Goal: Task Accomplishment & Management: Manage account settings

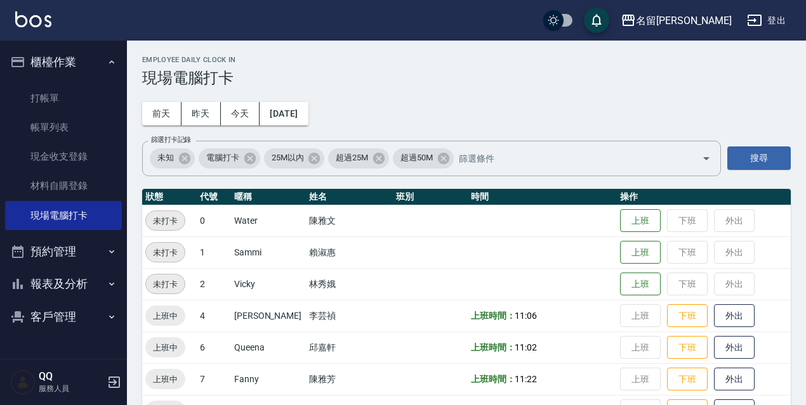
scroll to position [190, 0]
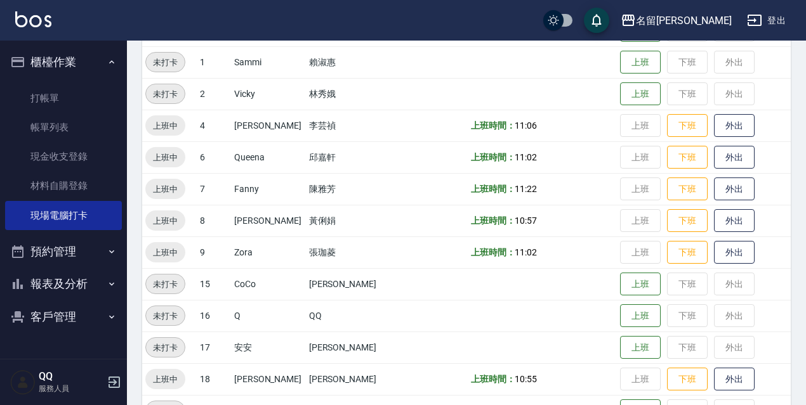
click at [759, 2] on div "名[PERSON_NAME]出" at bounding box center [403, 20] width 806 height 41
click at [757, 27] on icon "button" at bounding box center [754, 20] width 15 height 15
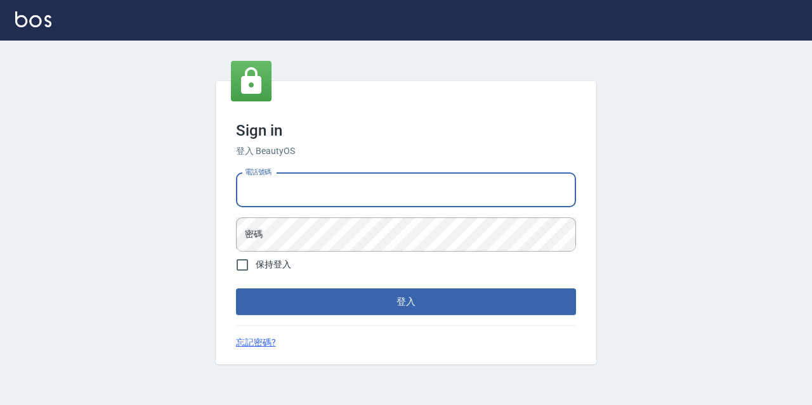
click at [363, 195] on input "電話號碼" at bounding box center [406, 190] width 340 height 34
type input "0967388409"
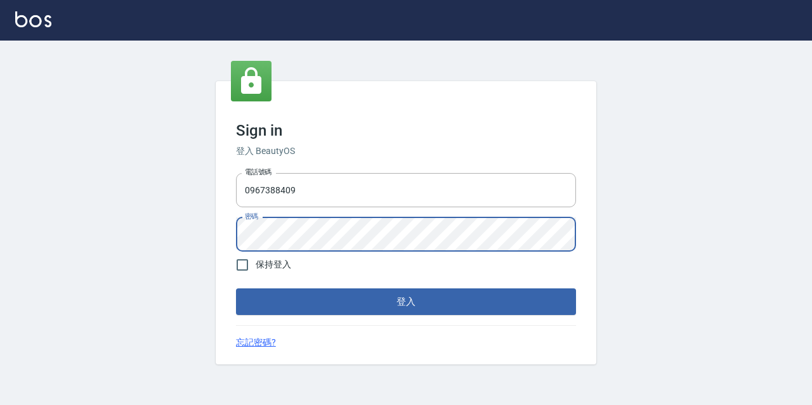
click at [236, 289] on button "登入" at bounding box center [406, 302] width 340 height 27
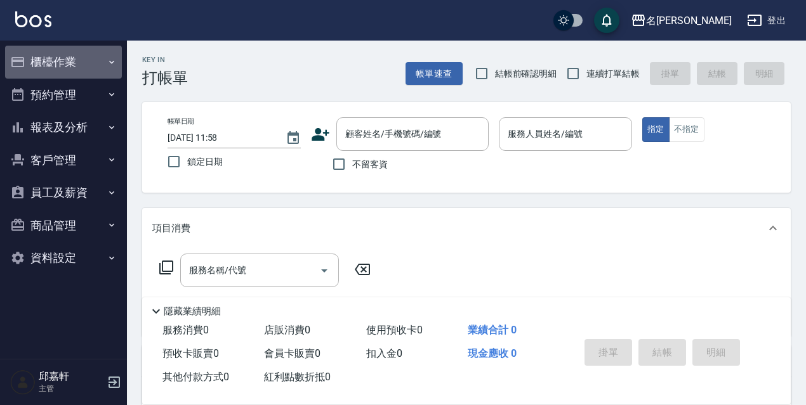
click at [43, 69] on button "櫃檯作業" at bounding box center [63, 62] width 117 height 33
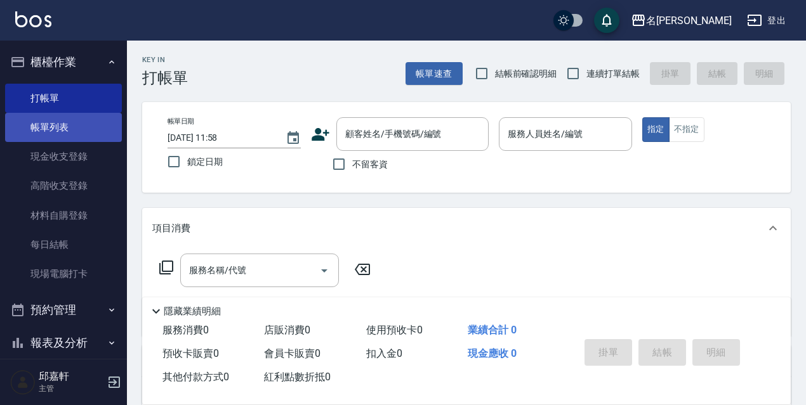
click at [66, 138] on link "帳單列表" at bounding box center [63, 127] width 117 height 29
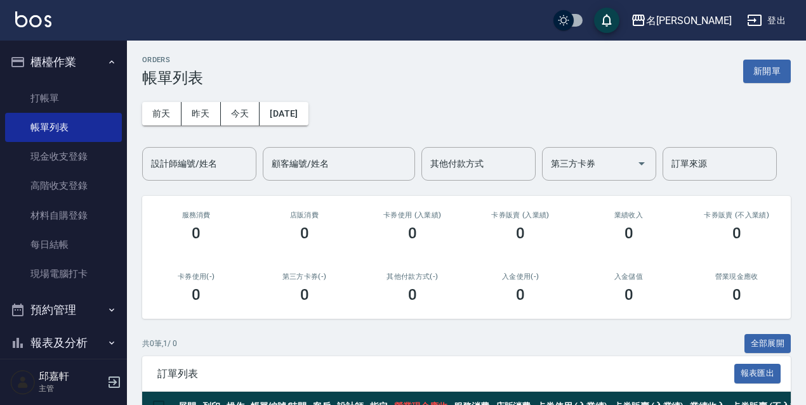
click at [204, 129] on div "前天 昨天 今天 2025/09/25 設計師編號/姓名 設計師編號/姓名 顧客編號/姓名 顧客編號/姓名 其他付款方式 其他付款方式 第三方卡券 第三方卡券…" at bounding box center [466, 134] width 648 height 94
click at [206, 122] on button "昨天" at bounding box center [200, 113] width 39 height 23
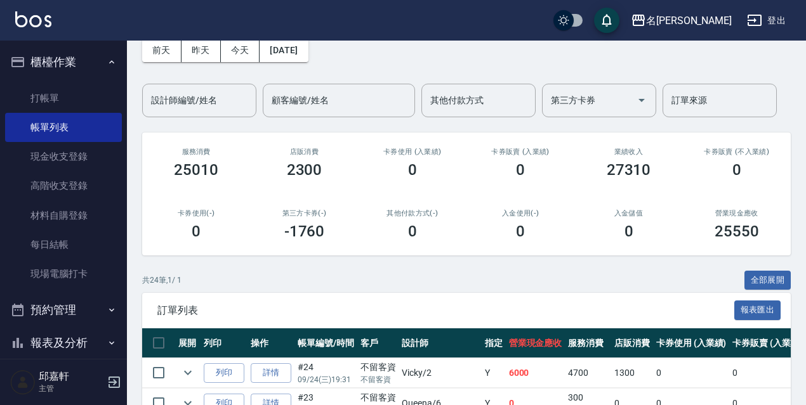
scroll to position [254, 0]
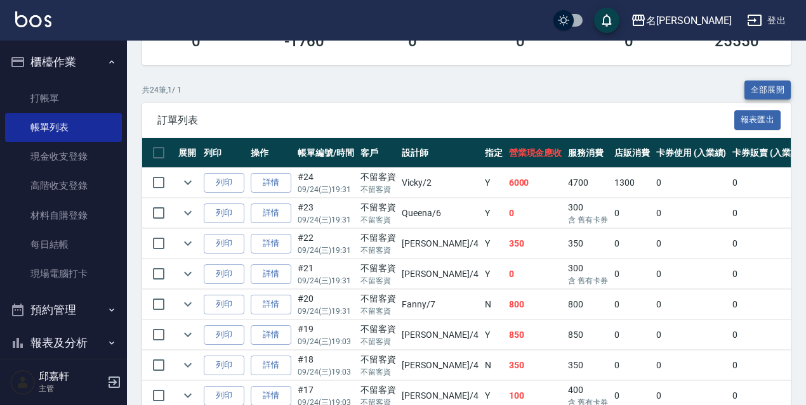
click at [773, 89] on button "全部展開" at bounding box center [767, 91] width 47 height 20
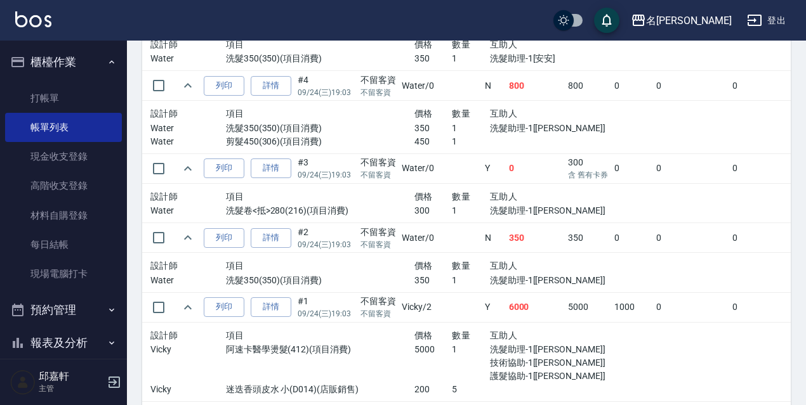
scroll to position [2022, 0]
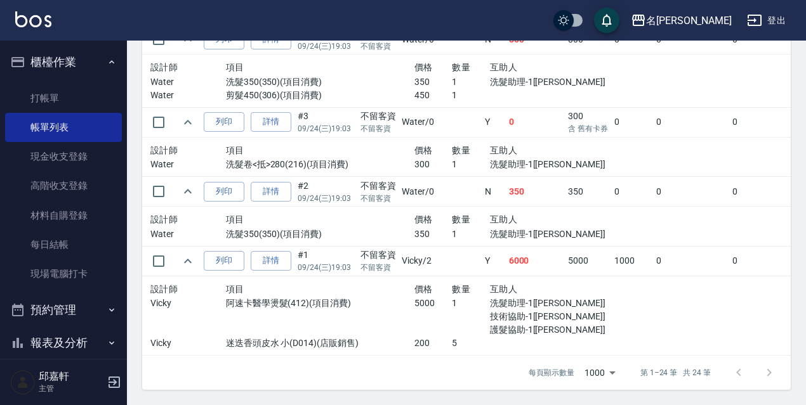
click at [611, 224] on td at bounding box center [798, 227] width 374 height 40
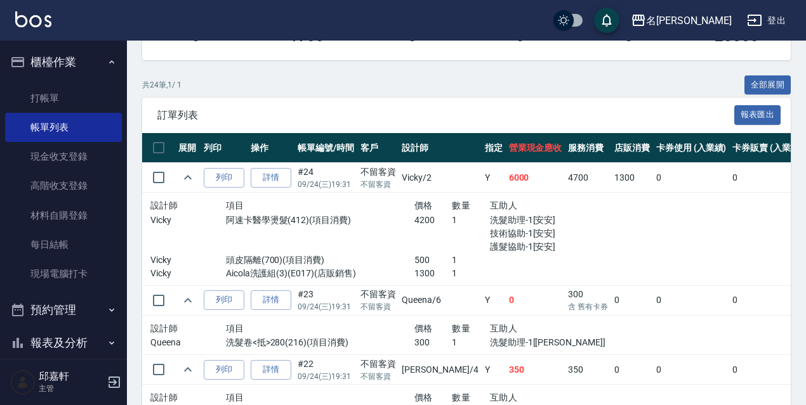
scroll to position [195, 0]
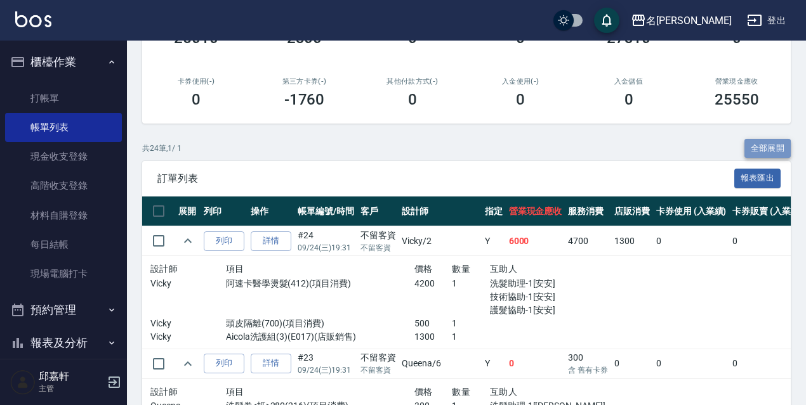
click at [776, 148] on button "全部展開" at bounding box center [767, 149] width 47 height 20
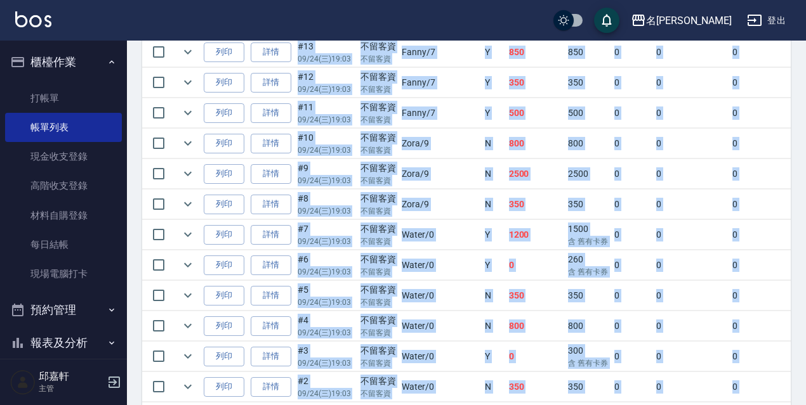
scroll to position [806, 0]
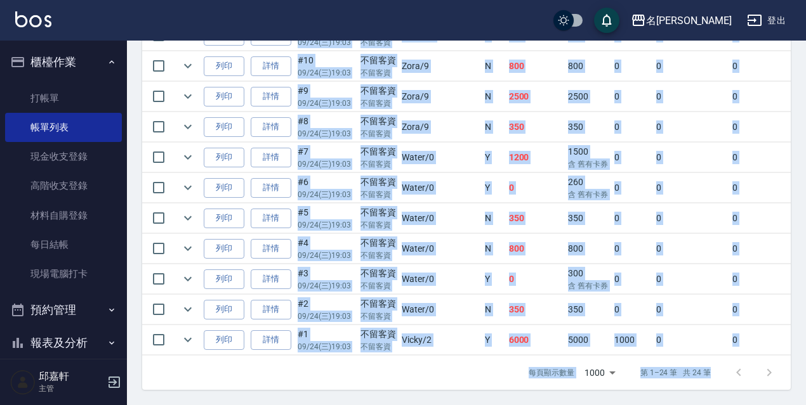
drag, startPoint x: 805, startPoint y: 150, endPoint x: 755, endPoint y: 401, distance: 255.5
click at [506, 208] on td "350" at bounding box center [536, 219] width 60 height 30
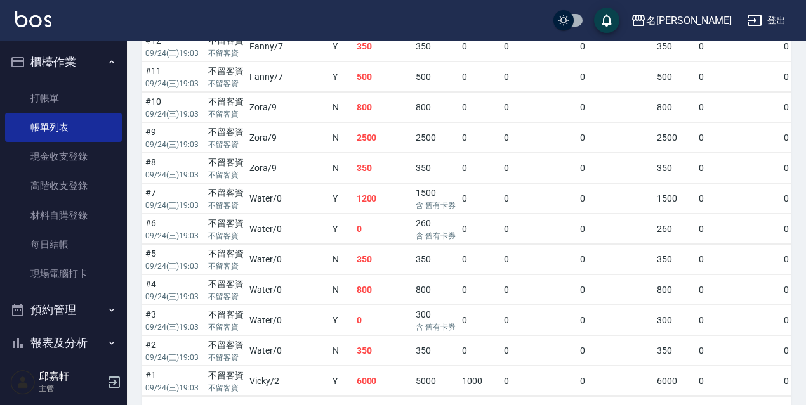
scroll to position [375, 0]
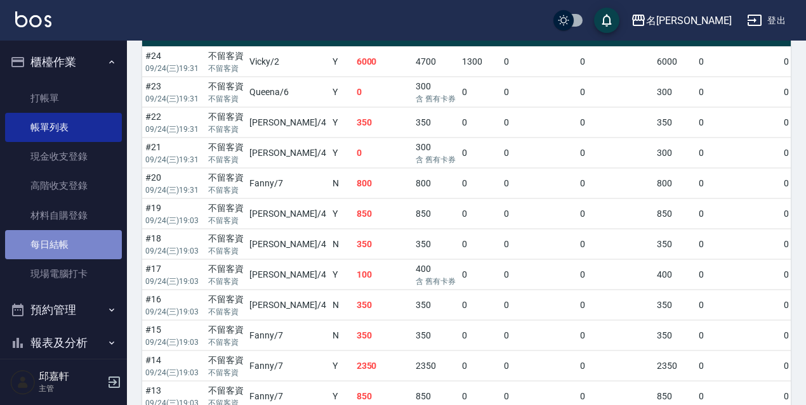
click at [68, 244] on link "每日結帳" at bounding box center [63, 244] width 117 height 29
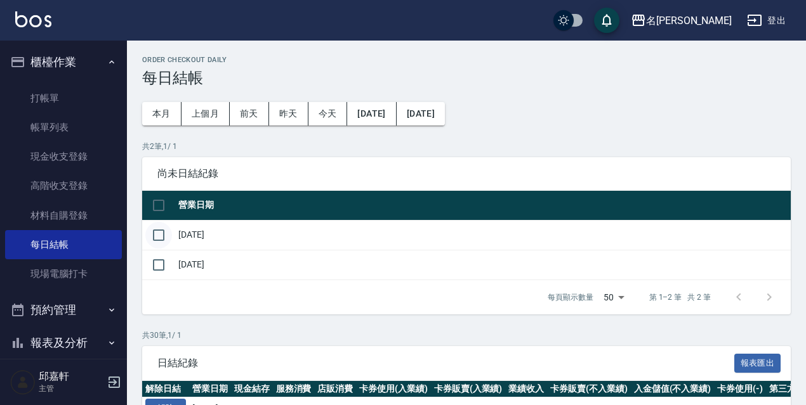
click at [147, 238] on input "checkbox" at bounding box center [158, 235] width 27 height 27
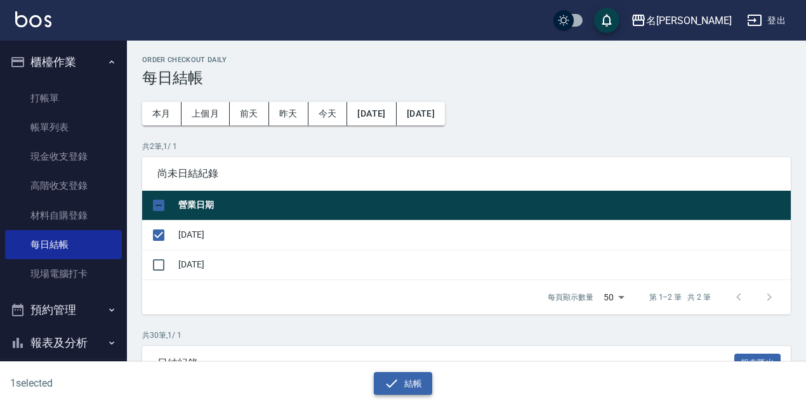
click at [407, 391] on button "結帳" at bounding box center [403, 383] width 59 height 23
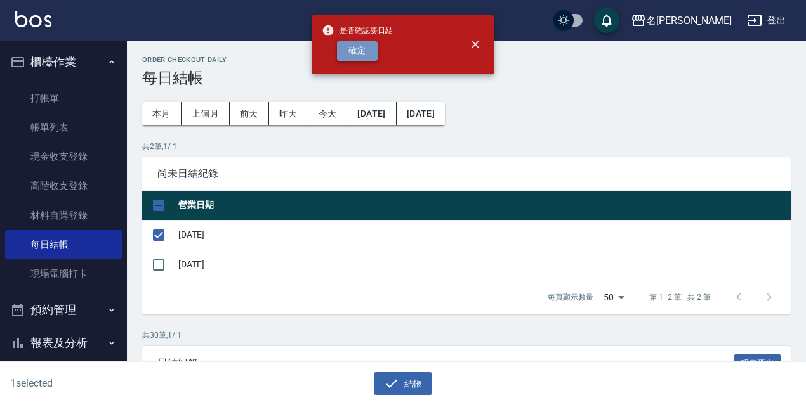
click at [349, 42] on button "確定" at bounding box center [357, 51] width 41 height 20
checkbox input "false"
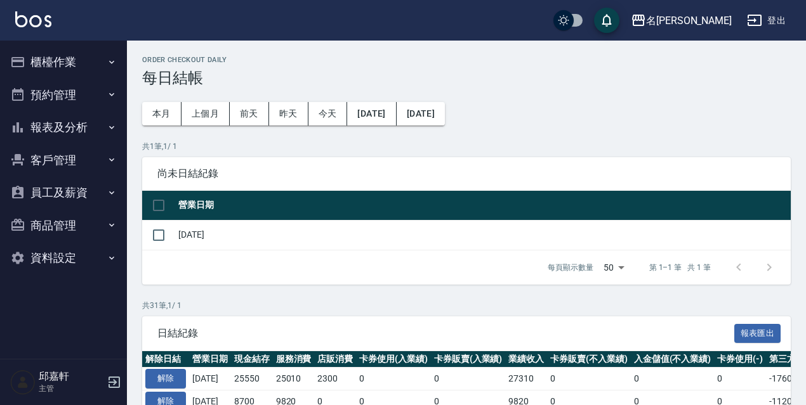
click at [105, 124] on button "報表及分析" at bounding box center [63, 127] width 117 height 33
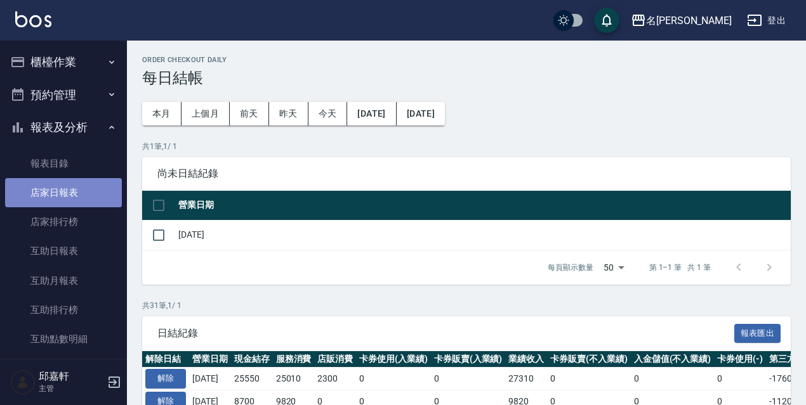
click at [94, 192] on link "店家日報表" at bounding box center [63, 192] width 117 height 29
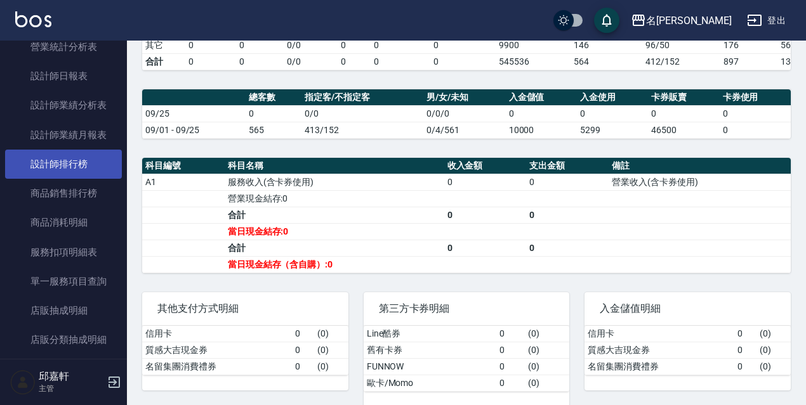
scroll to position [317, 0]
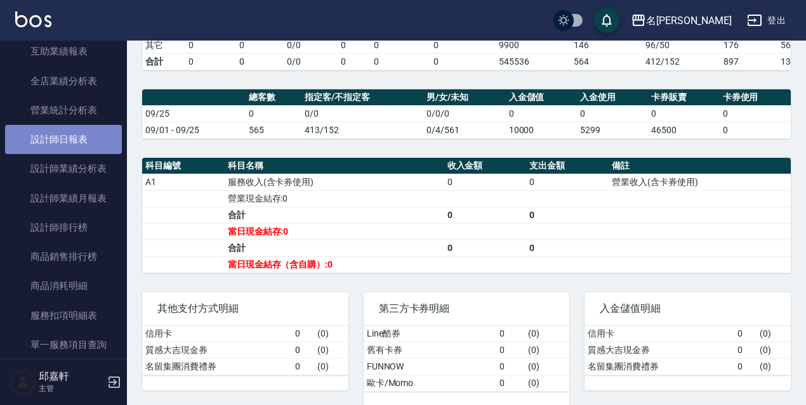
click at [86, 130] on link "設計師日報表" at bounding box center [63, 139] width 117 height 29
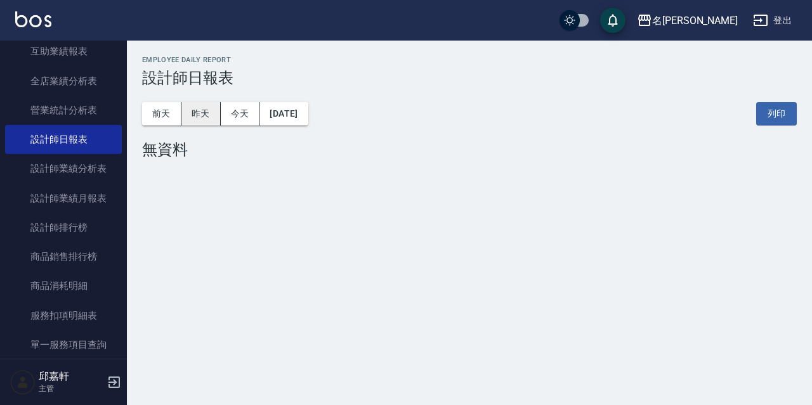
click at [199, 116] on button "昨天" at bounding box center [200, 113] width 39 height 23
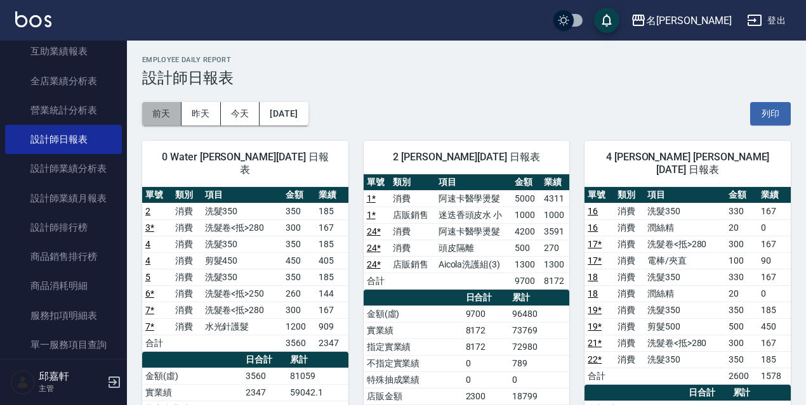
click at [170, 102] on button "前天" at bounding box center [161, 113] width 39 height 23
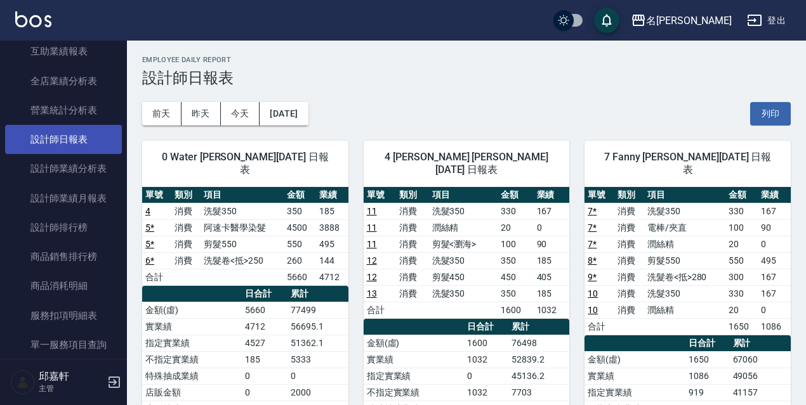
scroll to position [127, 0]
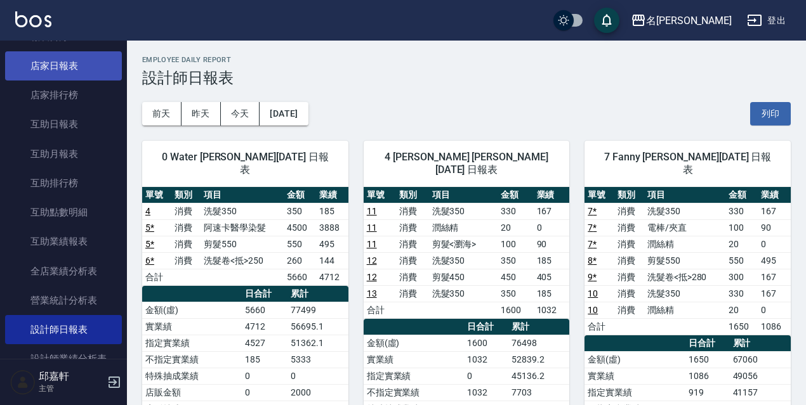
click at [63, 77] on link "店家日報表" at bounding box center [63, 65] width 117 height 29
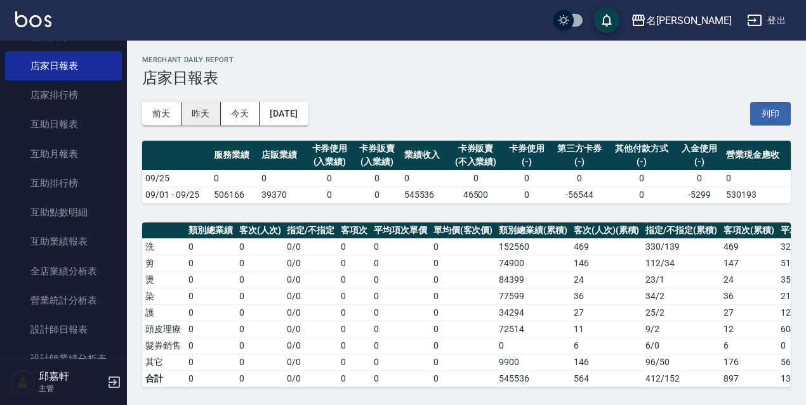
click at [195, 121] on button "昨天" at bounding box center [200, 113] width 39 height 23
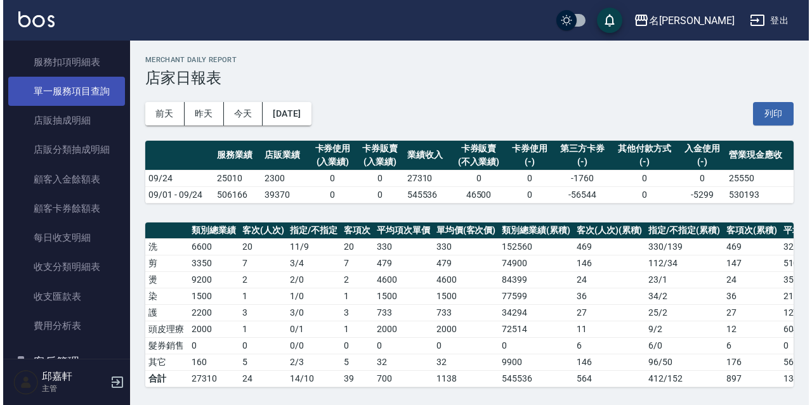
scroll to position [381, 0]
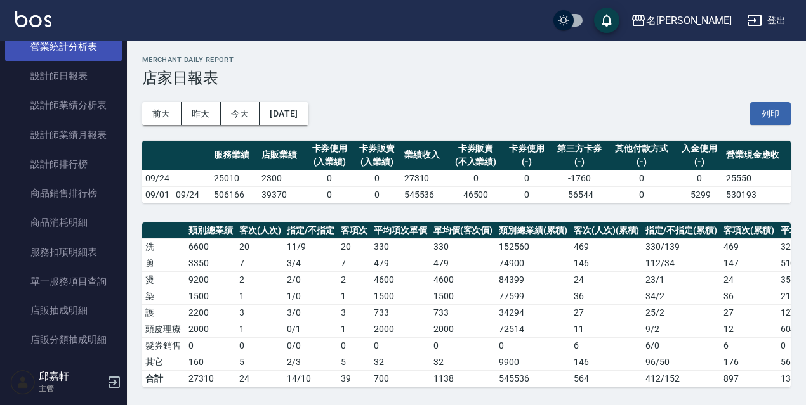
click at [84, 45] on link "營業統計分析表" at bounding box center [63, 46] width 117 height 29
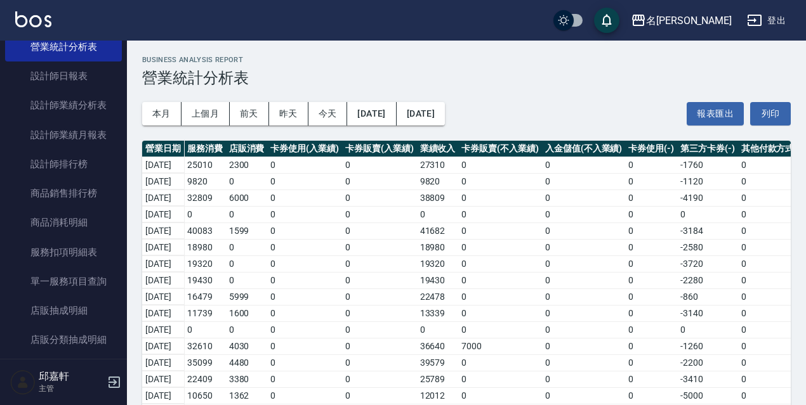
click at [750, 13] on icon "button" at bounding box center [754, 20] width 15 height 15
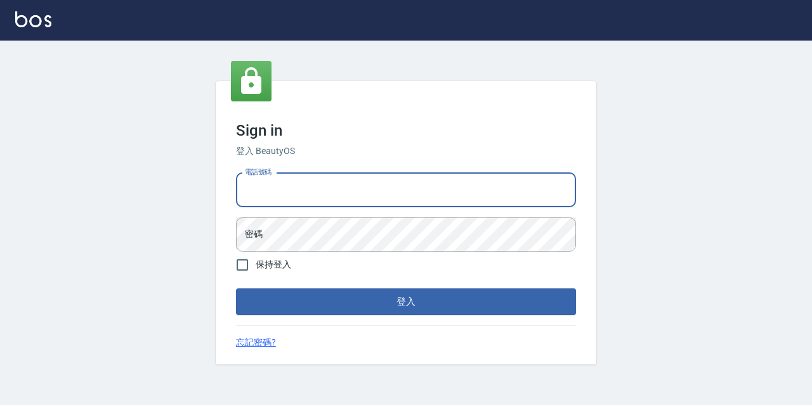
type input "0933063049"
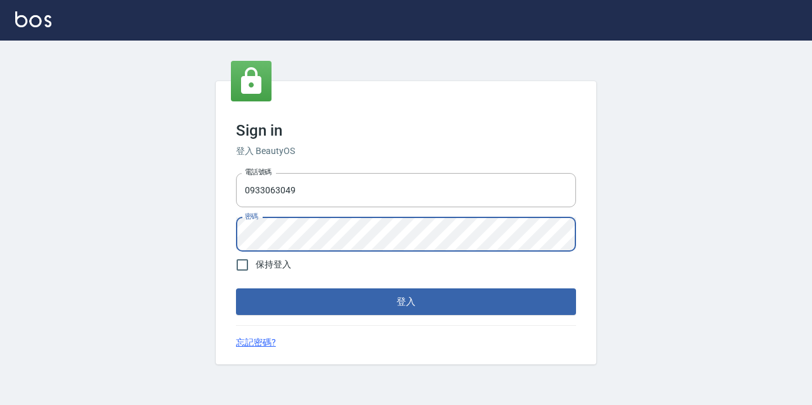
click at [236, 289] on button "登入" at bounding box center [406, 302] width 340 height 27
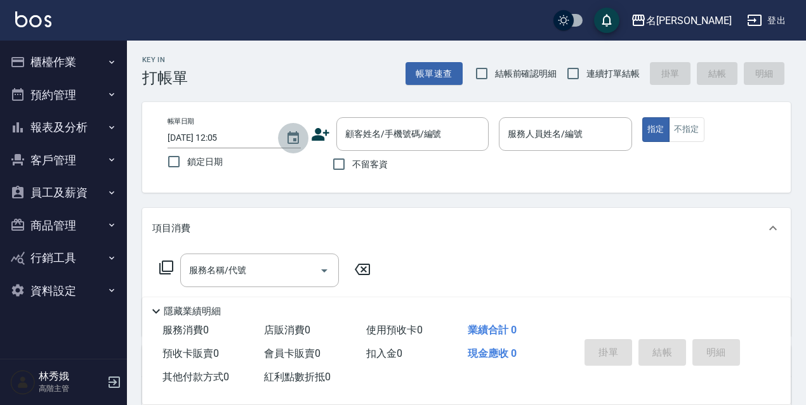
click at [300, 143] on icon "Choose date, selected date is 2025-09-25" at bounding box center [292, 138] width 15 height 15
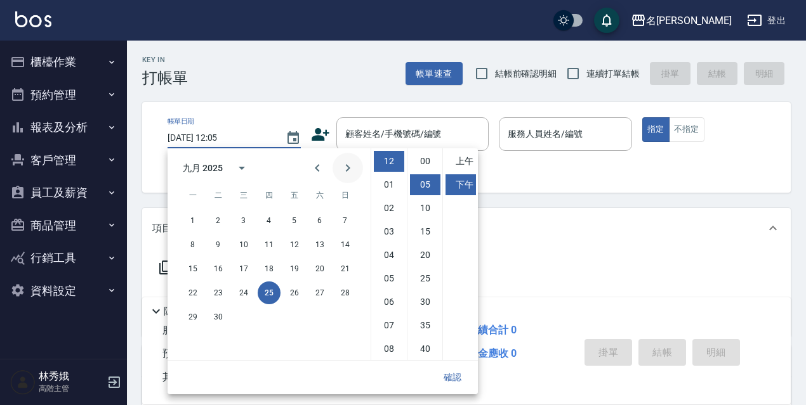
scroll to position [23, 0]
click at [250, 287] on button "24" at bounding box center [243, 293] width 23 height 23
type input "2025/09/24 12:05"
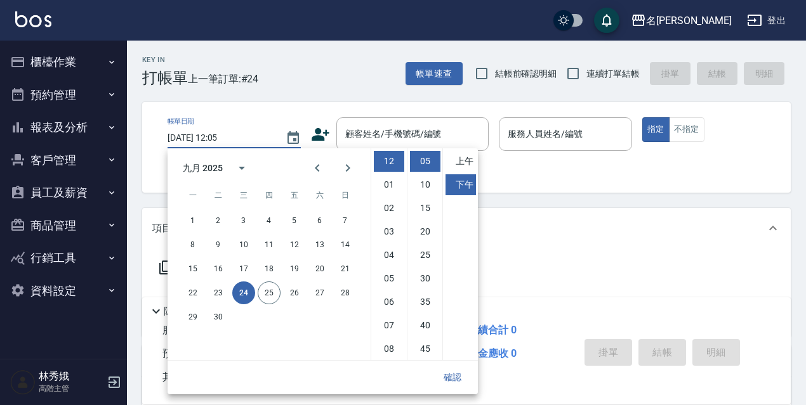
drag, startPoint x: 304, startPoint y: 25, endPoint x: 331, endPoint y: 72, distance: 54.0
click at [309, 30] on div "名留伊通 登出" at bounding box center [403, 20] width 806 height 41
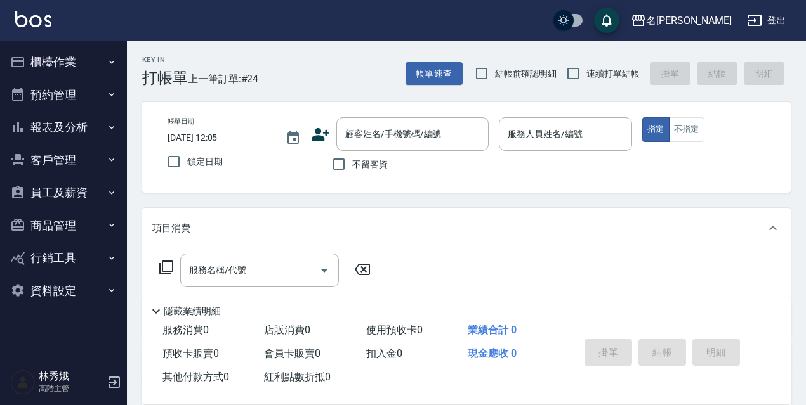
click at [330, 75] on div "Key In 打帳單 上一筆訂單:#24 帳單速查 結帳前確認明細 連續打單結帳 掛單 結帳 明細" at bounding box center [458, 64] width 663 height 46
click at [63, 59] on button "櫃檯作業" at bounding box center [63, 62] width 117 height 33
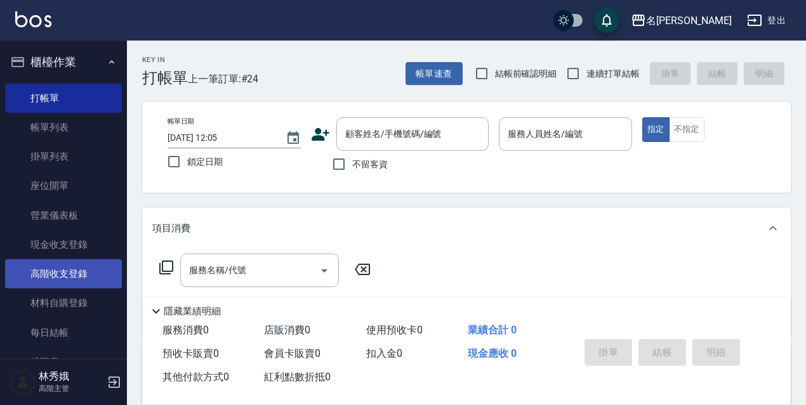
click at [78, 277] on link "高階收支登錄" at bounding box center [63, 273] width 117 height 29
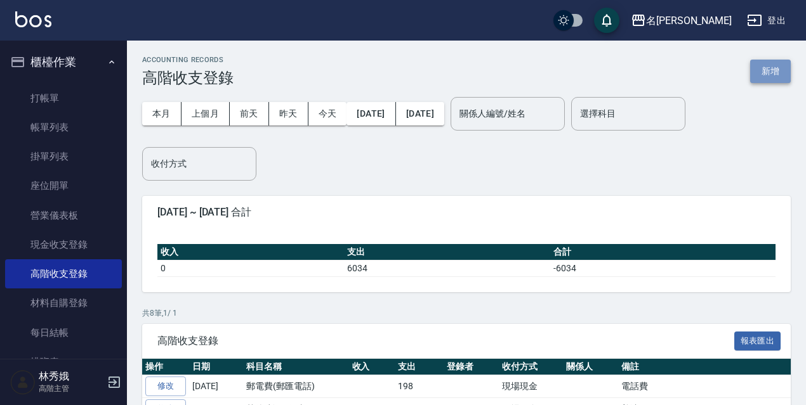
click at [774, 71] on button "新增" at bounding box center [770, 71] width 41 height 23
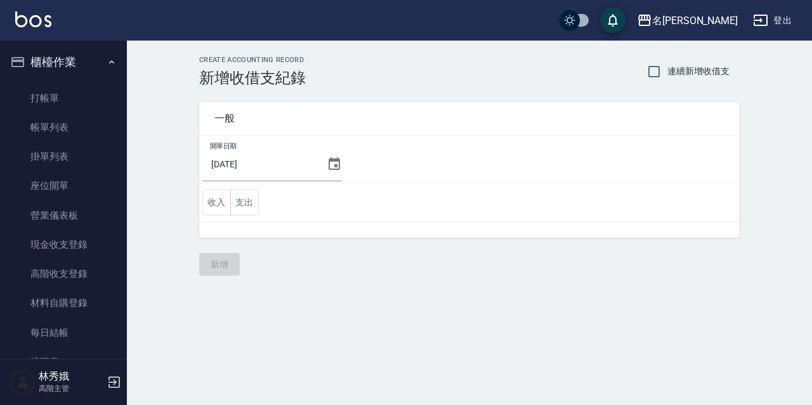
click at [688, 65] on span "連續新增收借支" at bounding box center [698, 71] width 62 height 13
click at [667, 65] on input "連續新增收借支" at bounding box center [654, 71] width 27 height 27
checkbox input "true"
click at [329, 159] on icon at bounding box center [334, 163] width 11 height 13
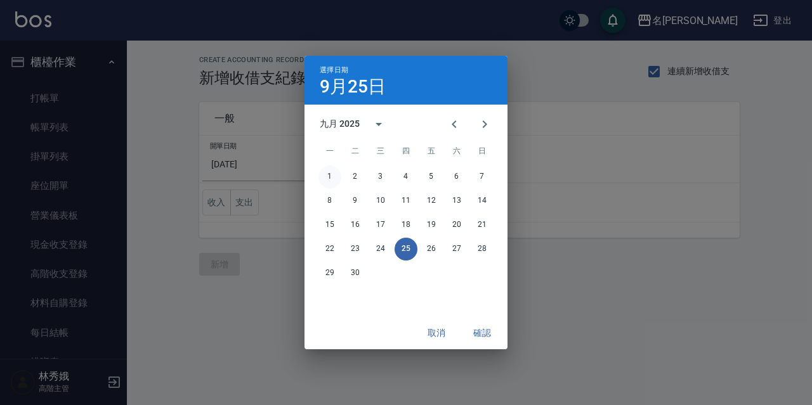
click at [337, 173] on button "1" at bounding box center [329, 177] width 23 height 23
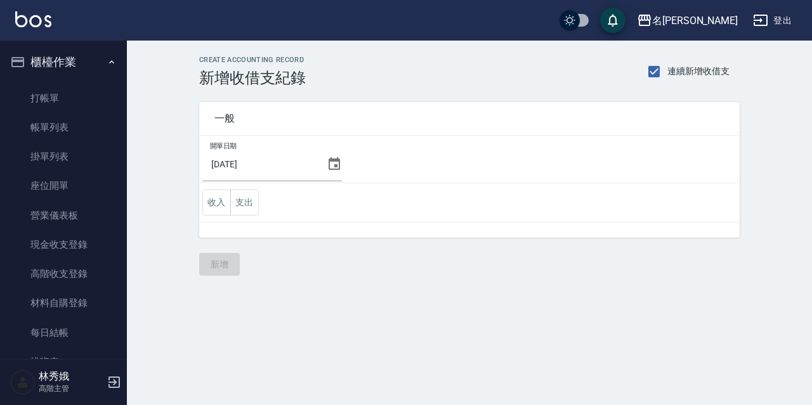
click at [335, 171] on icon at bounding box center [334, 164] width 15 height 15
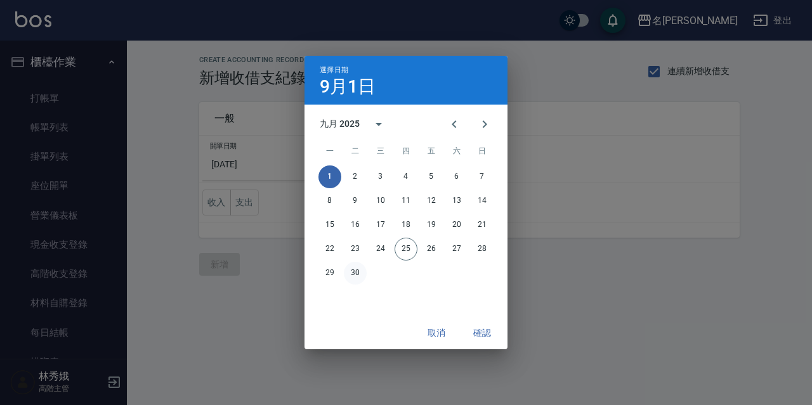
click at [362, 275] on button "30" at bounding box center [355, 273] width 23 height 23
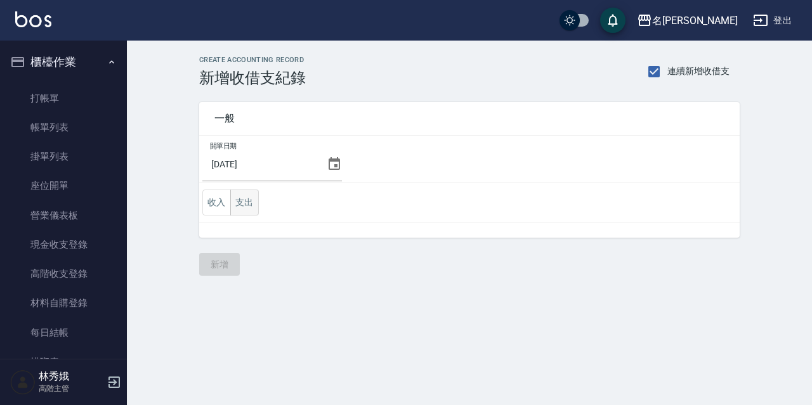
click at [256, 209] on button "支出" at bounding box center [244, 203] width 29 height 26
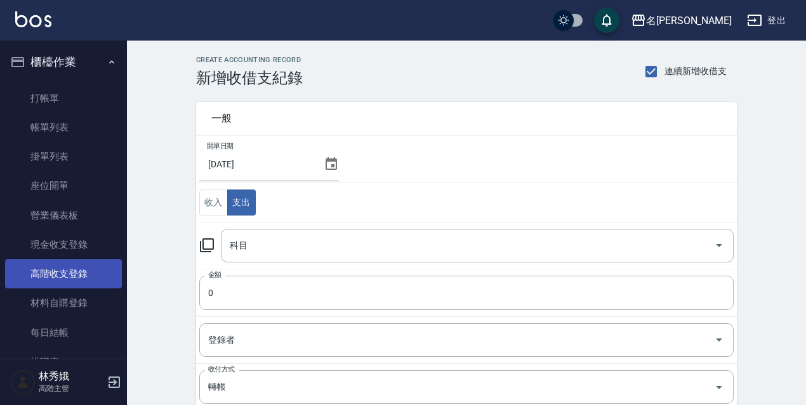
click at [77, 276] on link "高階收支登錄" at bounding box center [63, 273] width 117 height 29
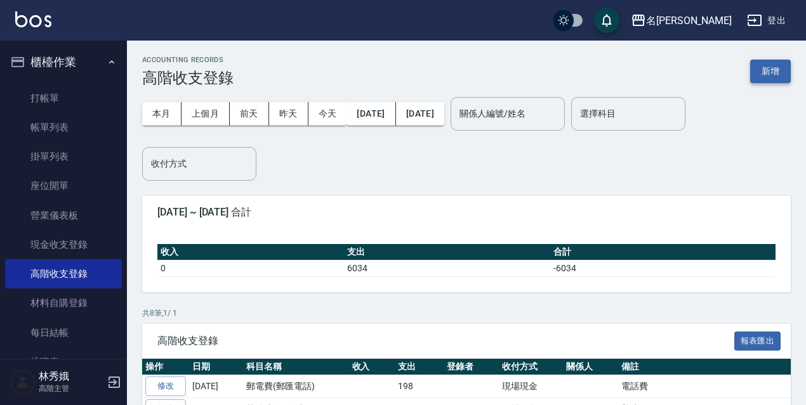
click at [772, 77] on button "新增" at bounding box center [770, 71] width 41 height 23
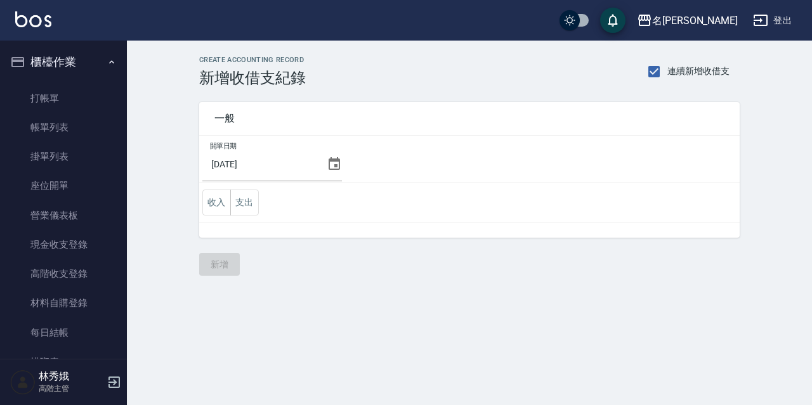
click at [330, 160] on icon at bounding box center [334, 163] width 11 height 13
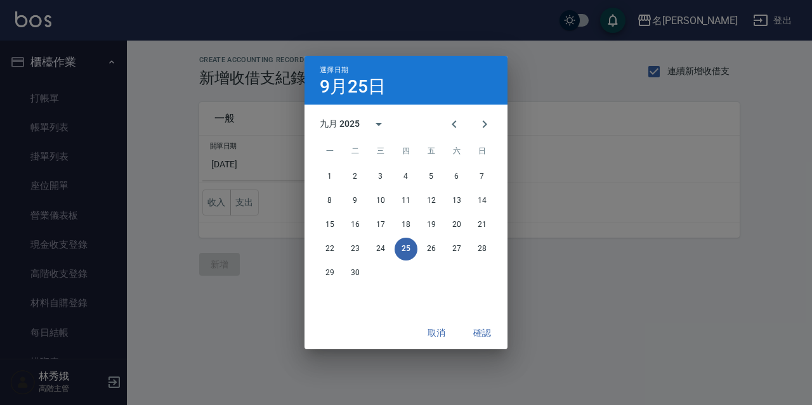
click at [443, 331] on button "取消" at bounding box center [436, 333] width 41 height 23
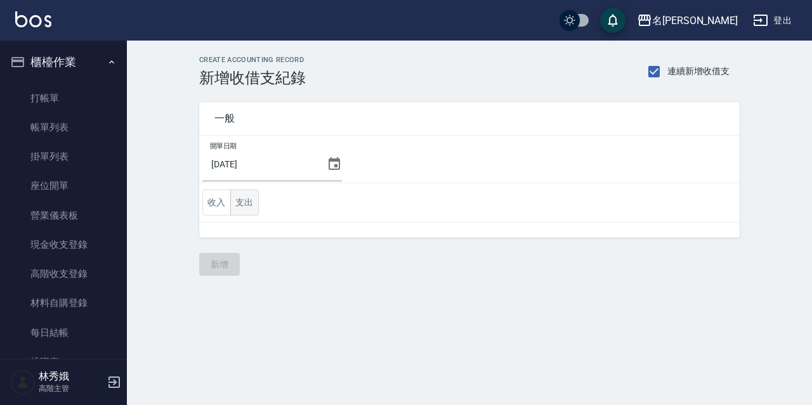
click at [249, 209] on button "支出" at bounding box center [244, 203] width 29 height 26
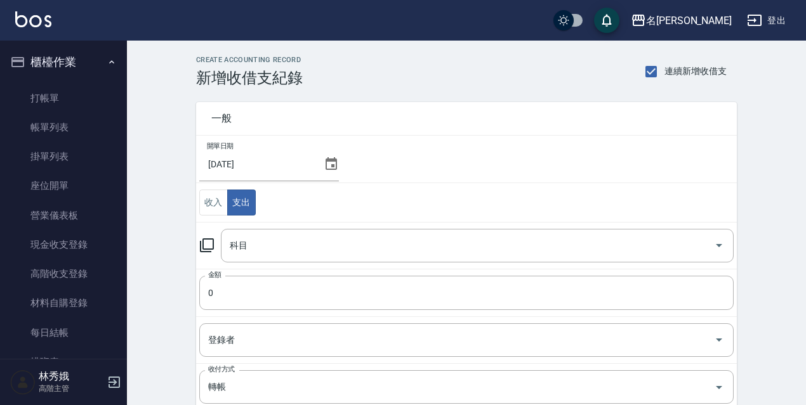
click at [204, 249] on icon at bounding box center [207, 245] width 14 height 14
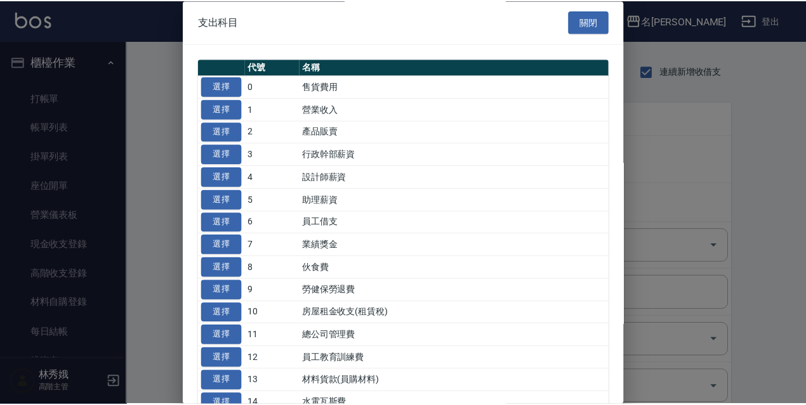
scroll to position [190, 0]
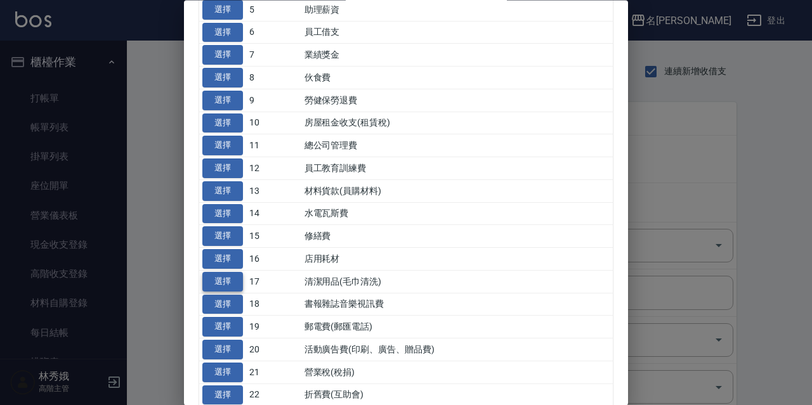
click at [233, 274] on button "選擇" at bounding box center [222, 282] width 41 height 20
type input "17 清潔用品(毛巾清洗)"
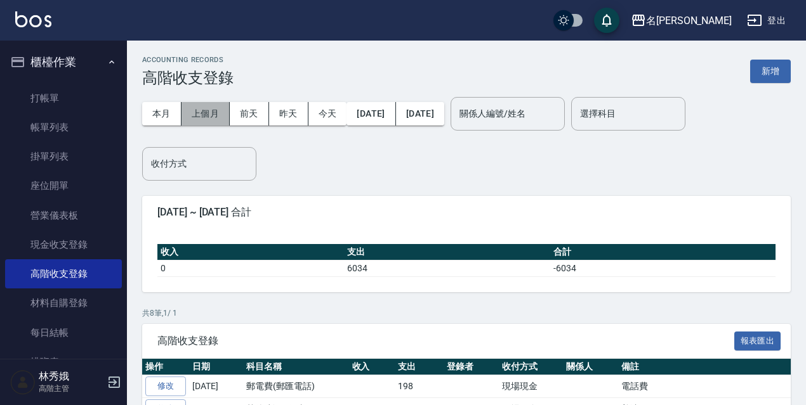
click at [188, 108] on button "上個月" at bounding box center [205, 113] width 48 height 23
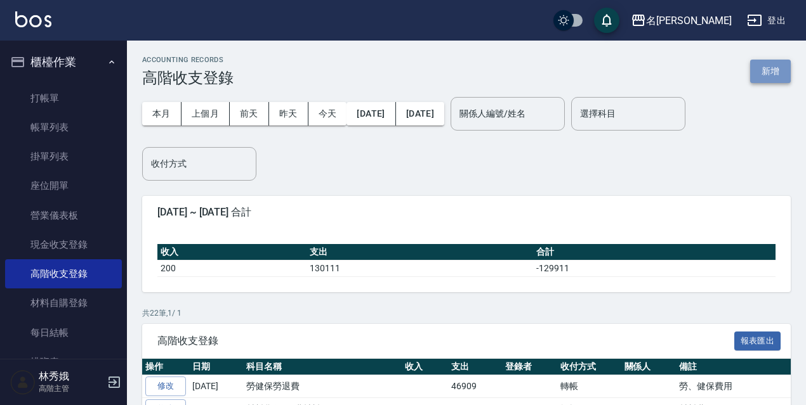
click at [779, 82] on button "新增" at bounding box center [770, 71] width 41 height 23
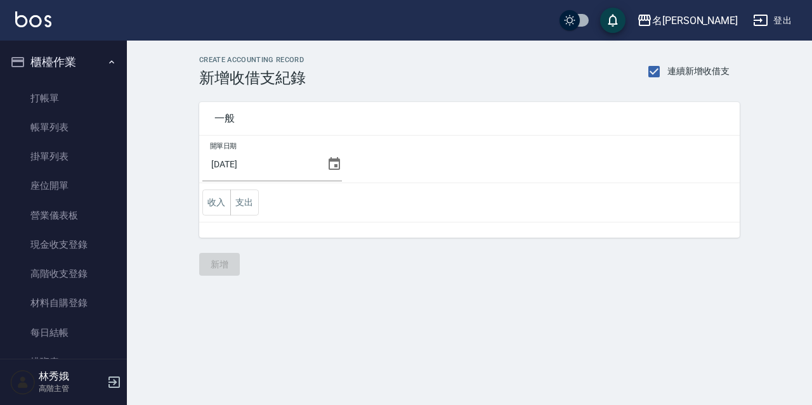
click at [778, 81] on div "CREATE ACCOUNTING RECORD 新增收借支紀錄 連續新增收借支 一般 開單日期 2025/09/25 收入 支出 新增" at bounding box center [469, 166] width 685 height 251
click at [245, 211] on button "支出" at bounding box center [244, 203] width 29 height 26
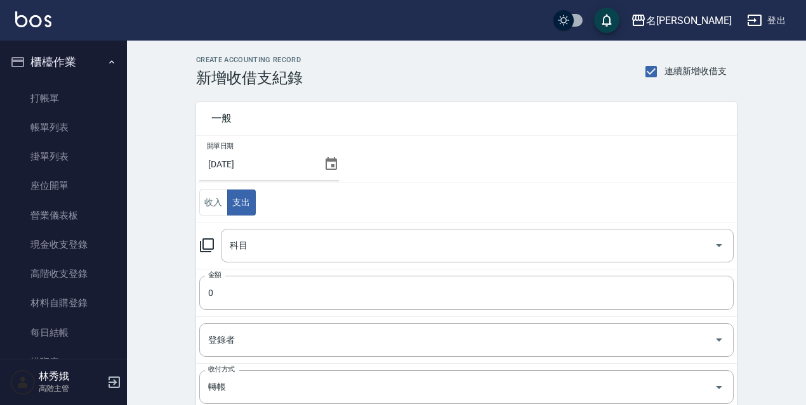
click at [207, 240] on div "科目 科目" at bounding box center [466, 246] width 534 height 34
click at [207, 246] on icon at bounding box center [206, 245] width 15 height 15
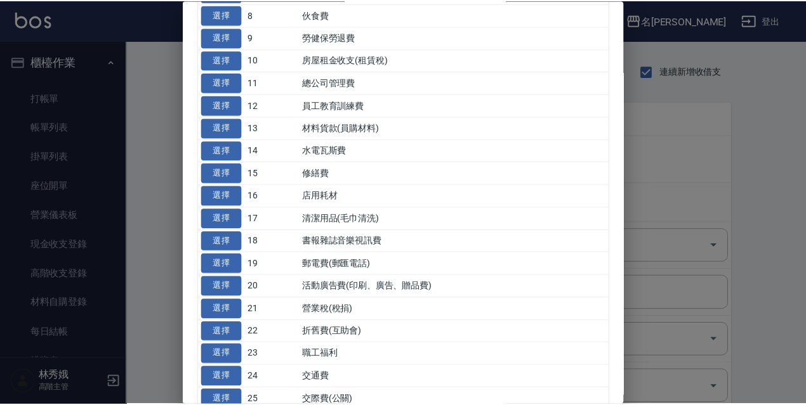
scroll to position [507, 0]
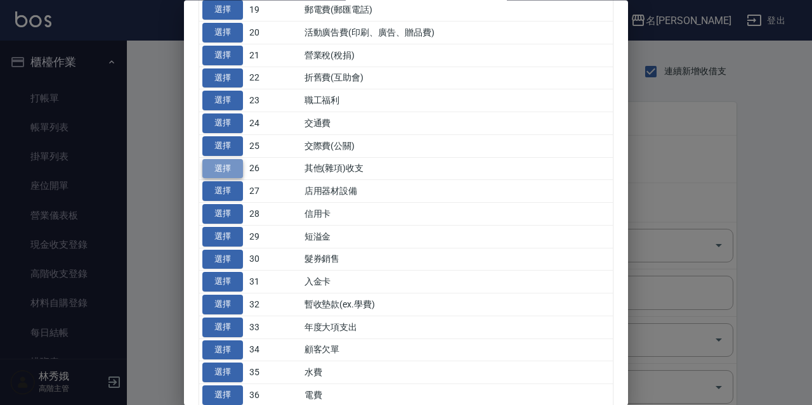
click at [211, 173] on button "選擇" at bounding box center [222, 169] width 41 height 20
type input "26 其他(雜項)收支"
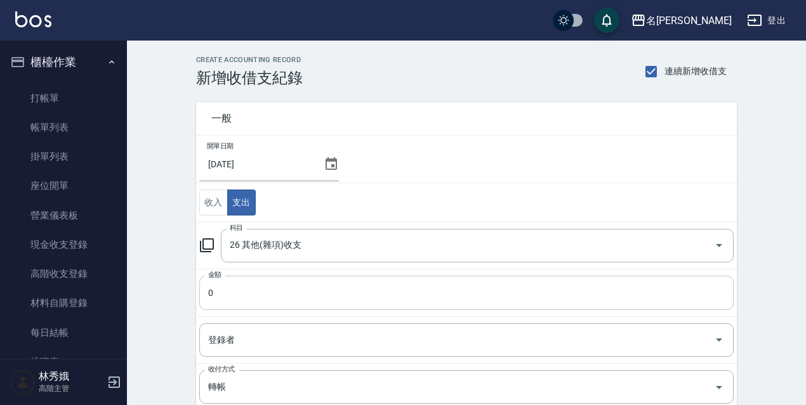
click at [245, 296] on input "0" at bounding box center [466, 293] width 534 height 34
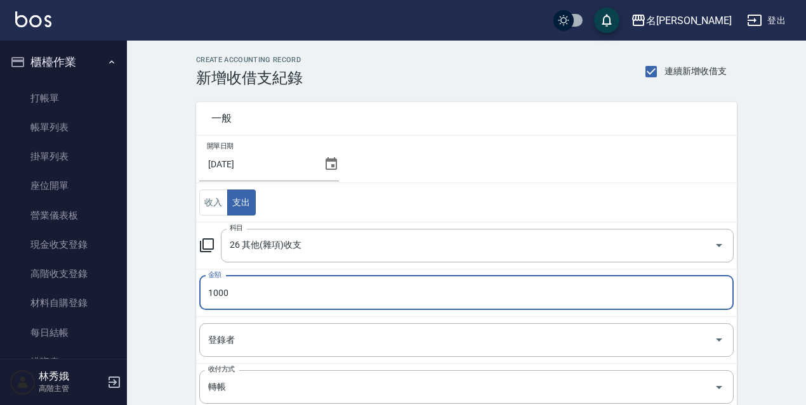
scroll to position [190, 0]
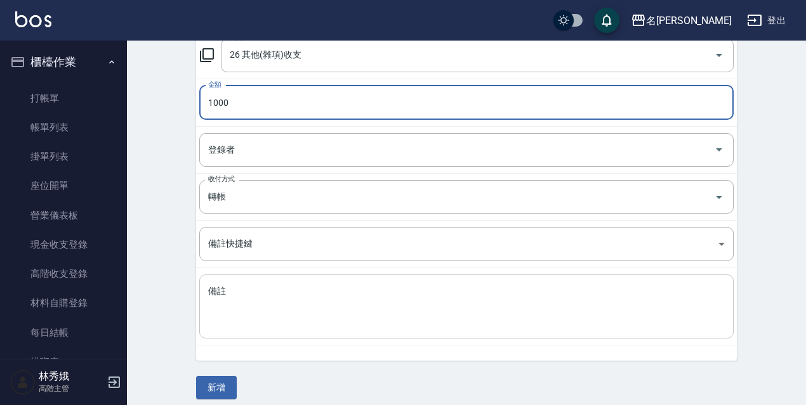
type input "1000"
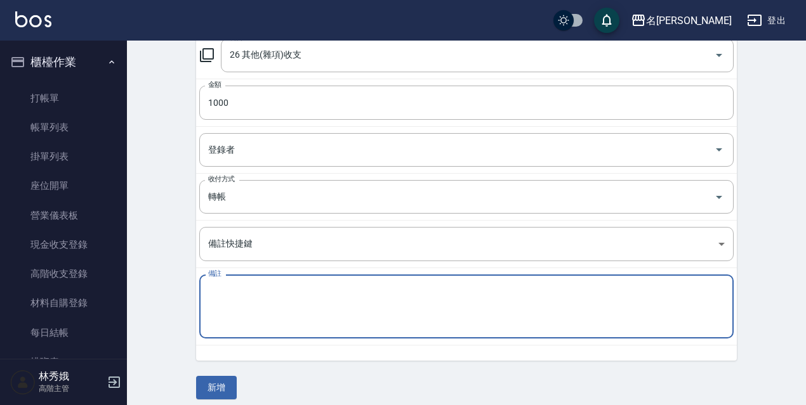
click at [250, 301] on textarea "備註" at bounding box center [466, 306] width 516 height 43
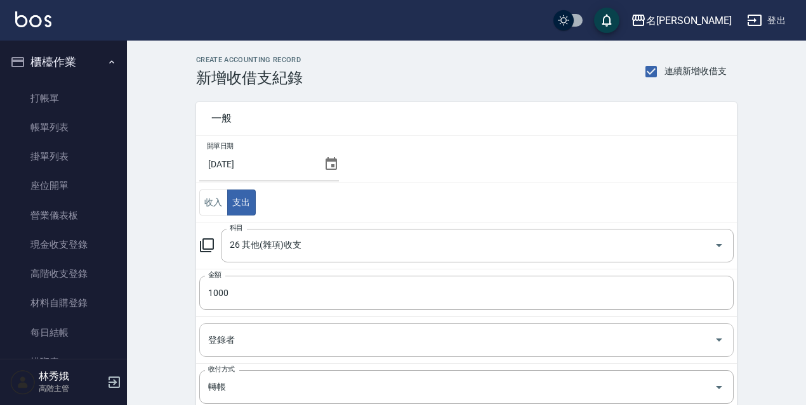
type textarea "捲筒*2"
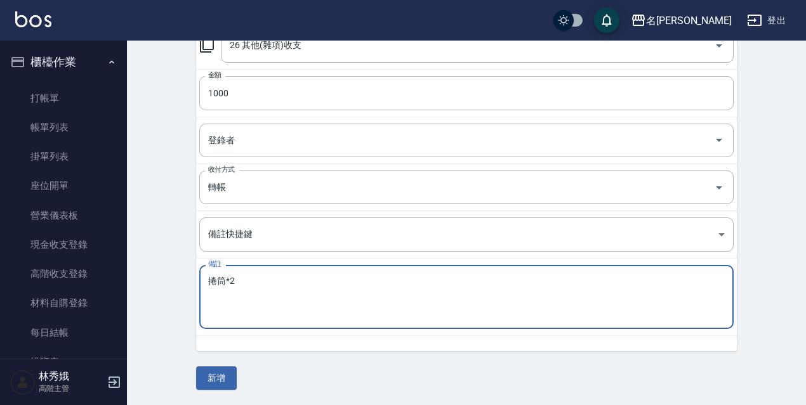
click at [220, 371] on button "新增" at bounding box center [216, 378] width 41 height 23
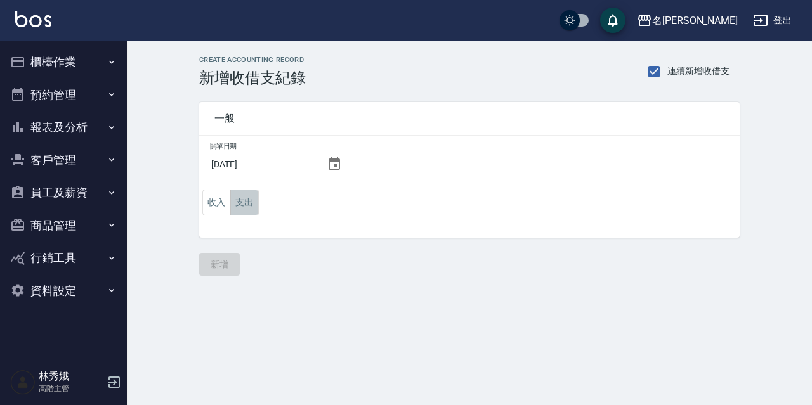
click at [253, 200] on button "支出" at bounding box center [244, 203] width 29 height 26
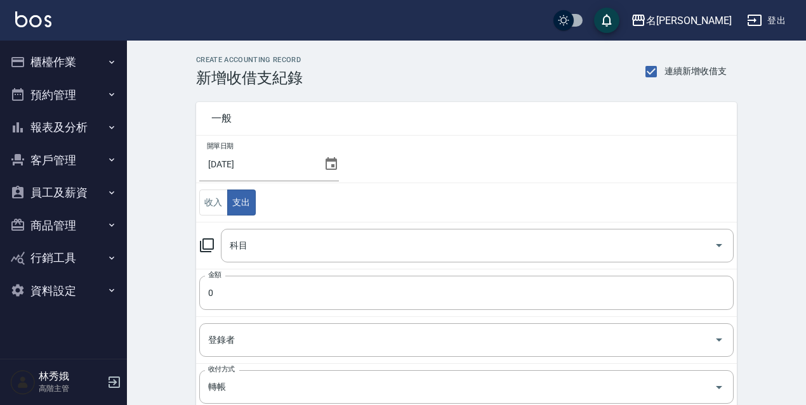
click at [207, 249] on icon at bounding box center [206, 245] width 15 height 15
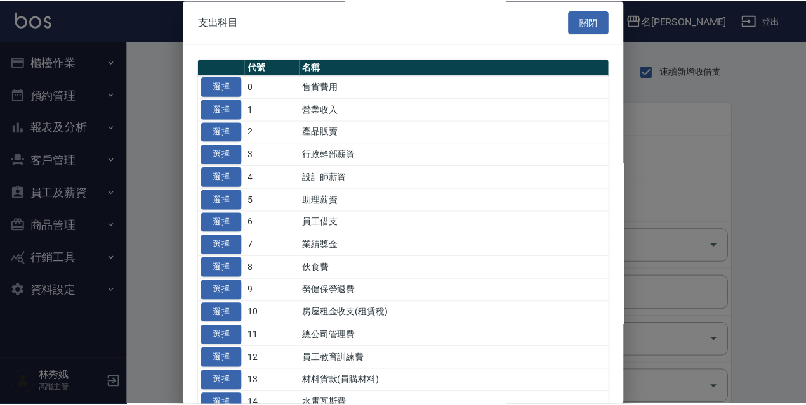
scroll to position [254, 0]
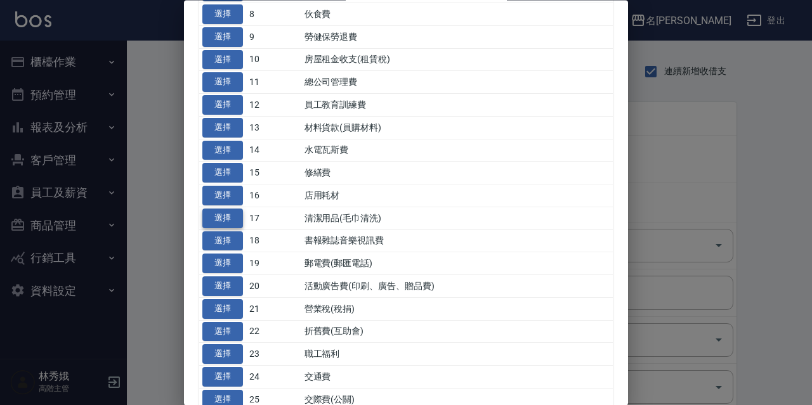
click at [229, 214] on button "選擇" at bounding box center [222, 219] width 41 height 20
type input "17 清潔用品(毛巾清洗)"
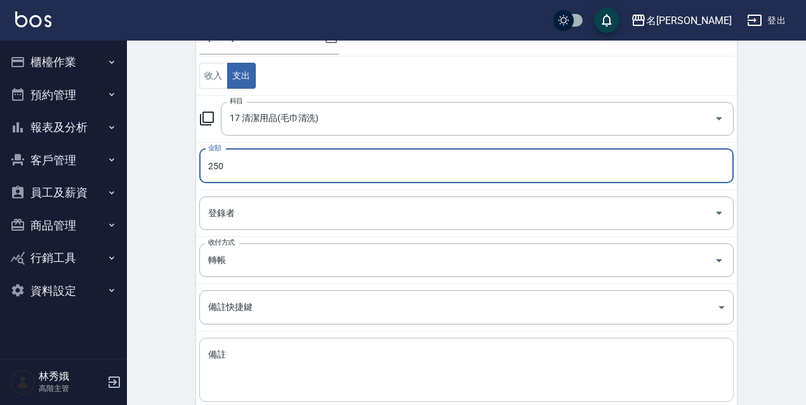
scroll to position [190, 0]
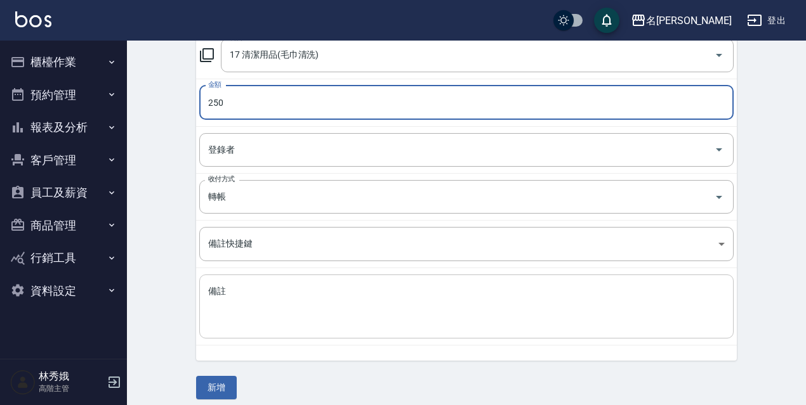
type input "250"
click at [230, 299] on textarea "備註" at bounding box center [466, 306] width 516 height 43
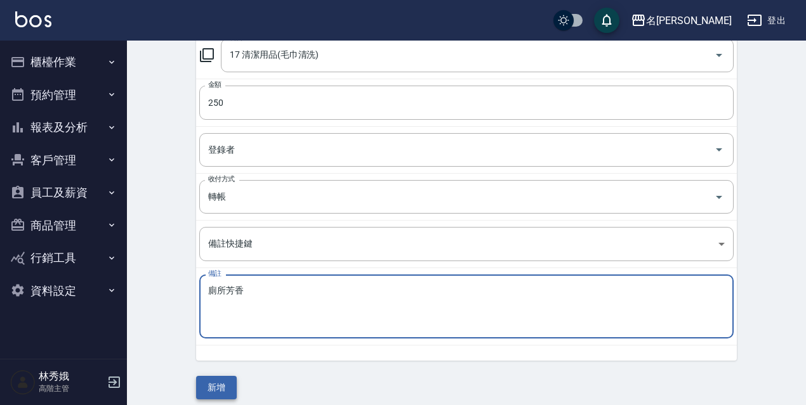
type textarea "廁所芳香"
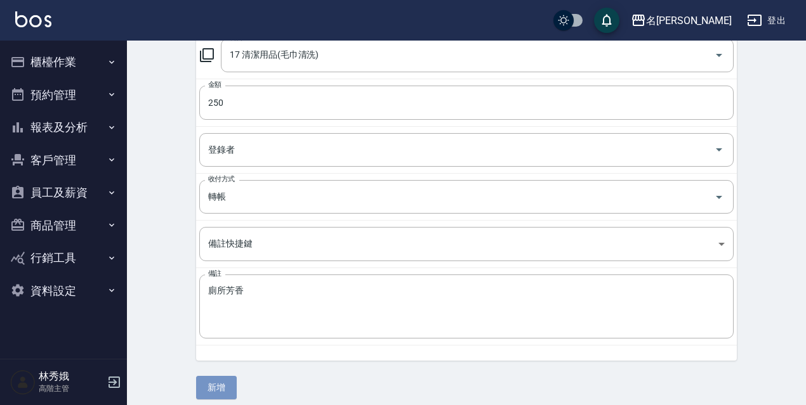
click at [216, 393] on button "新增" at bounding box center [216, 387] width 41 height 23
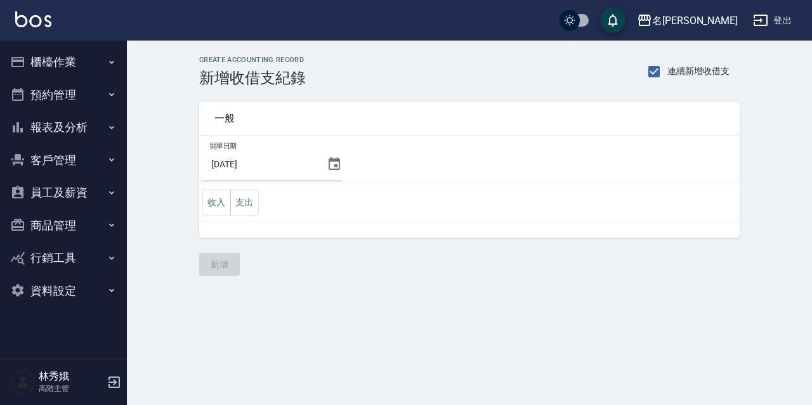
click at [320, 162] on div "[DATE]" at bounding box center [272, 164] width 140 height 34
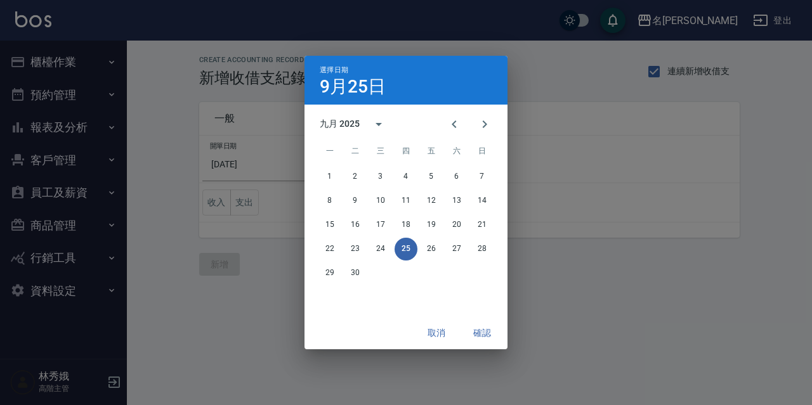
click at [329, 163] on span "一" at bounding box center [329, 151] width 23 height 25
click at [350, 263] on button "30" at bounding box center [355, 273] width 23 height 23
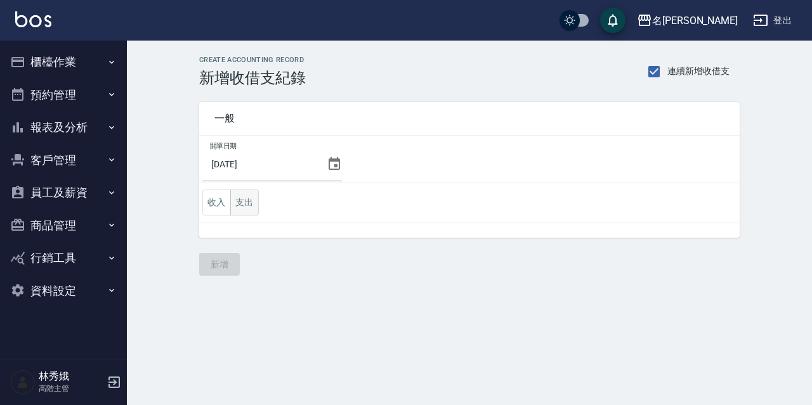
click at [246, 202] on button "支出" at bounding box center [244, 203] width 29 height 26
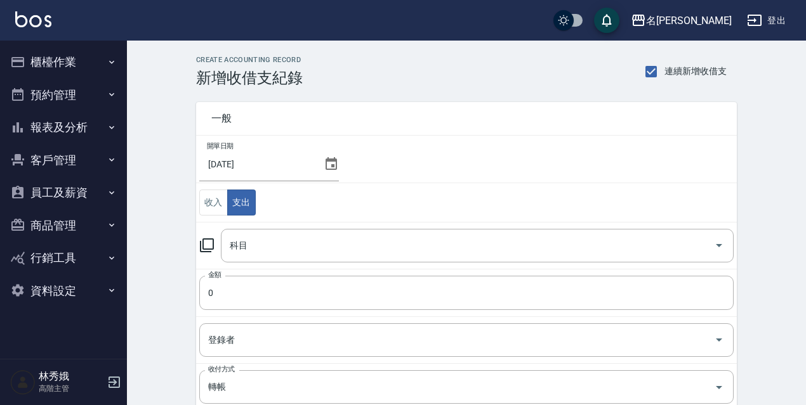
click at [206, 249] on icon at bounding box center [206, 245] width 15 height 15
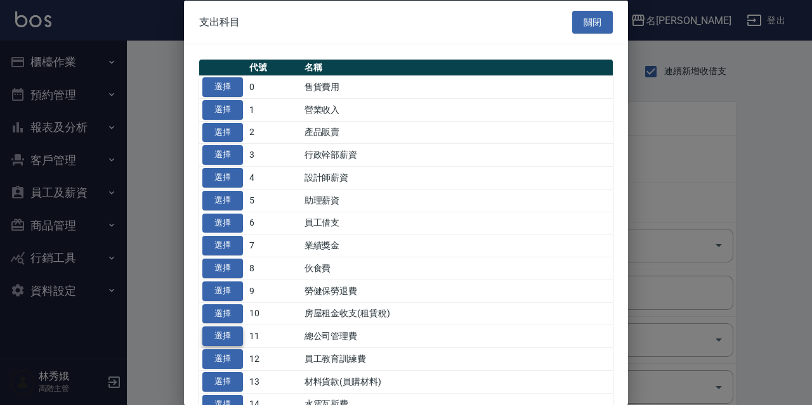
click at [228, 335] on button "選擇" at bounding box center [222, 337] width 41 height 20
type input "11 總公司管理費"
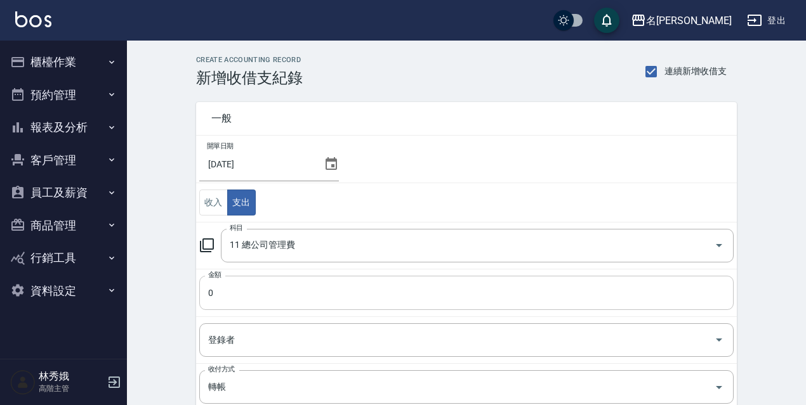
click at [244, 285] on input "0" at bounding box center [466, 293] width 534 height 34
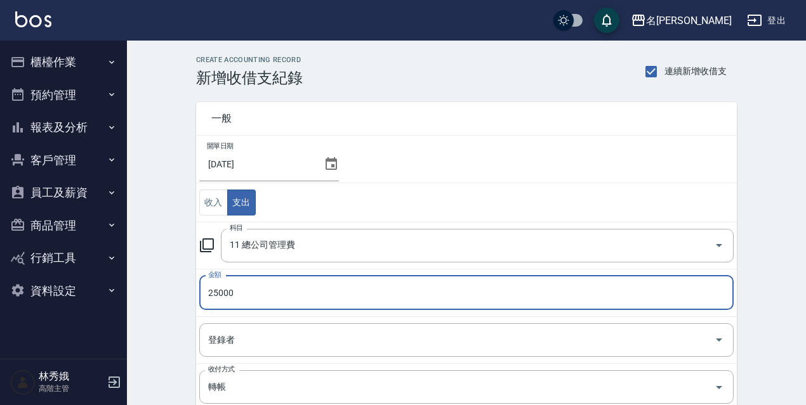
scroll to position [200, 0]
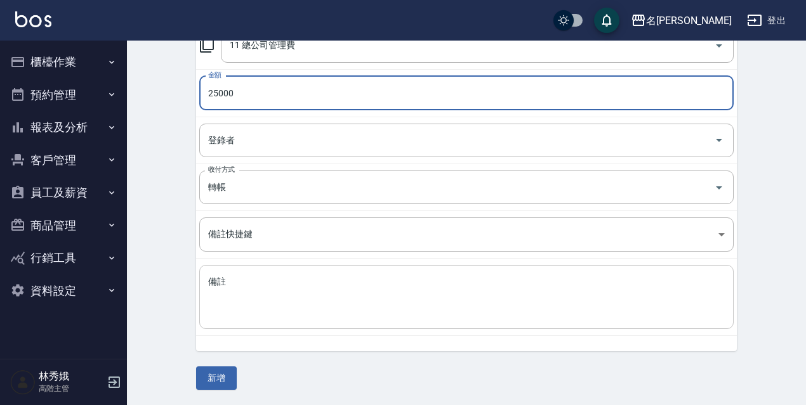
type input "25000"
click at [226, 276] on textarea "備註" at bounding box center [466, 297] width 516 height 43
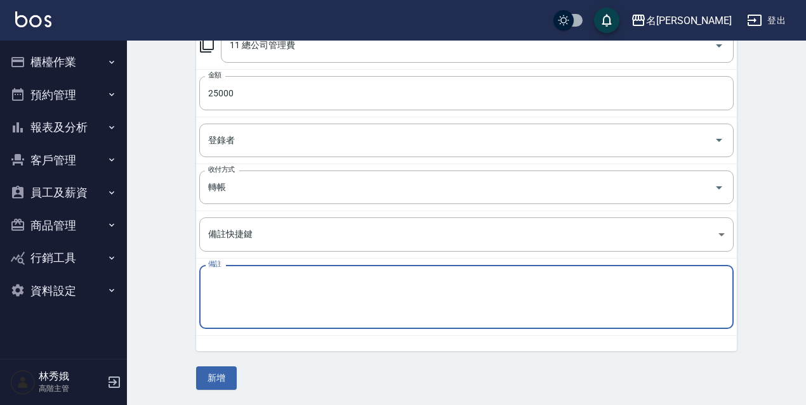
paste textarea "管理費"
click at [238, 200] on div "轉帳 收付方式" at bounding box center [466, 188] width 534 height 34
type textarea "管理費"
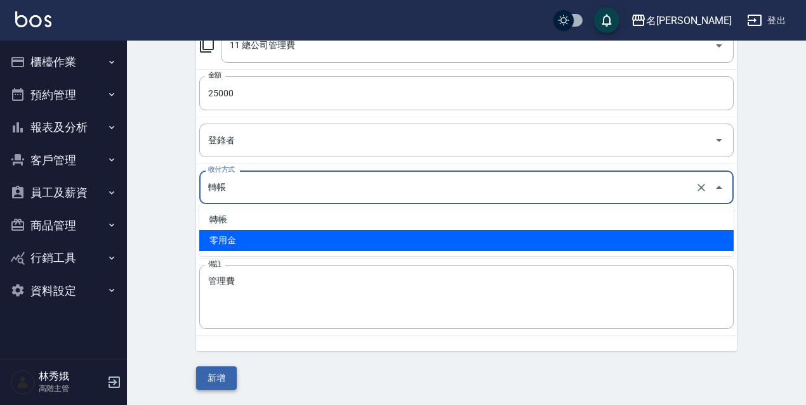
click at [225, 378] on button "新增" at bounding box center [216, 378] width 41 height 23
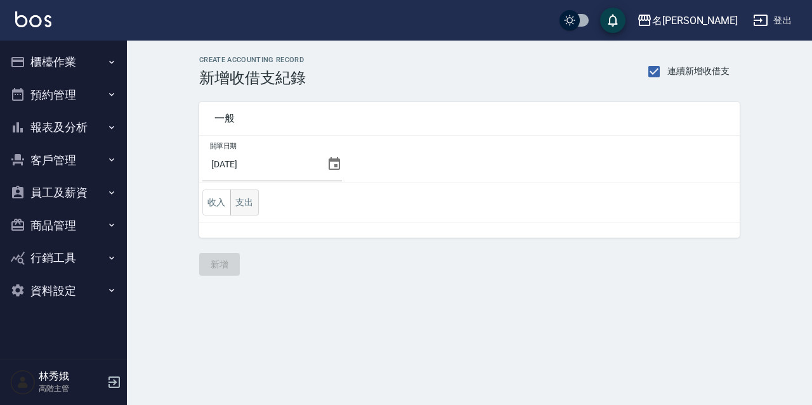
click at [249, 211] on button "支出" at bounding box center [244, 203] width 29 height 26
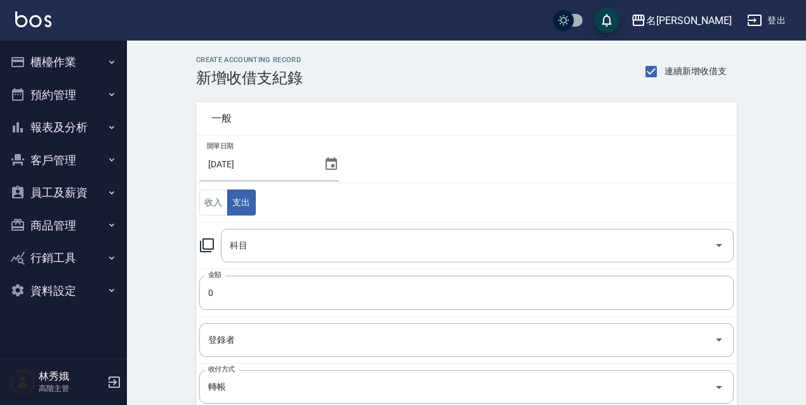
click at [201, 249] on icon at bounding box center [206, 245] width 15 height 15
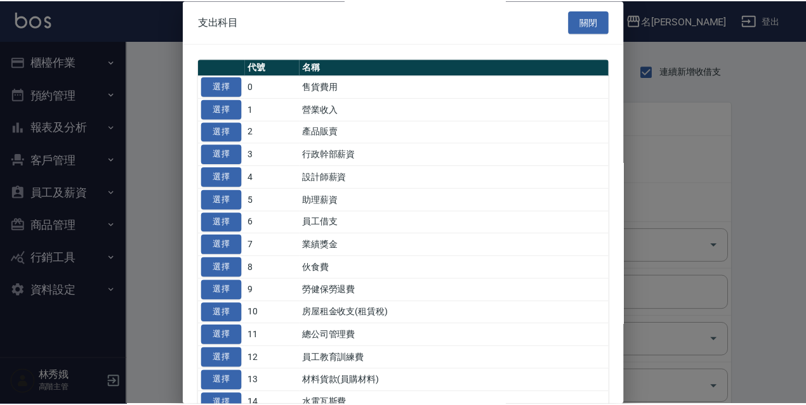
scroll to position [190, 0]
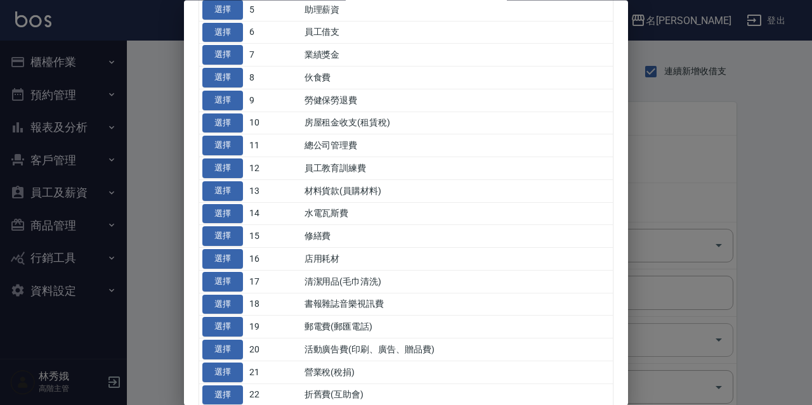
click at [221, 344] on button "選擇" at bounding box center [222, 351] width 41 height 20
type input "20 活動廣告費(印刷、廣告、贈品費)"
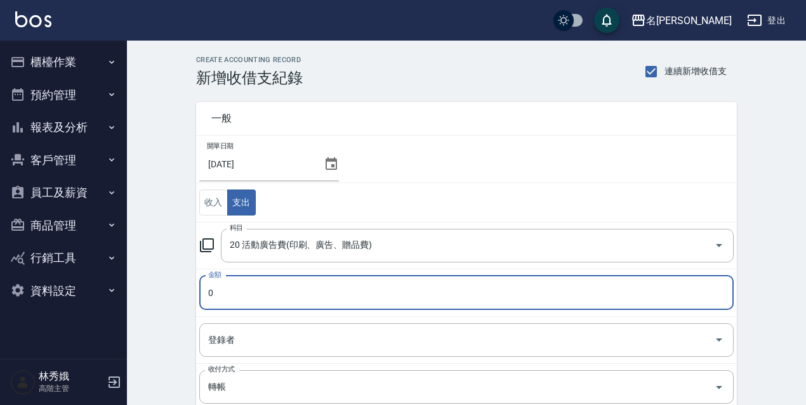
click at [227, 301] on input "0" at bounding box center [466, 293] width 534 height 34
type input "1500"
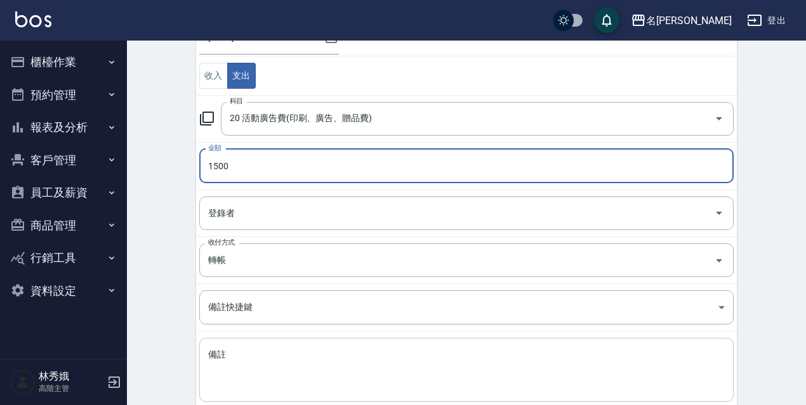
click at [241, 362] on textarea "備註" at bounding box center [466, 370] width 516 height 43
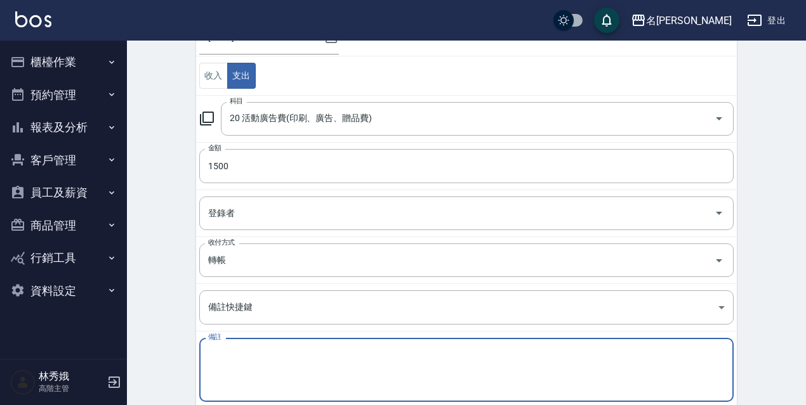
paste textarea "廣告預收款"
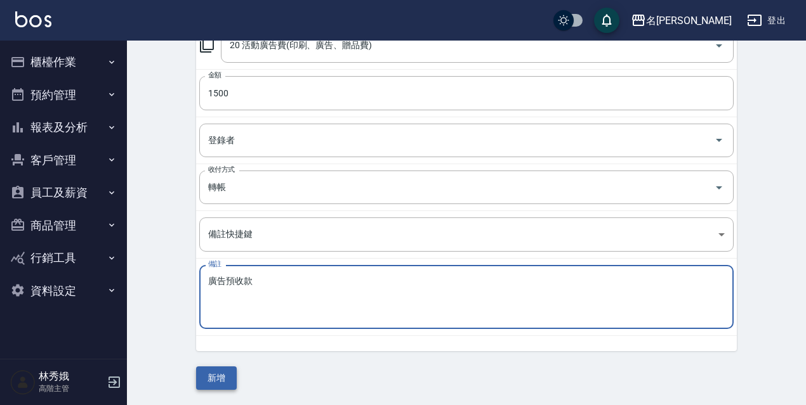
type textarea "廣告預收款"
click at [228, 382] on button "新增" at bounding box center [216, 378] width 41 height 23
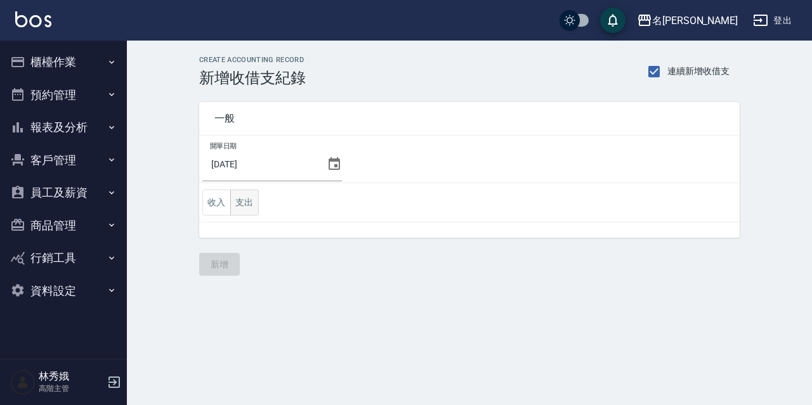
click at [245, 192] on button "支出" at bounding box center [244, 203] width 29 height 26
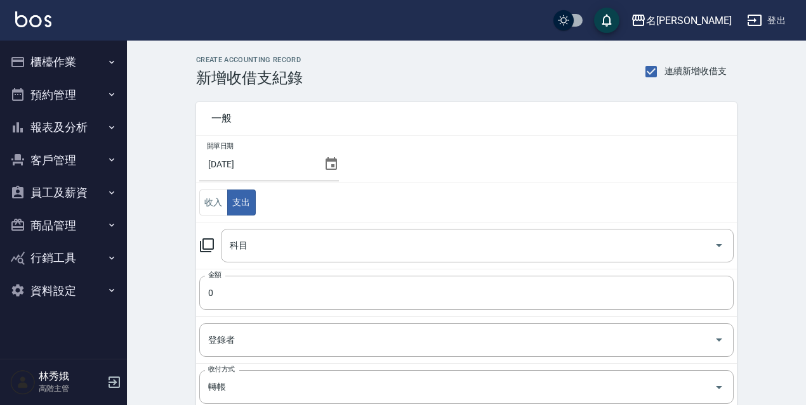
click at [210, 238] on icon at bounding box center [206, 245] width 15 height 15
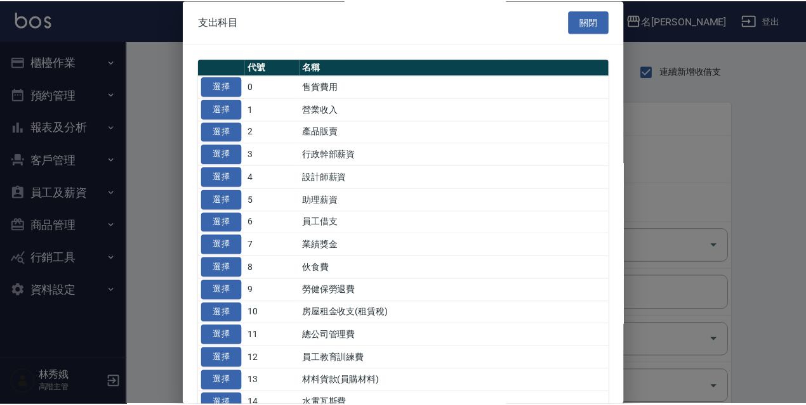
scroll to position [254, 0]
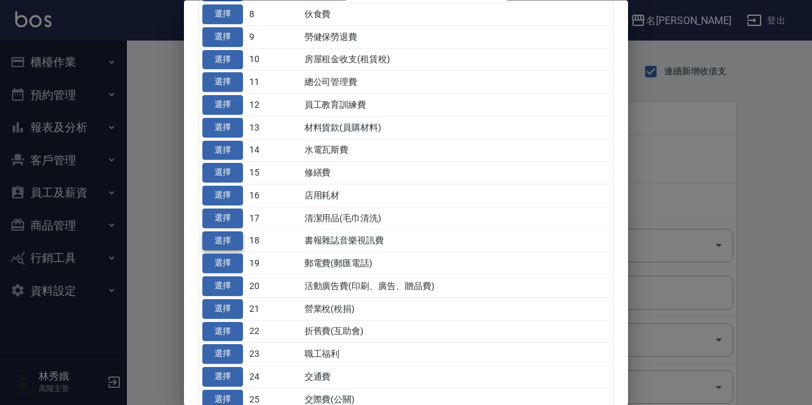
click at [225, 238] on button "選擇" at bounding box center [222, 242] width 41 height 20
type input "18 書報雜誌音樂視訊費"
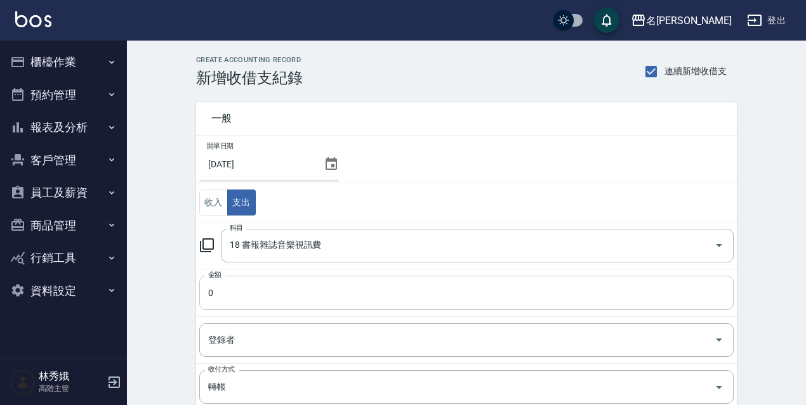
click at [255, 286] on input "0" at bounding box center [466, 293] width 534 height 34
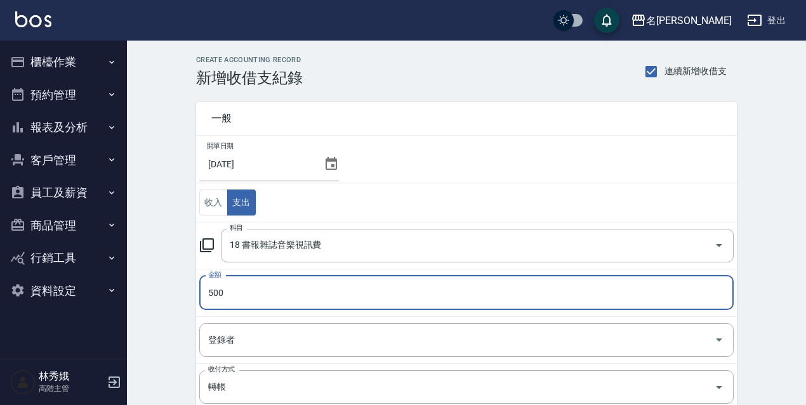
type input "500"
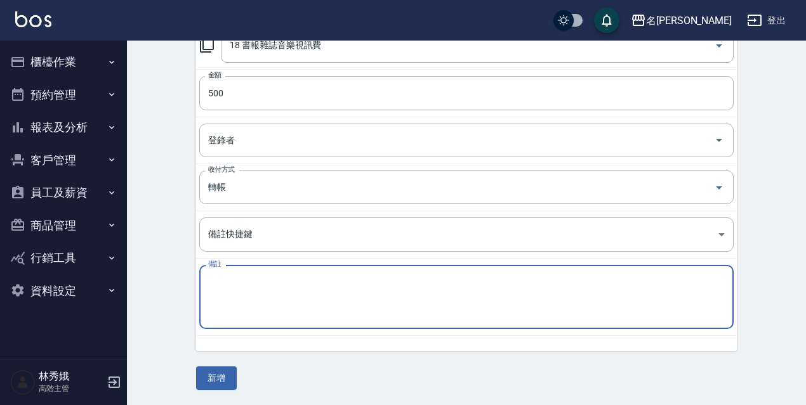
click at [249, 291] on textarea "備註" at bounding box center [466, 297] width 516 height 43
paste textarea "九太科技"
type textarea "九太科技"
click at [210, 383] on button "新增" at bounding box center [216, 378] width 41 height 23
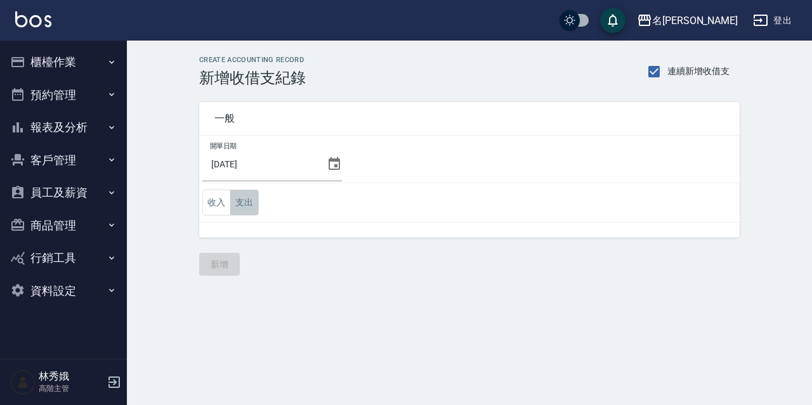
drag, startPoint x: 252, startPoint y: 198, endPoint x: 242, endPoint y: 213, distance: 18.7
click at [252, 199] on button "支出" at bounding box center [244, 203] width 29 height 26
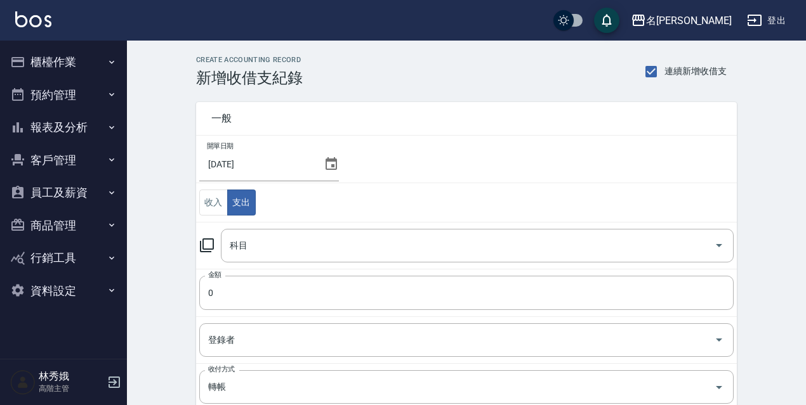
click at [210, 246] on icon at bounding box center [206, 245] width 15 height 15
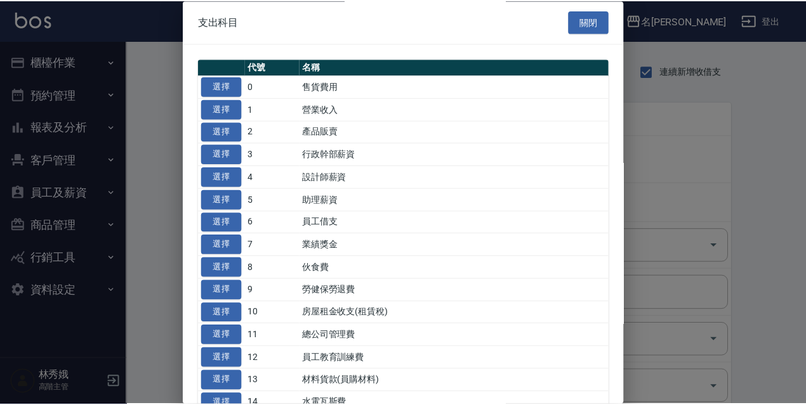
scroll to position [127, 0]
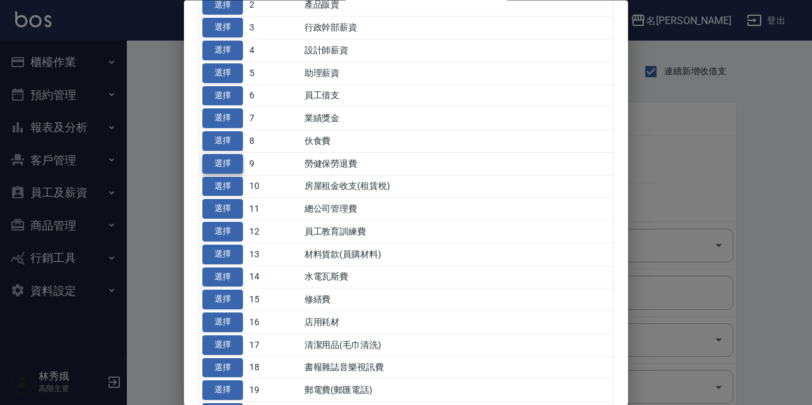
click at [227, 162] on button "選擇" at bounding box center [222, 164] width 41 height 20
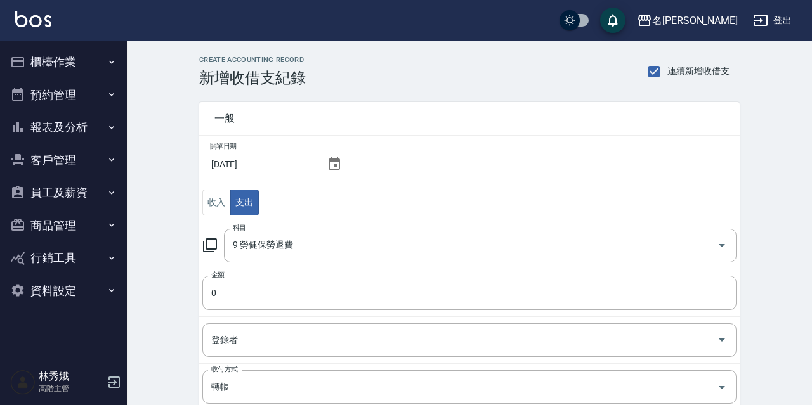
type input "9 勞健保勞退費"
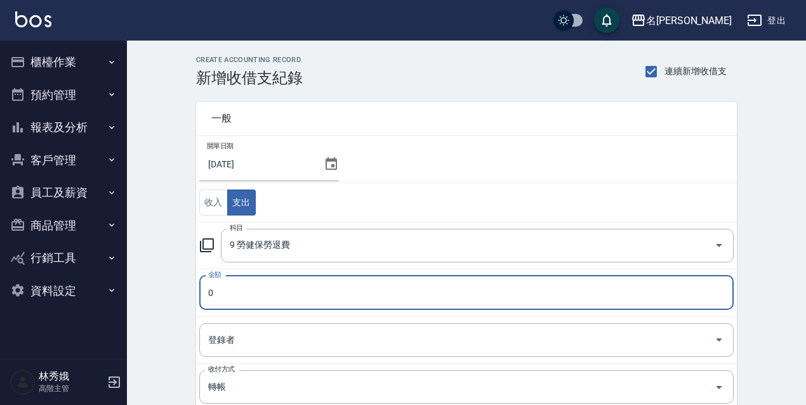
click at [244, 292] on input "0" at bounding box center [466, 293] width 534 height 34
type input "46909"
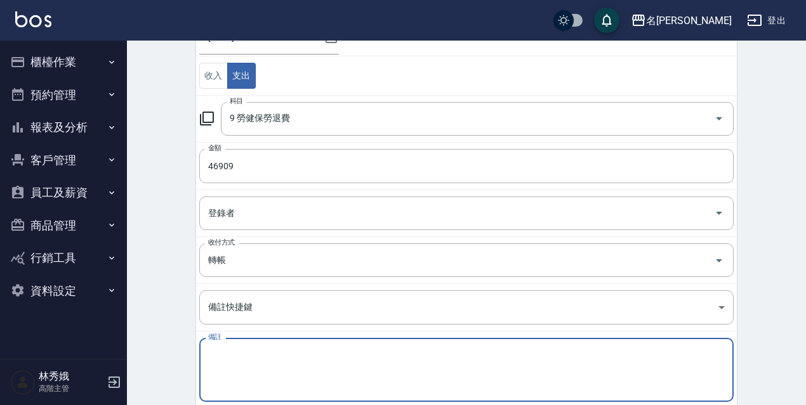
click at [263, 376] on textarea "備註" at bounding box center [466, 370] width 516 height 43
paste textarea "勞、健保費用"
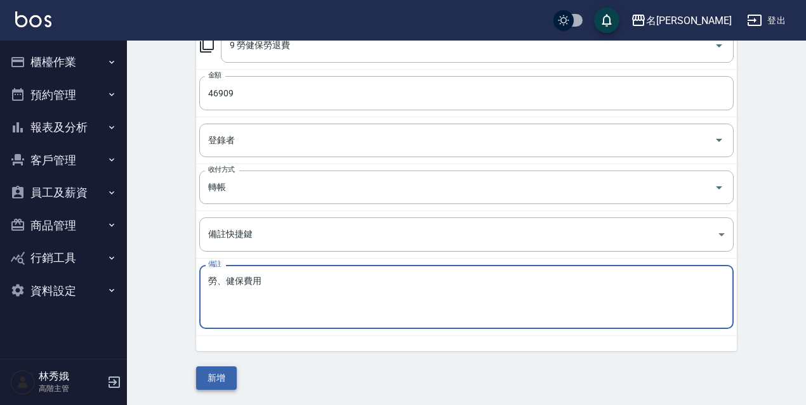
type textarea "勞、健保費用"
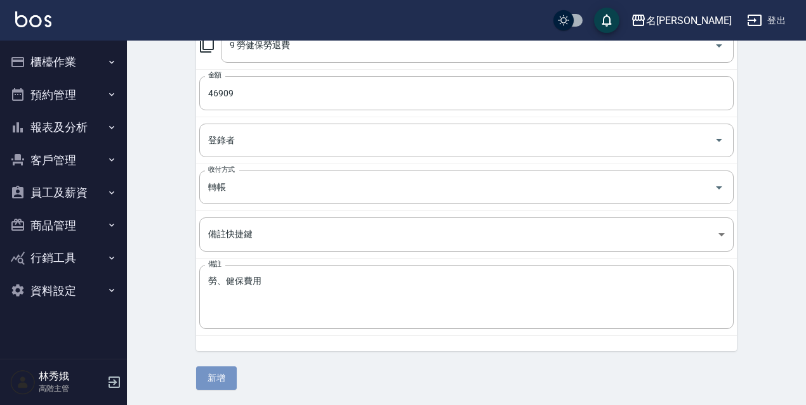
click at [202, 384] on button "新增" at bounding box center [216, 378] width 41 height 23
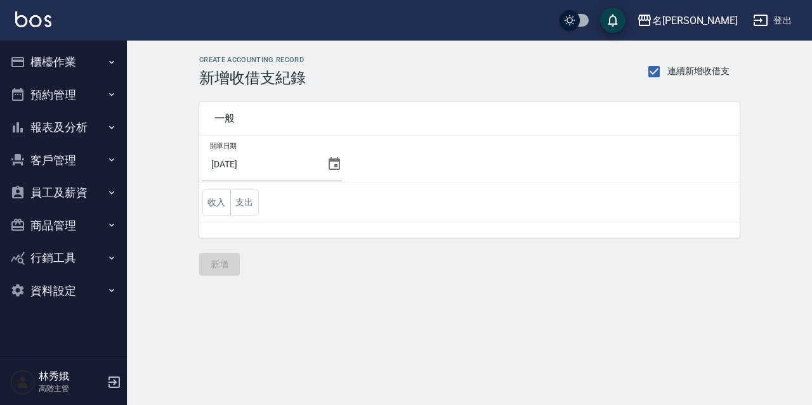
drag, startPoint x: 256, startPoint y: 205, endPoint x: 242, endPoint y: 216, distance: 17.1
click at [253, 206] on button "支出" at bounding box center [244, 203] width 29 height 26
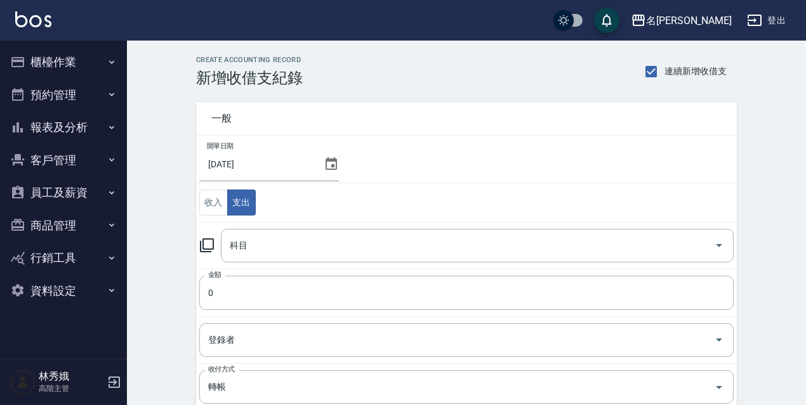
click at [214, 245] on div "科目 科目" at bounding box center [466, 246] width 534 height 34
click at [213, 245] on icon at bounding box center [207, 245] width 14 height 14
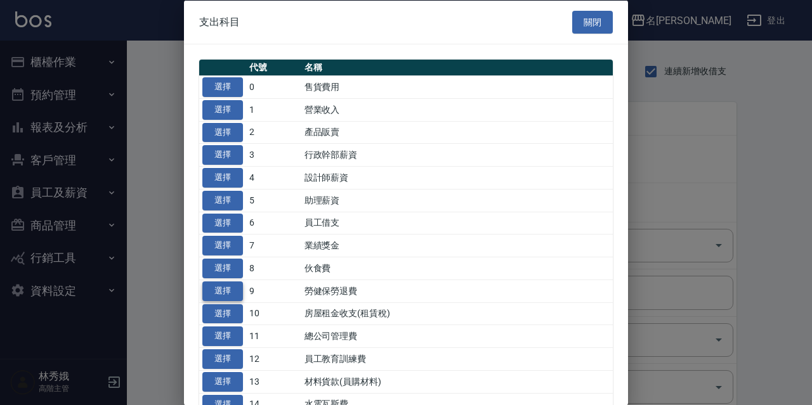
click at [235, 294] on button "選擇" at bounding box center [222, 291] width 41 height 20
type input "9 勞健保勞退費"
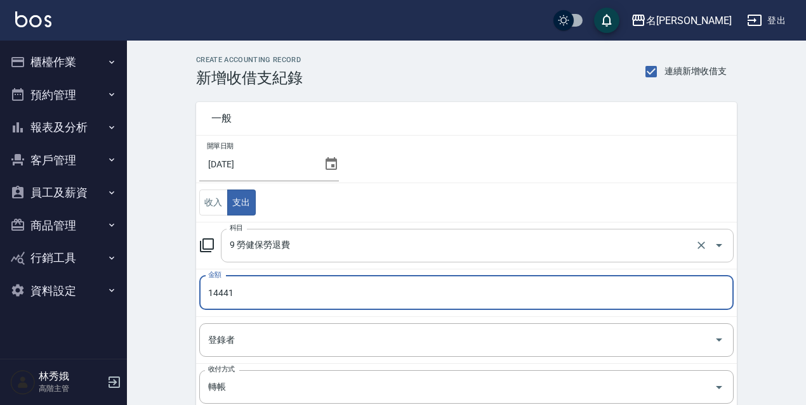
type input "14441"
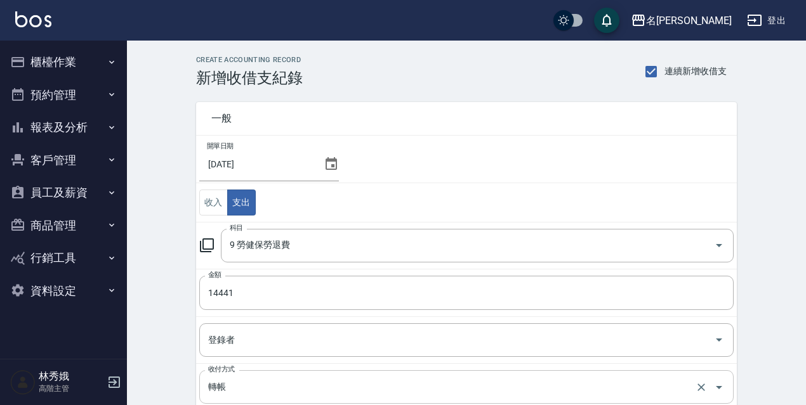
scroll to position [127, 0]
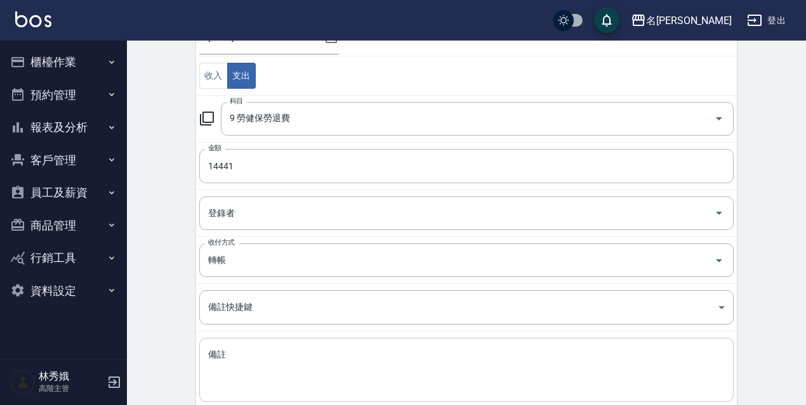
click at [238, 358] on textarea "備註" at bounding box center [466, 370] width 516 height 43
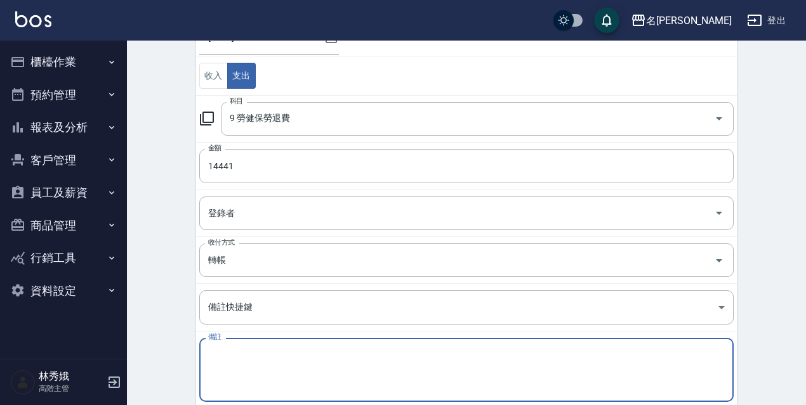
paste textarea "勞工退休金新制提繳費用"
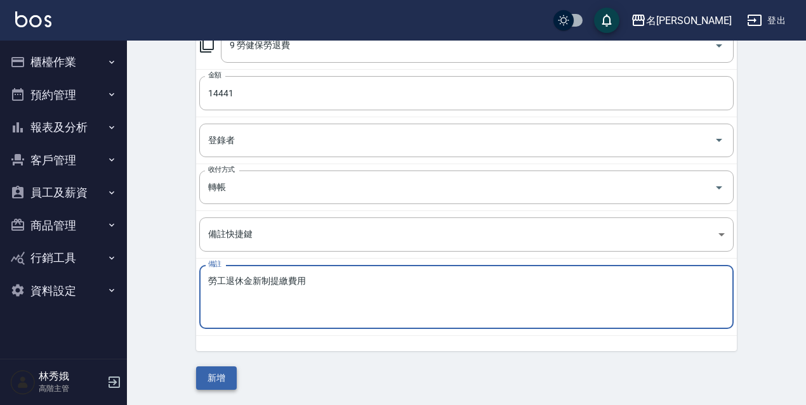
type textarea "勞工退休金新制提繳費用"
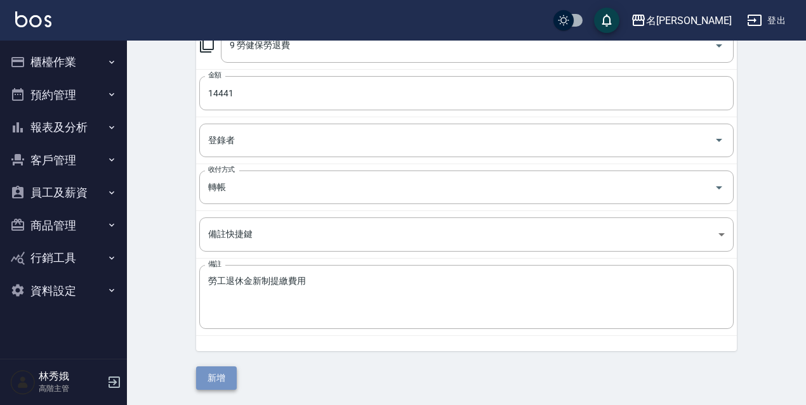
click at [202, 377] on button "新增" at bounding box center [216, 378] width 41 height 23
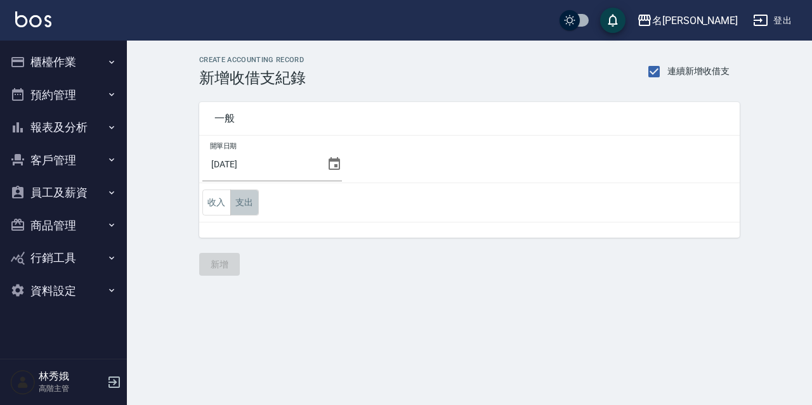
click at [248, 197] on button "支出" at bounding box center [244, 203] width 29 height 26
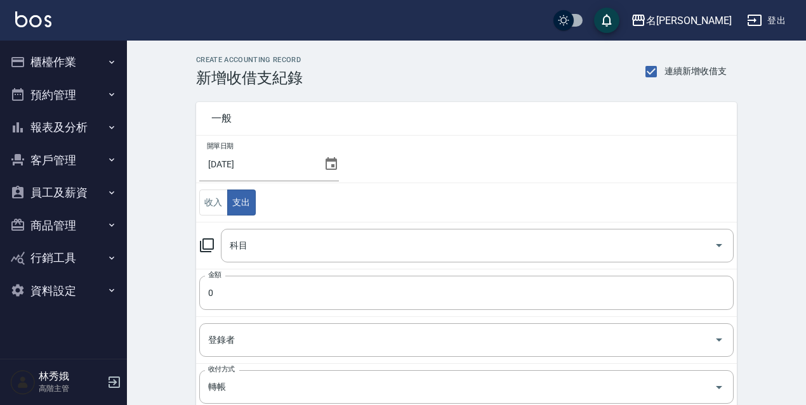
click at [204, 241] on icon at bounding box center [206, 245] width 15 height 15
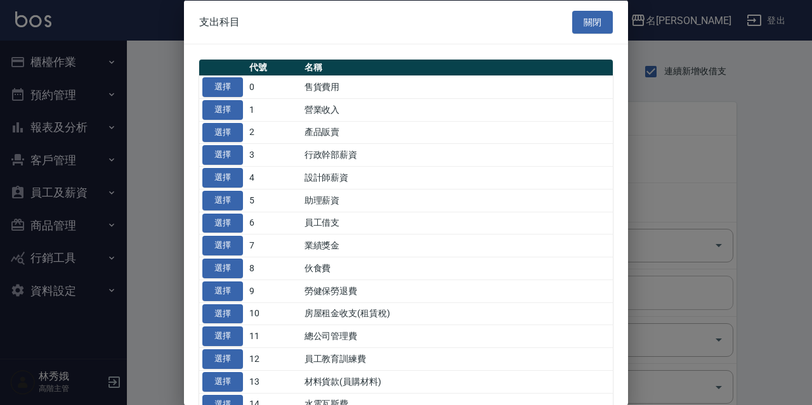
drag, startPoint x: 234, startPoint y: 313, endPoint x: 233, endPoint y: 304, distance: 8.9
click at [233, 313] on button "選擇" at bounding box center [222, 314] width 41 height 20
type input "10 房屋租金收支(租賃稅)"
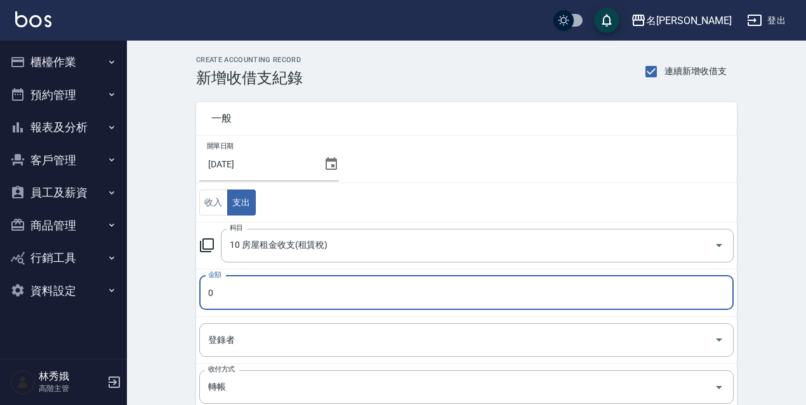
drag, startPoint x: 221, startPoint y: 293, endPoint x: 213, endPoint y: 292, distance: 8.3
click at [221, 292] on input "0" at bounding box center [466, 293] width 534 height 34
type input "1200"
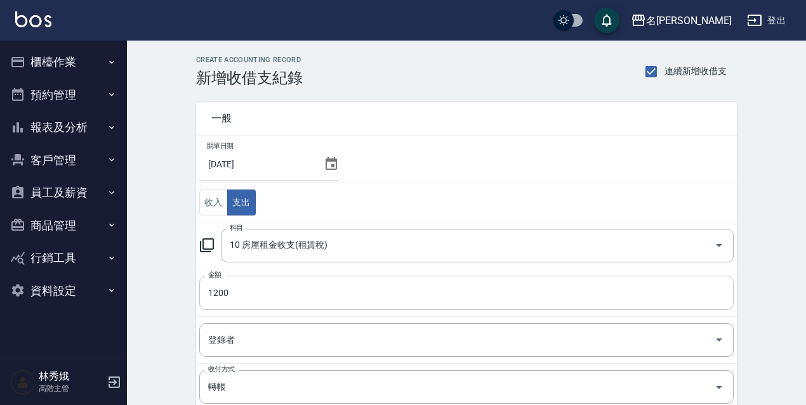
scroll to position [200, 0]
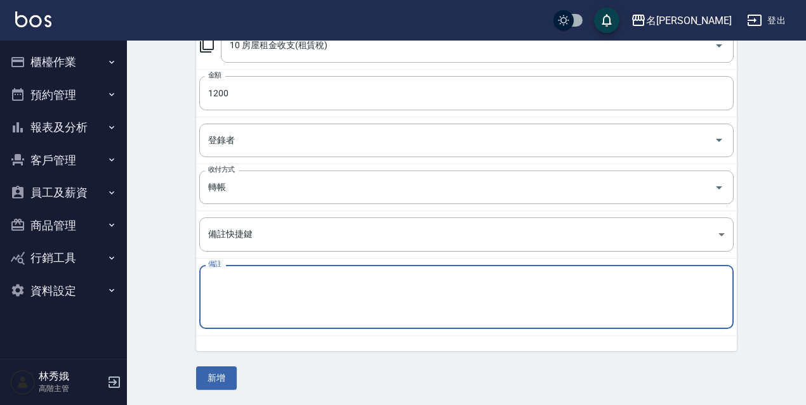
click at [258, 299] on textarea "備註" at bounding box center [466, 297] width 516 height 43
paste textarea "租賃稅"
type textarea "租賃稅"
click at [223, 365] on div "一般 開單日期 [DATE] 收入 支出 科目 10 房屋租金收支(租賃稅) 科目 金額 1200 金額 登錄者 登錄者 收付方式 轉帳 收付方式 備註快捷鍵…" at bounding box center [466, 138] width 540 height 503
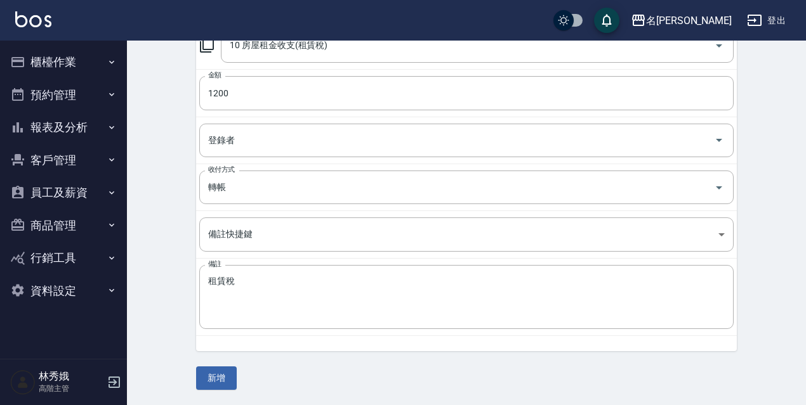
click at [226, 365] on div "一般 開單日期 [DATE] 收入 支出 科目 10 房屋租金收支(租賃稅) 科目 金額 1200 金額 登錄者 登錄者 收付方式 轉帳 收付方式 備註快捷鍵…" at bounding box center [466, 138] width 540 height 503
click at [228, 377] on button "新增" at bounding box center [216, 378] width 41 height 23
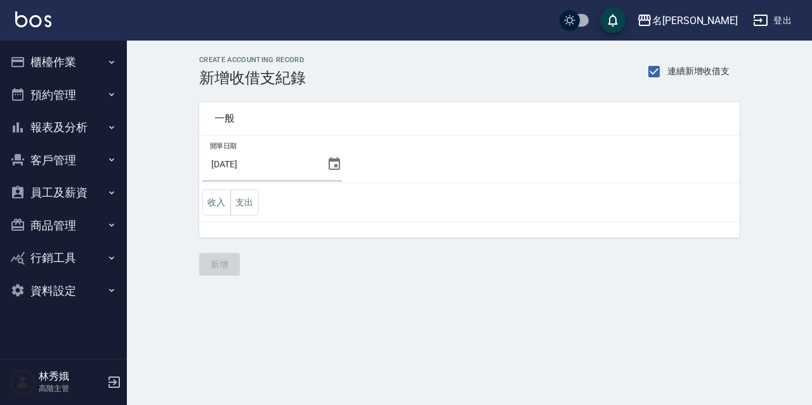
click at [247, 181] on input "[DATE]" at bounding box center [261, 164] width 119 height 34
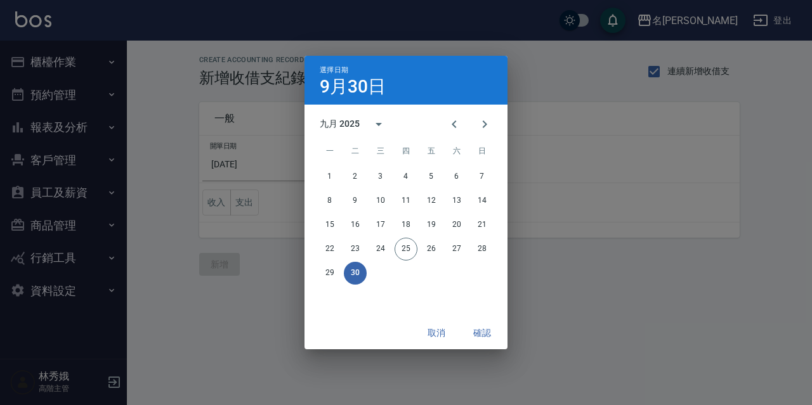
click at [247, 196] on div "選擇日期 [DATE] 九月 2025 一 二 三 四 五 六 日 1 2 3 4 5 6 7 8 9 10 11 12 13 14 15 16 17 18 …" at bounding box center [406, 202] width 812 height 405
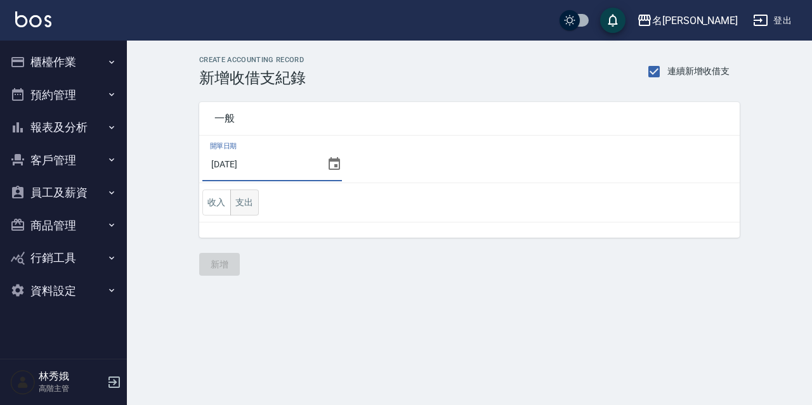
click at [247, 202] on button "支出" at bounding box center [244, 203] width 29 height 26
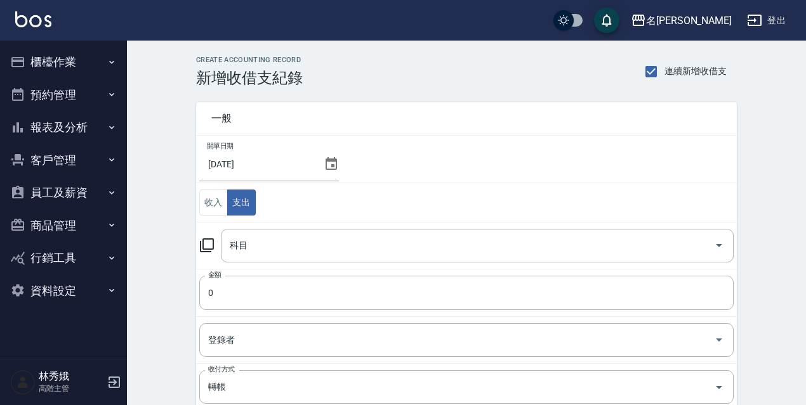
click at [204, 246] on icon at bounding box center [207, 245] width 14 height 14
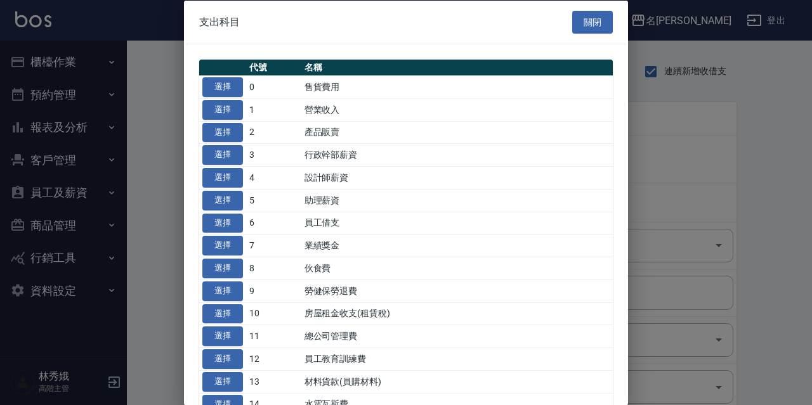
click at [246, 383] on td "13" at bounding box center [273, 381] width 55 height 23
click at [241, 384] on button "選擇" at bounding box center [222, 382] width 41 height 20
type input "13 材料貨款(員購材料)"
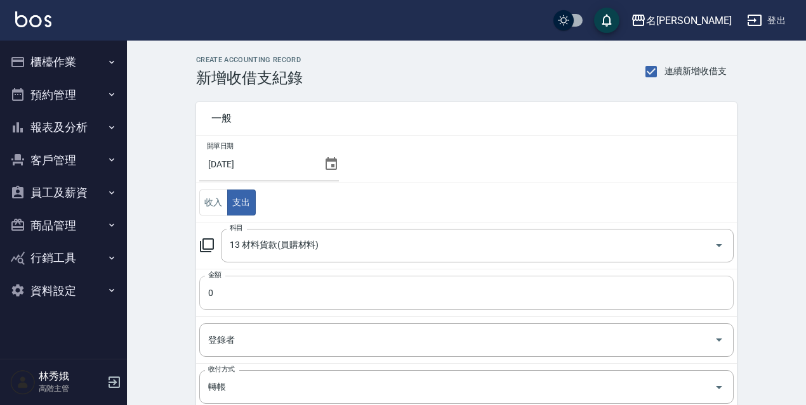
drag, startPoint x: 204, startPoint y: 284, endPoint x: 211, endPoint y: 289, distance: 8.6
click at [204, 285] on input "0" at bounding box center [466, 293] width 534 height 34
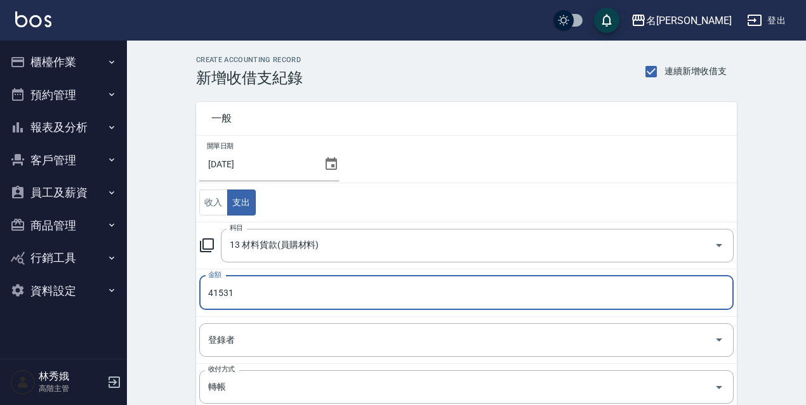
type input "41531"
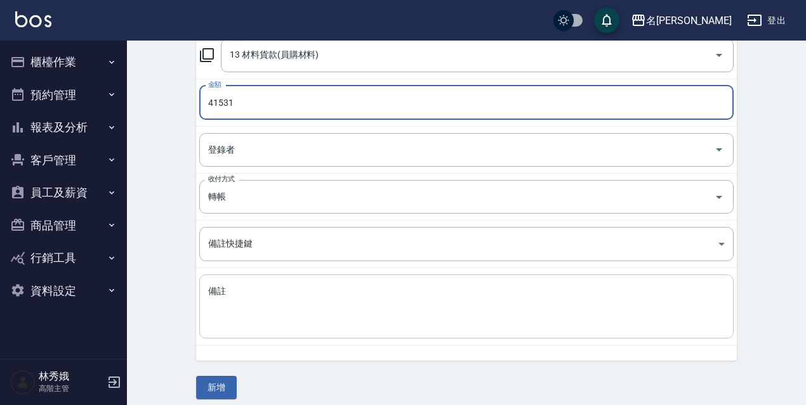
click at [245, 302] on textarea "備註" at bounding box center [466, 306] width 516 height 43
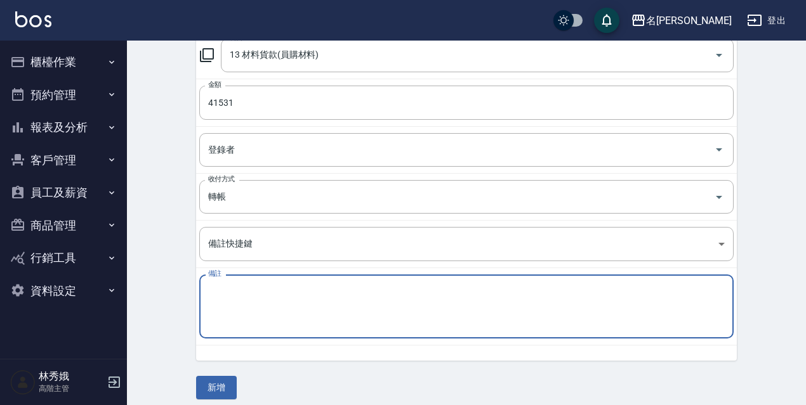
paste textarea "材料費"
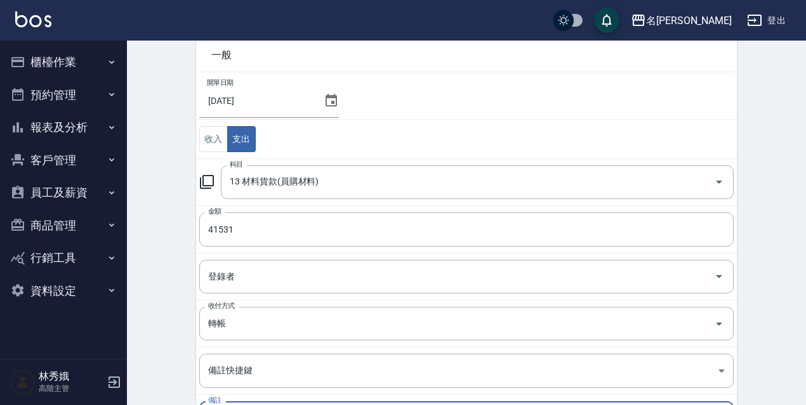
scroll to position [200, 0]
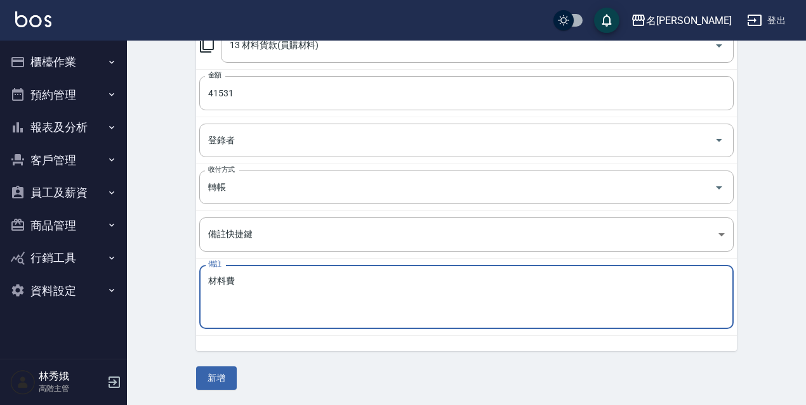
type textarea "材料費"
click at [195, 379] on div "CREATE ACCOUNTING RECORD 新增收借支紀錄 連續新增收借支 一般 開單日期 [DATE] 收入 支出 科目 13 材料貨款(員購材料) …" at bounding box center [466, 123] width 571 height 534
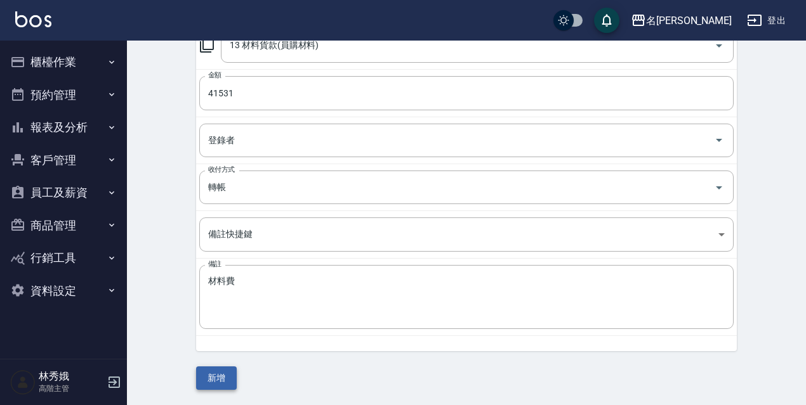
click at [219, 383] on button "新增" at bounding box center [216, 378] width 41 height 23
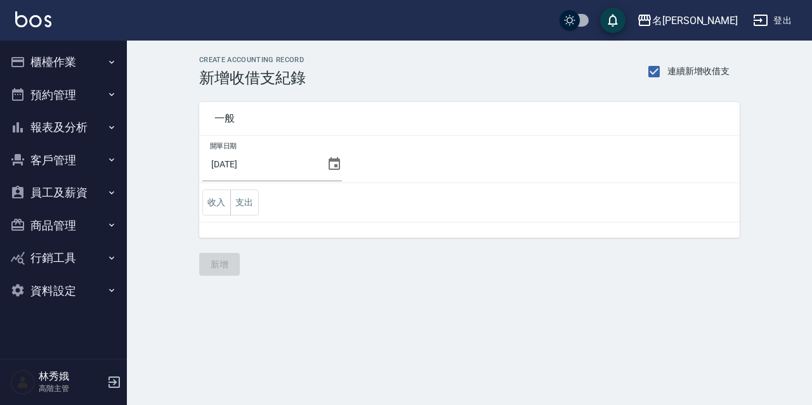
click at [82, 51] on button "櫃檯作業" at bounding box center [63, 62] width 117 height 33
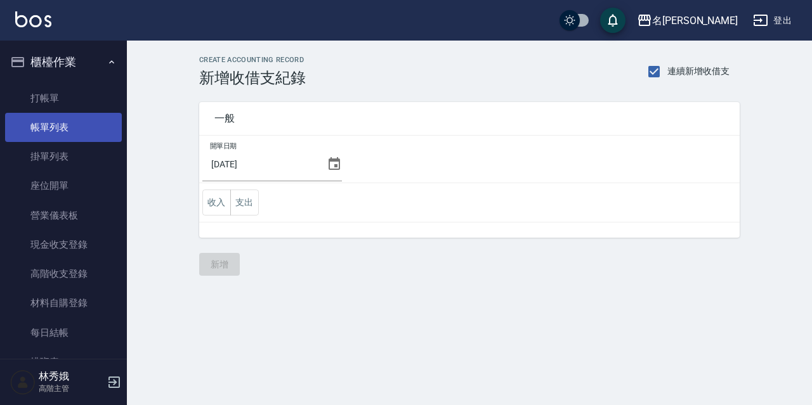
click at [62, 121] on link "帳單列表" at bounding box center [63, 127] width 117 height 29
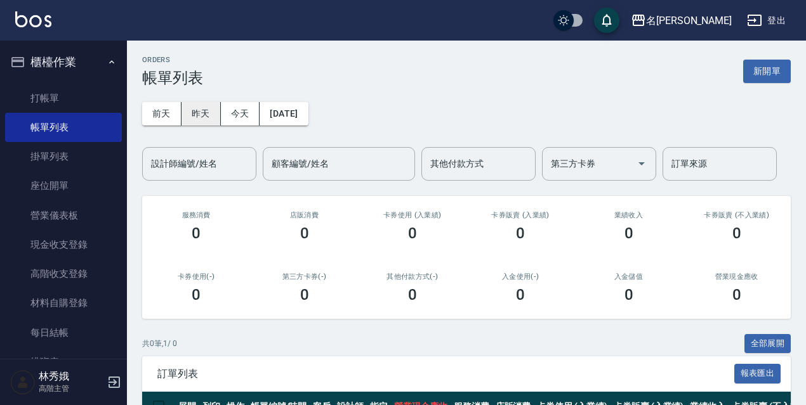
click at [206, 134] on div "[DATE] [DATE] [DATE] [DATE] 設計師編號/姓名 設計師編號/姓名 顧客編號/姓名 顧客編號/姓名 其他付款方式 其他付款方式 第三方…" at bounding box center [466, 134] width 648 height 94
click at [204, 122] on button "昨天" at bounding box center [200, 113] width 39 height 23
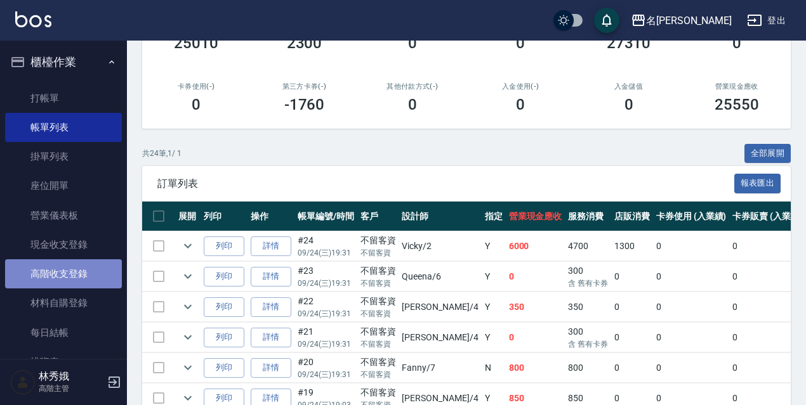
click at [96, 269] on link "高階收支登錄" at bounding box center [63, 273] width 117 height 29
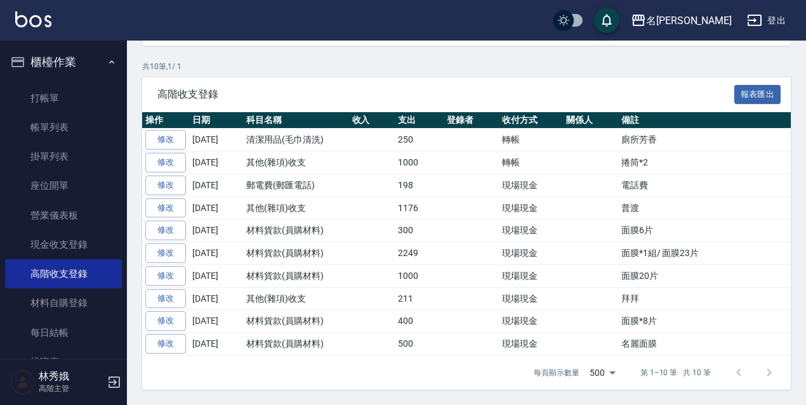
scroll to position [56, 0]
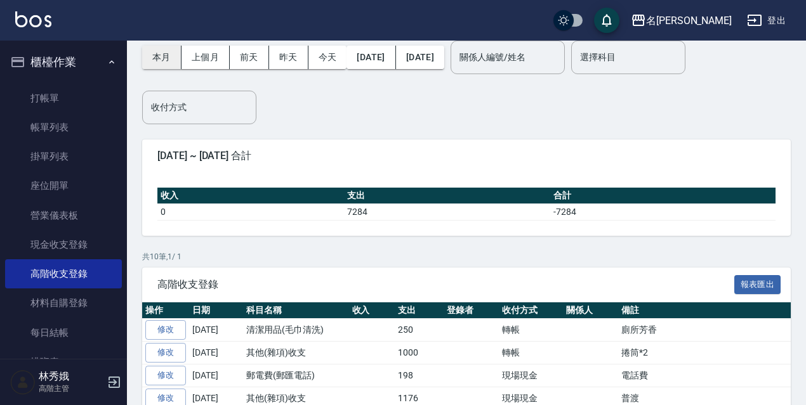
drag, startPoint x: 171, startPoint y: 53, endPoint x: 176, endPoint y: 58, distance: 6.7
click at [171, 54] on button "本月" at bounding box center [161, 57] width 39 height 23
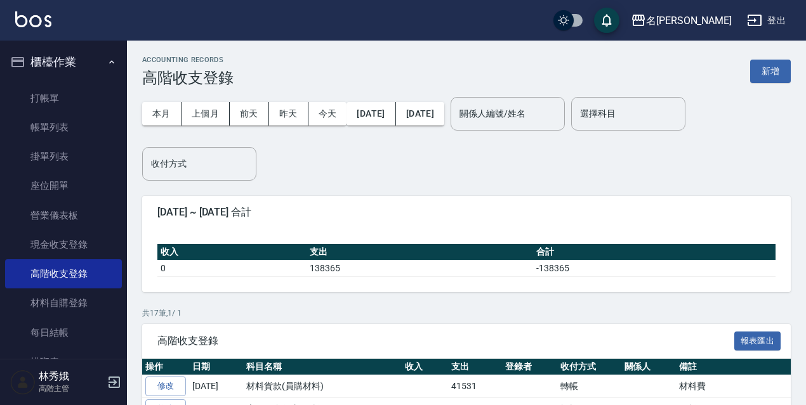
scroll to position [254, 0]
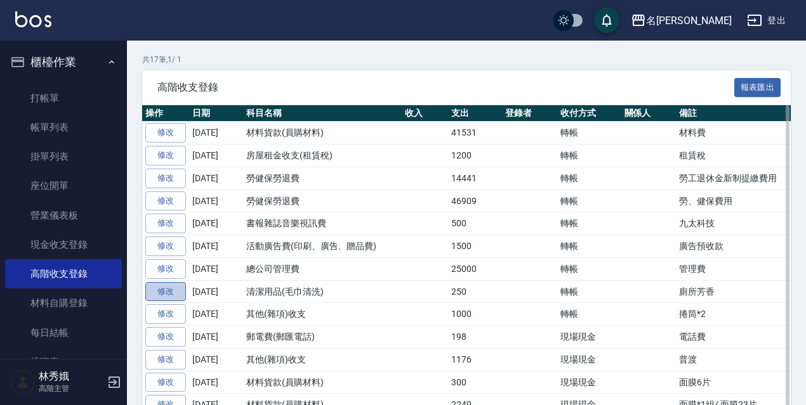
click at [167, 292] on link "修改" at bounding box center [165, 292] width 41 height 20
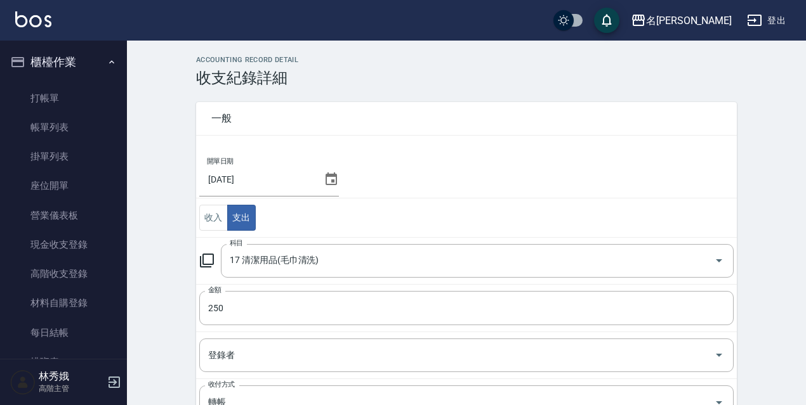
scroll to position [190, 0]
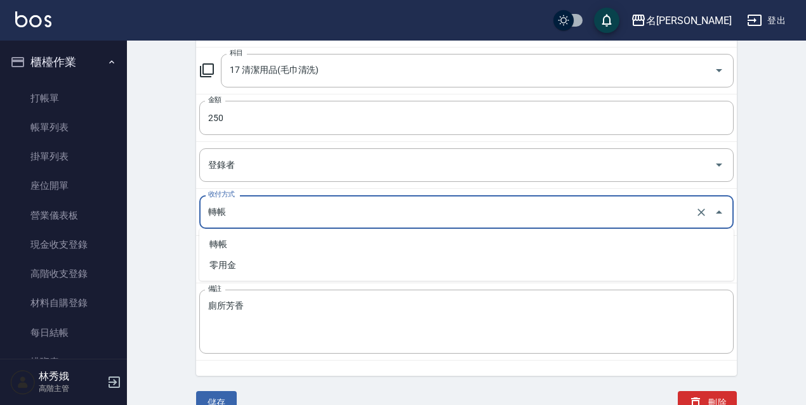
click at [237, 218] on input "轉帳" at bounding box center [448, 212] width 487 height 22
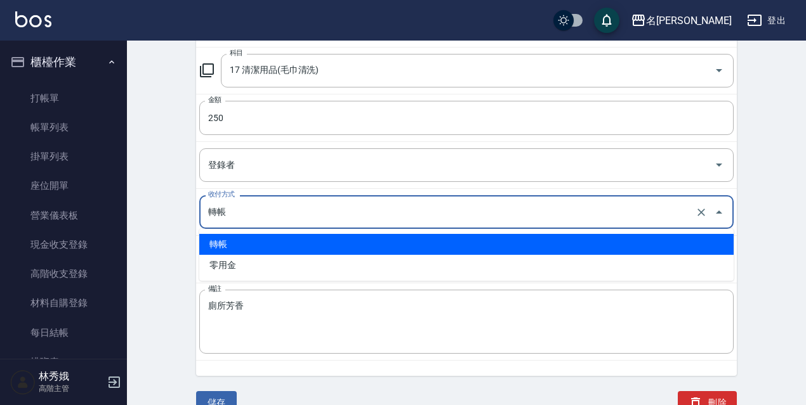
click at [766, 218] on div "ACCOUNTING RECORD DETAIL 收支紀錄詳細 一般 開單日期 [DATE] 收入 支出 科目 17 清潔用品(毛巾清洗) 科目 金額 250…" at bounding box center [466, 148] width 679 height 565
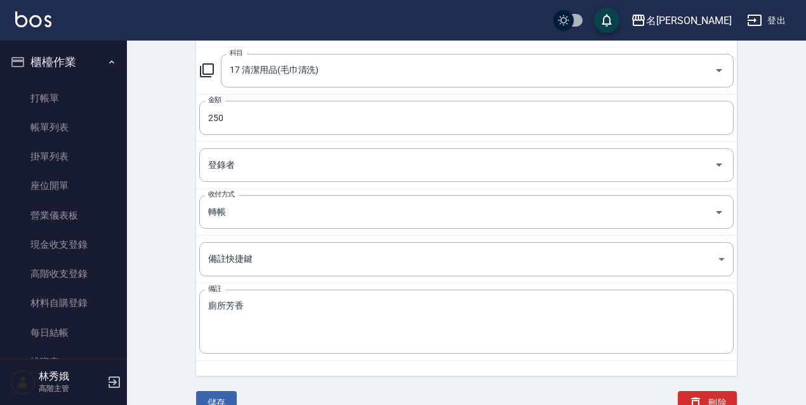
click at [711, 400] on button "刪除" at bounding box center [706, 402] width 59 height 23
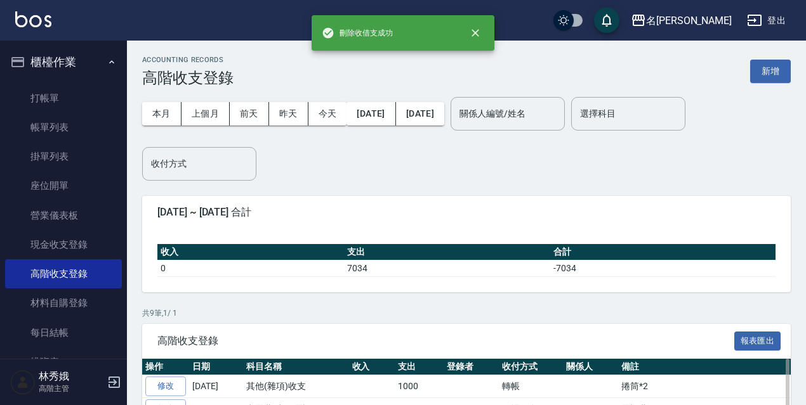
scroll to position [224, 0]
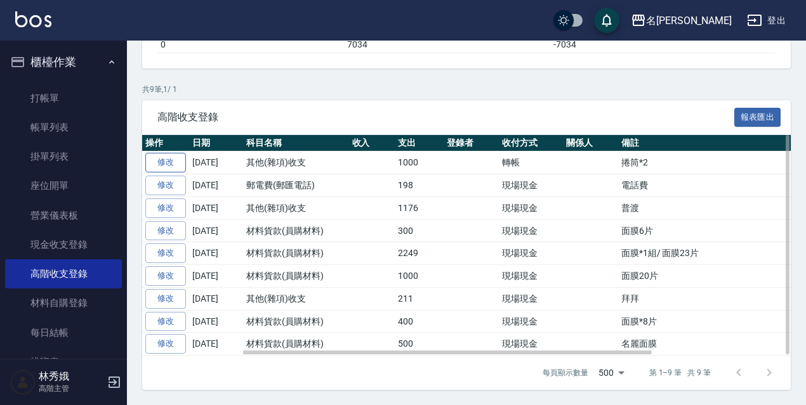
click at [170, 159] on link "修改" at bounding box center [165, 163] width 41 height 20
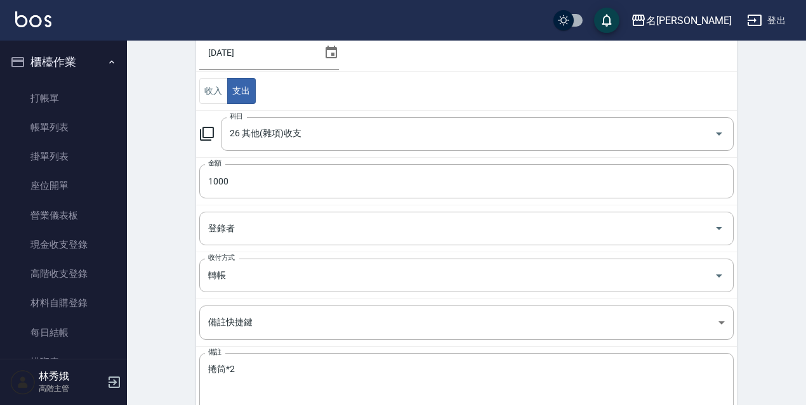
scroll to position [215, 0]
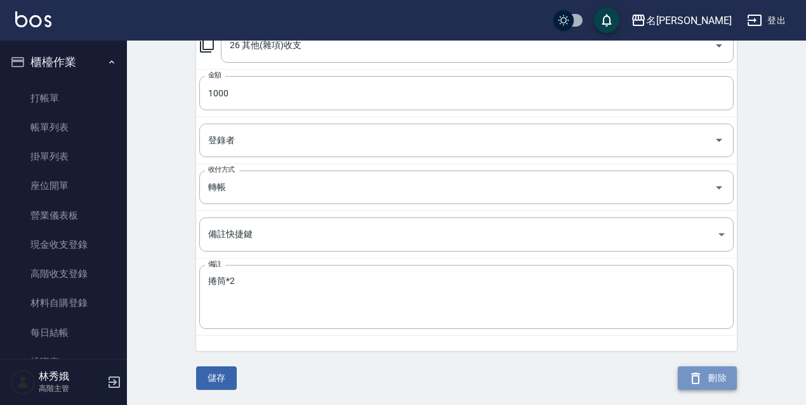
click at [725, 379] on button "刪除" at bounding box center [706, 378] width 59 height 23
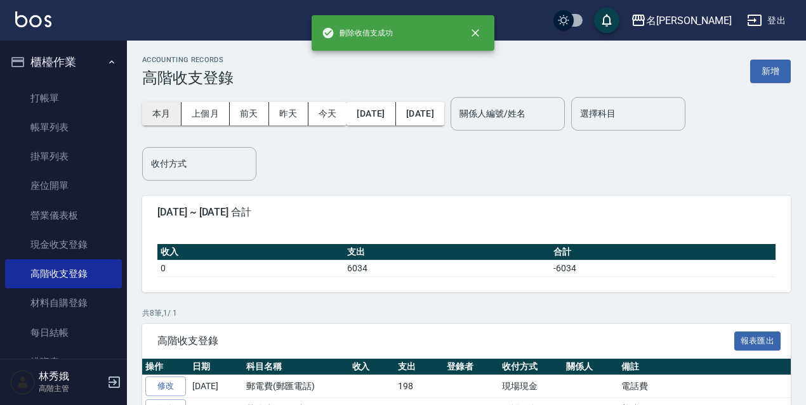
click at [164, 116] on button "本月" at bounding box center [161, 113] width 39 height 23
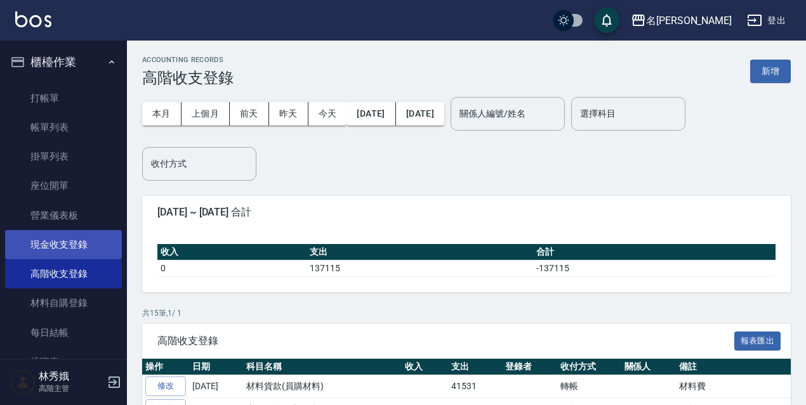
click at [62, 241] on link "現金收支登錄" at bounding box center [63, 244] width 117 height 29
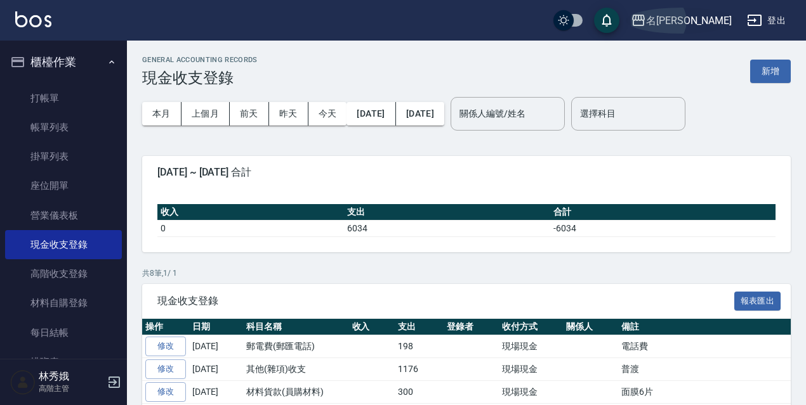
click at [707, 14] on div "名[PERSON_NAME]" at bounding box center [689, 21] width 86 height 16
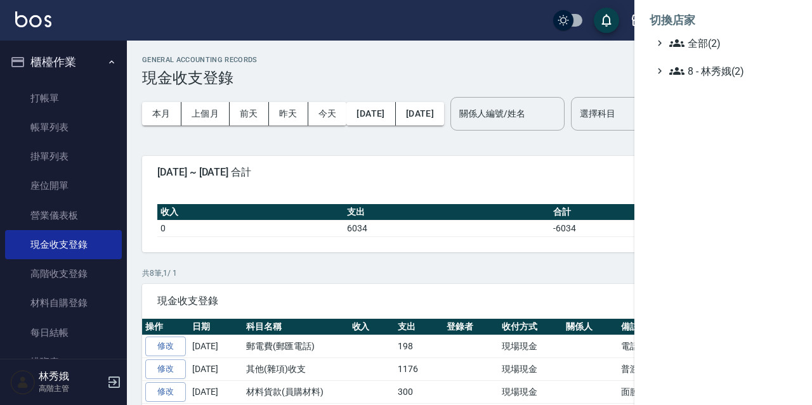
click at [698, 51] on ul "全部(2) 8 - 林秀娥(2)" at bounding box center [723, 57] width 147 height 43
click at [698, 50] on span "全部(2)" at bounding box center [730, 43] width 122 height 15
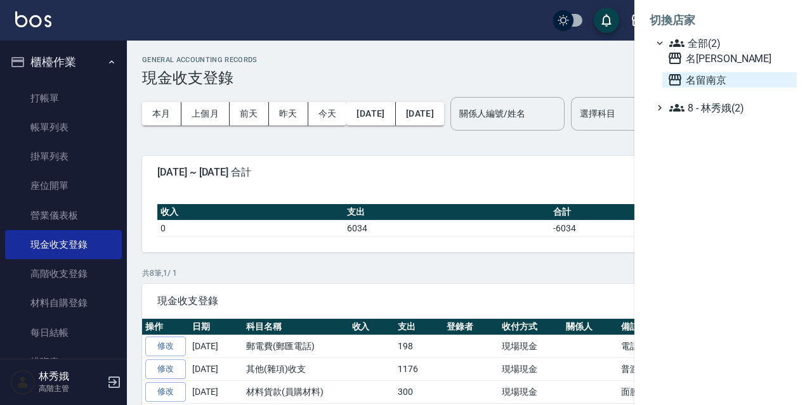
click at [714, 86] on span "名留南京" at bounding box center [729, 79] width 124 height 15
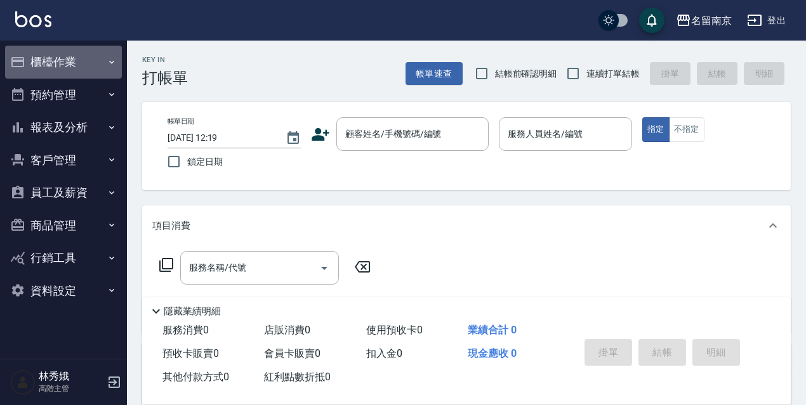
drag, startPoint x: 91, startPoint y: 67, endPoint x: 74, endPoint y: 65, distance: 17.2
click at [89, 65] on button "櫃檯作業" at bounding box center [63, 62] width 117 height 33
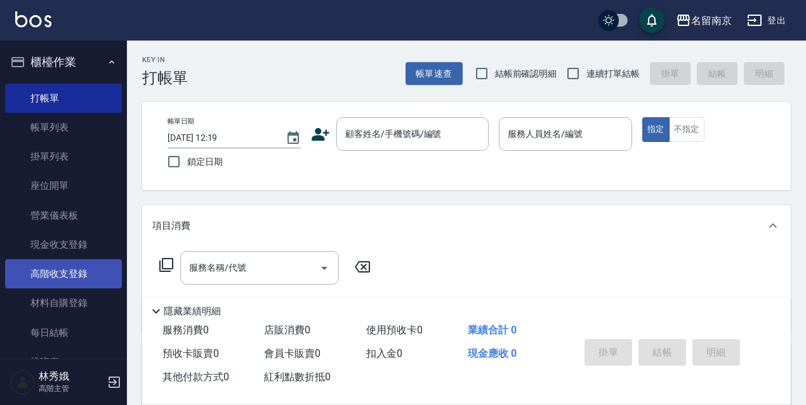
click at [83, 273] on link "高階收支登錄" at bounding box center [63, 273] width 117 height 29
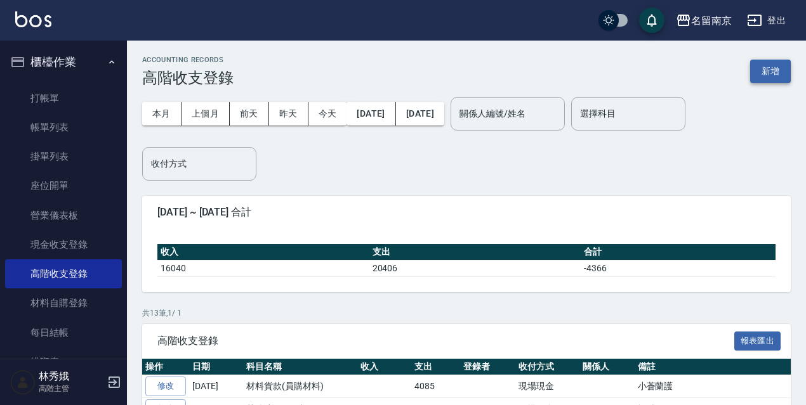
click at [762, 79] on button "新增" at bounding box center [770, 71] width 41 height 23
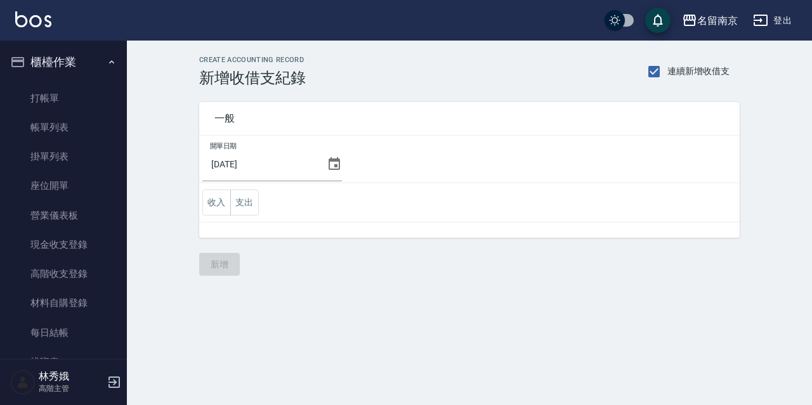
click at [334, 166] on icon at bounding box center [334, 164] width 15 height 15
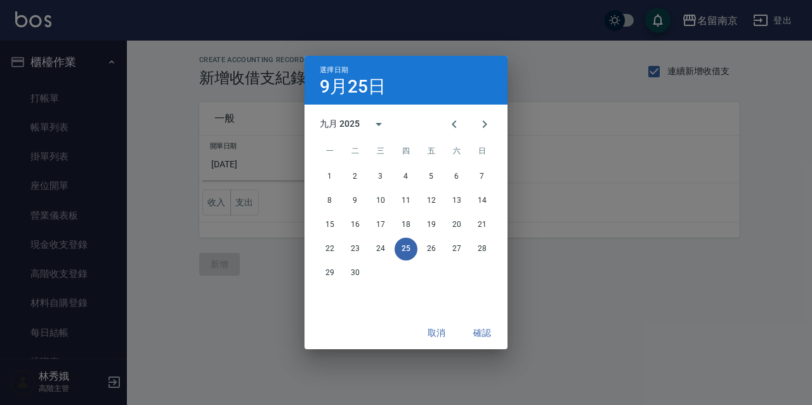
click at [483, 332] on button "確認" at bounding box center [482, 333] width 41 height 23
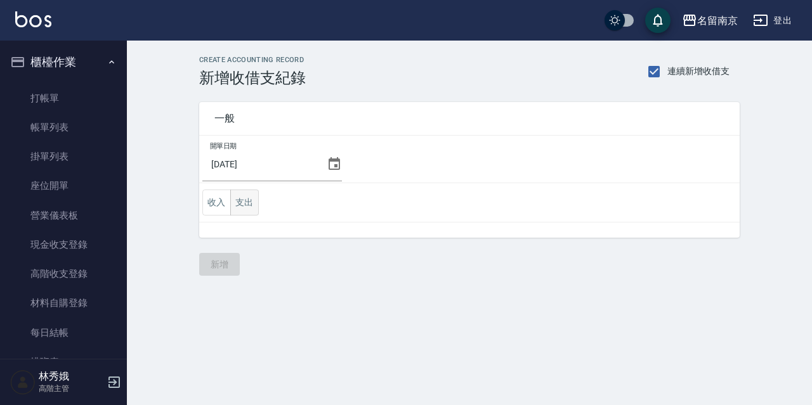
click at [241, 212] on button "支出" at bounding box center [244, 203] width 29 height 26
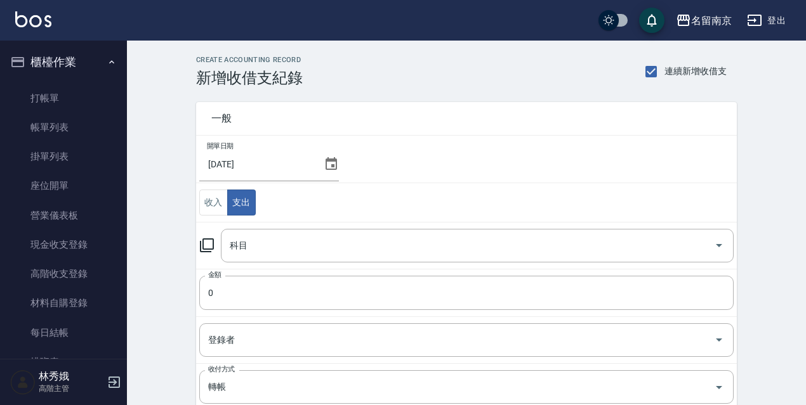
click at [325, 163] on icon at bounding box center [330, 163] width 11 height 13
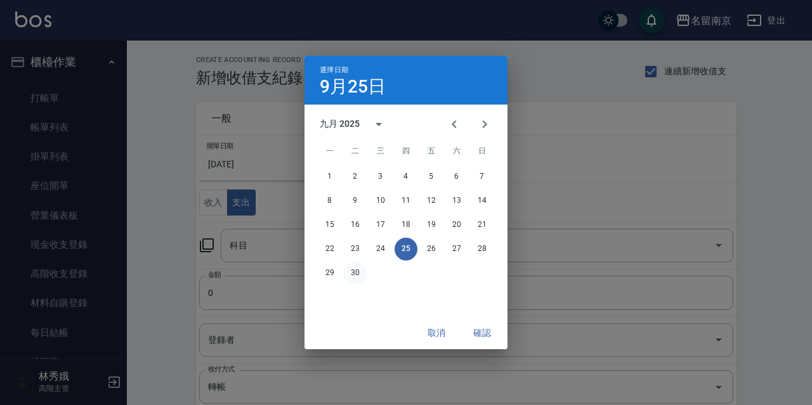
click at [363, 276] on button "30" at bounding box center [355, 273] width 23 height 23
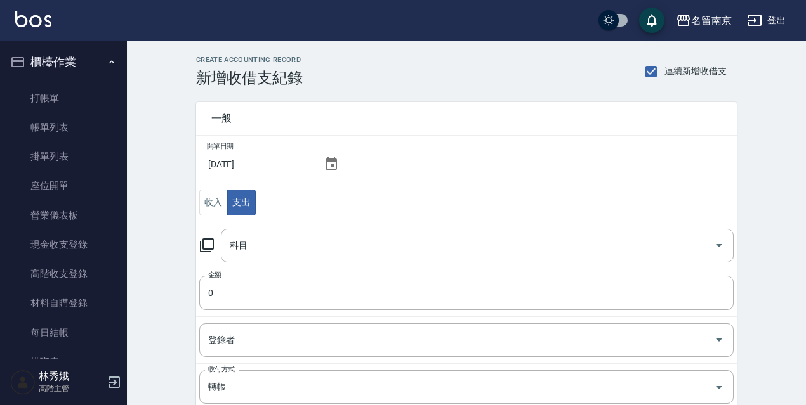
drag, startPoint x: 192, startPoint y: 244, endPoint x: 202, endPoint y: 244, distance: 10.1
click at [193, 244] on div "一般 開單日期 [DATE] 收入 支出 科目 科目 金額 0 金額 登錄者 登錄者 收付方式 轉帳 收付方式 備註快捷鍵 ​ 備註快捷鍵 備註 x 備註" at bounding box center [459, 319] width 556 height 464
click at [202, 244] on icon at bounding box center [207, 245] width 14 height 14
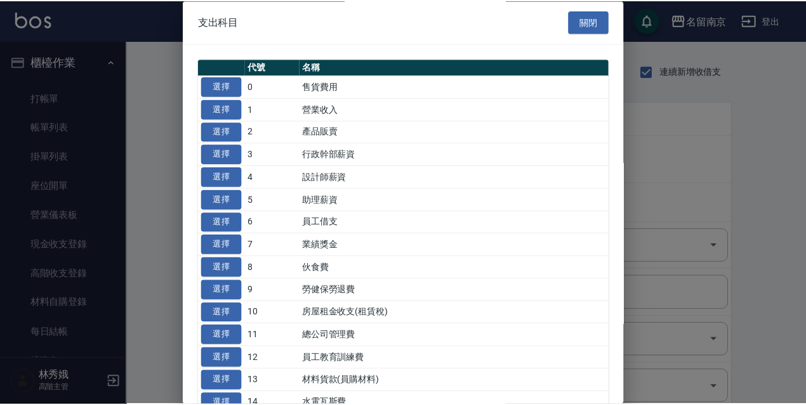
scroll to position [190, 0]
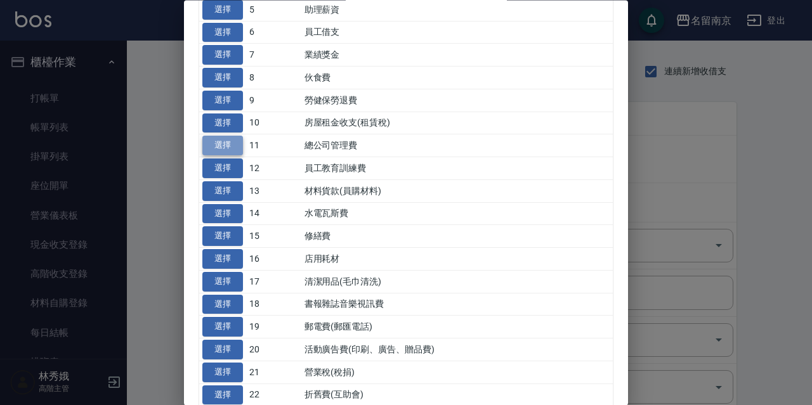
click at [228, 141] on button "選擇" at bounding box center [222, 146] width 41 height 20
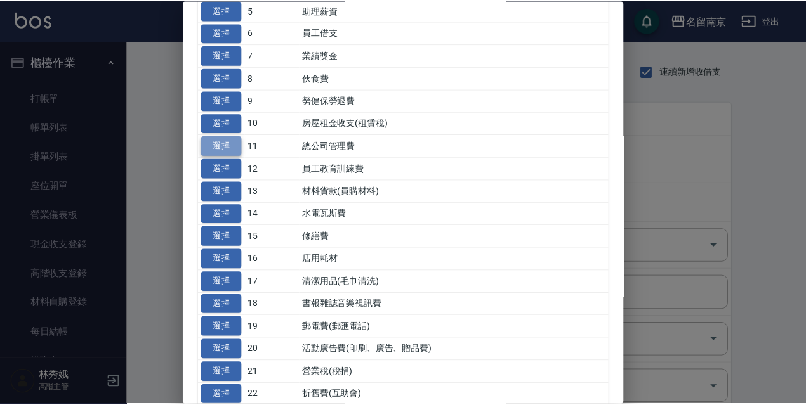
type input "11 總公司管理費"
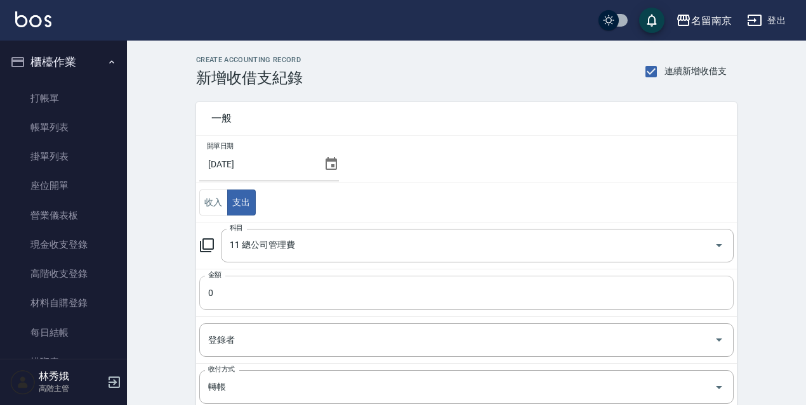
click at [221, 292] on input "0" at bounding box center [466, 293] width 534 height 34
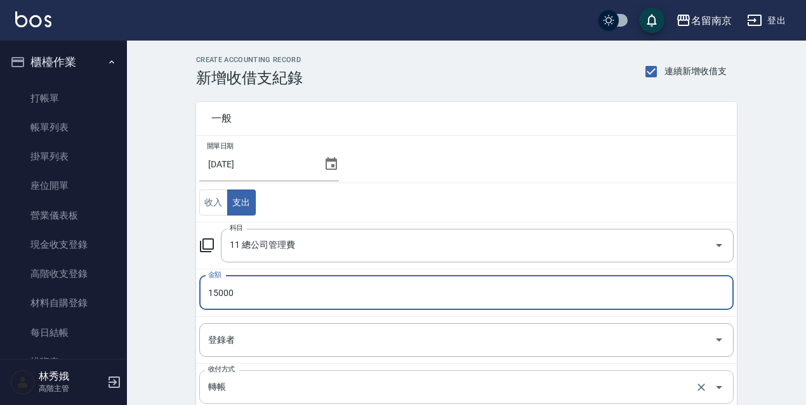
scroll to position [200, 0]
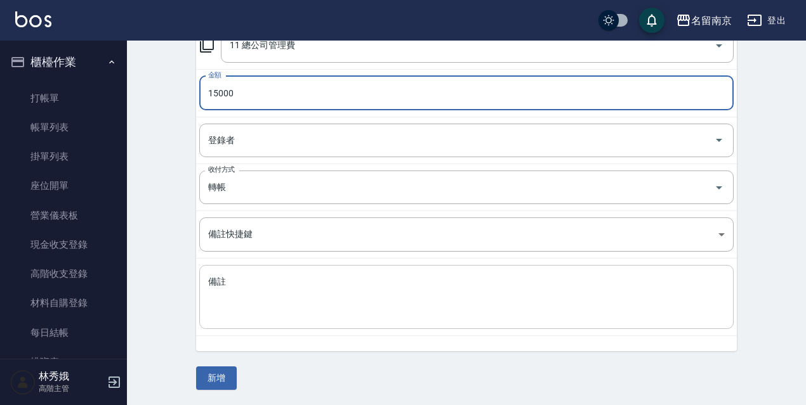
type input "15000"
click at [227, 274] on div "x 備註" at bounding box center [466, 297] width 534 height 64
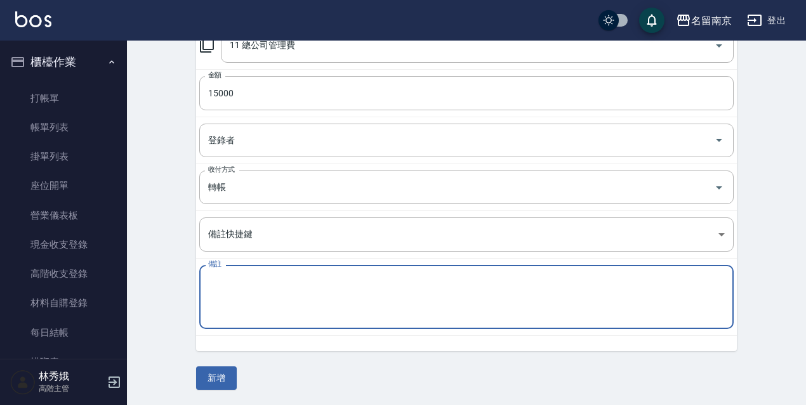
paste textarea "管理費"
type textarea "管理費"
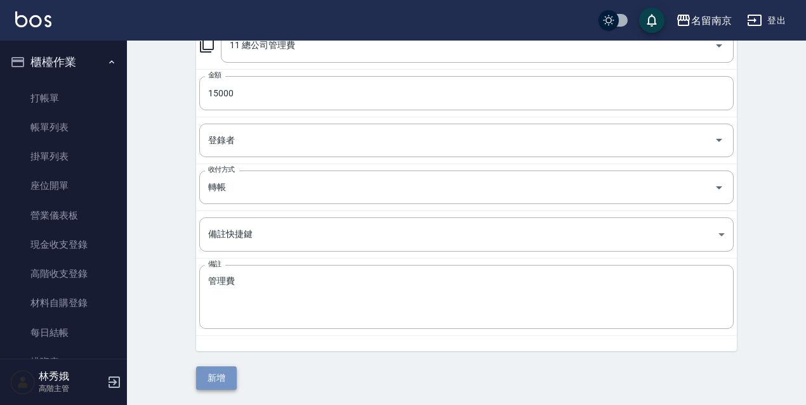
click at [224, 382] on button "新增" at bounding box center [216, 378] width 41 height 23
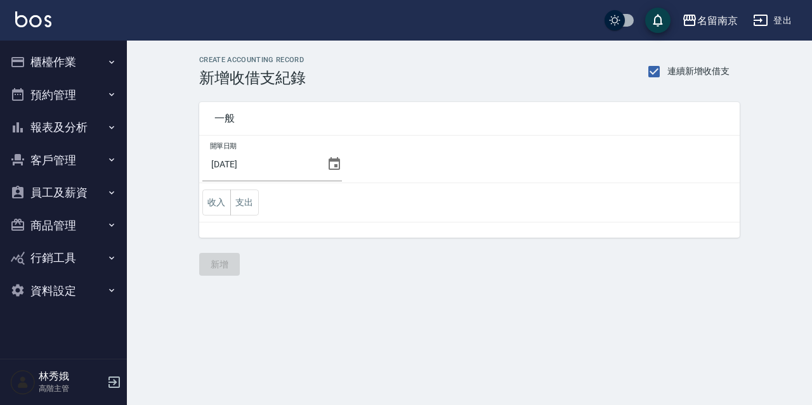
click at [54, 61] on button "櫃檯作業" at bounding box center [63, 62] width 117 height 33
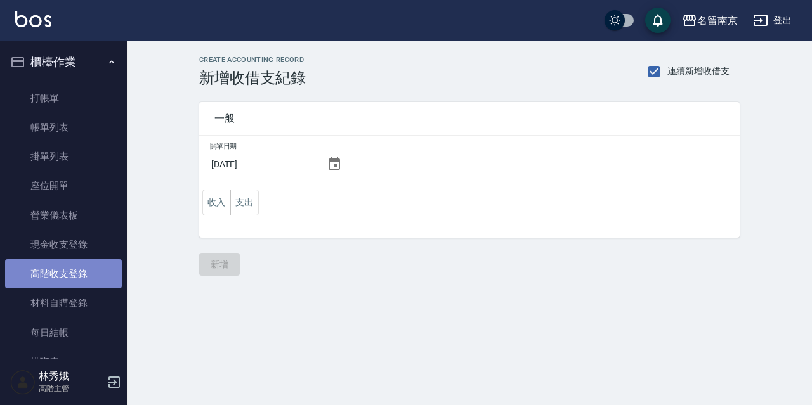
click at [81, 264] on link "高階收支登錄" at bounding box center [63, 273] width 117 height 29
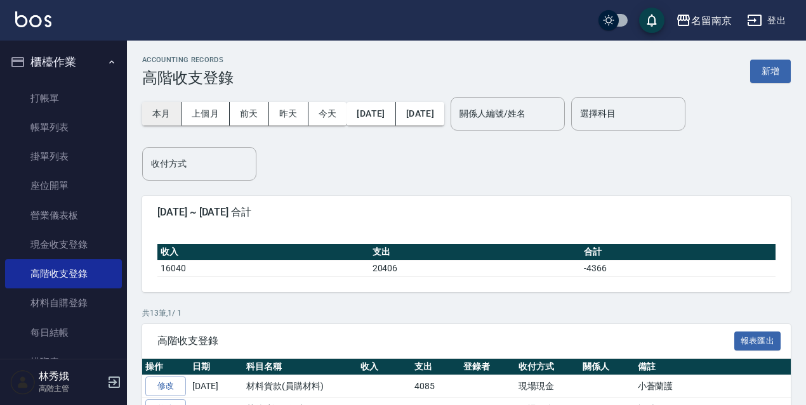
click at [146, 105] on button "本月" at bounding box center [161, 113] width 39 height 23
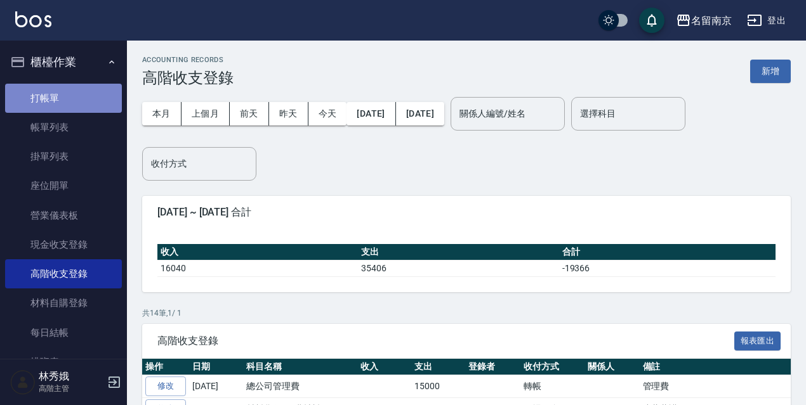
click at [77, 101] on link "打帳單" at bounding box center [63, 98] width 117 height 29
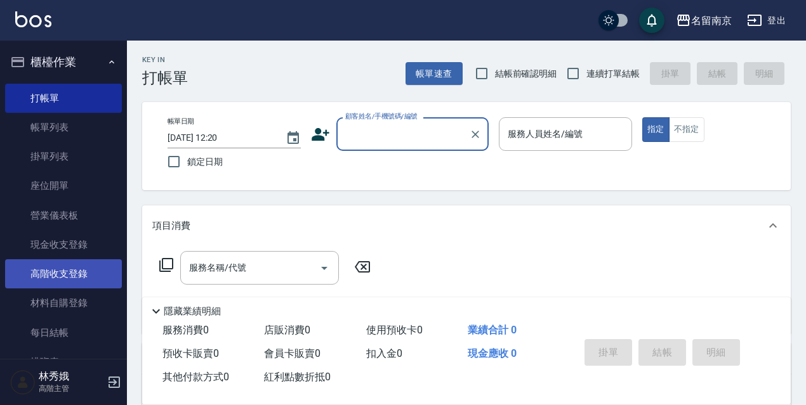
click at [83, 264] on link "高階收支登錄" at bounding box center [63, 273] width 117 height 29
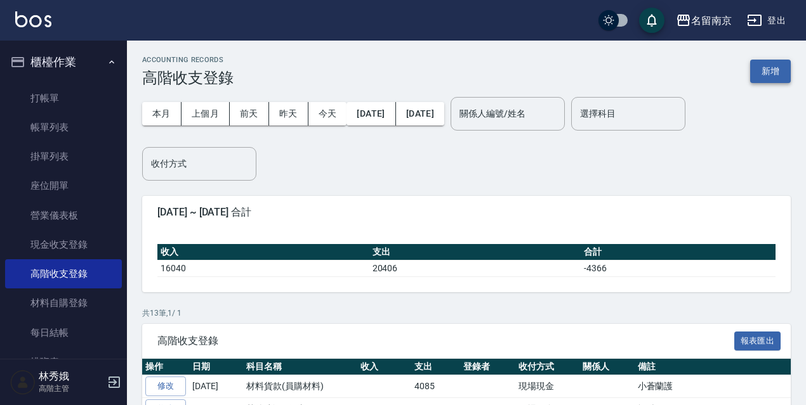
click at [776, 75] on button "新增" at bounding box center [770, 71] width 41 height 23
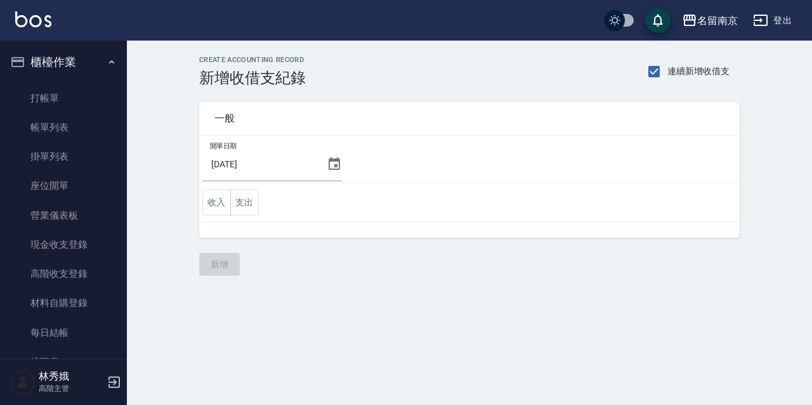
drag, startPoint x: 322, startPoint y: 167, endPoint x: 331, endPoint y: 167, distance: 9.5
click at [331, 167] on div "2025/09/25" at bounding box center [272, 164] width 140 height 34
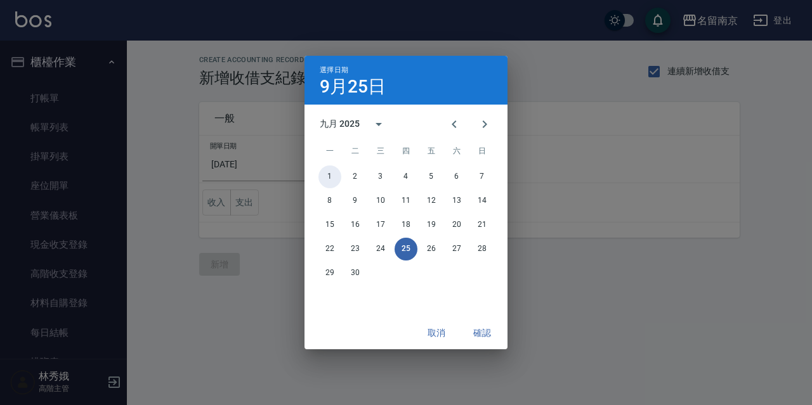
click at [332, 167] on button "1" at bounding box center [329, 177] width 23 height 23
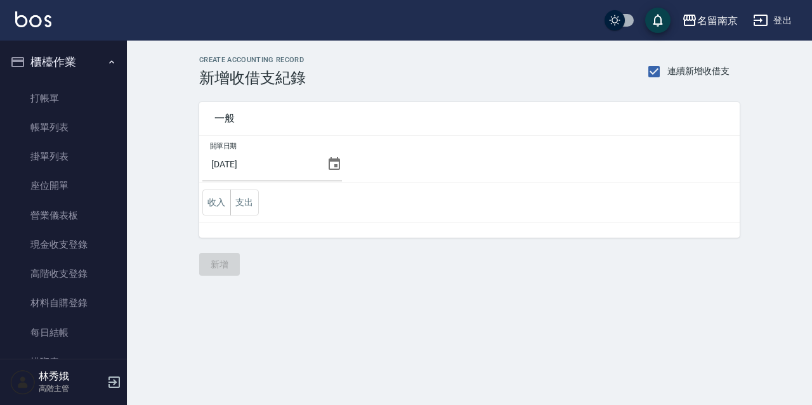
click at [330, 161] on icon at bounding box center [334, 163] width 11 height 13
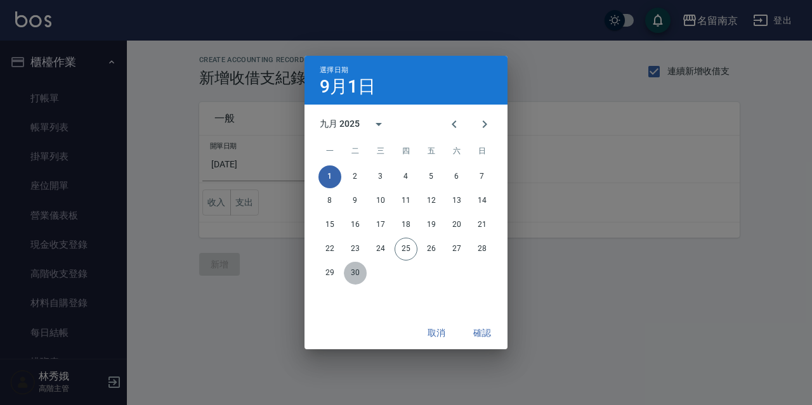
click at [351, 273] on button "30" at bounding box center [355, 273] width 23 height 23
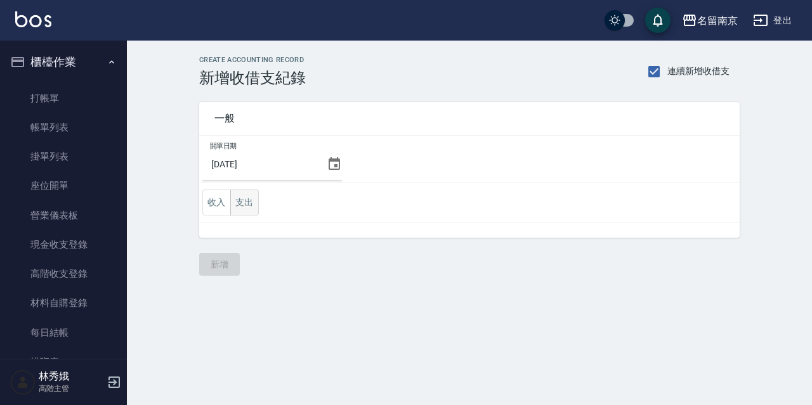
click at [238, 204] on button "支出" at bounding box center [244, 203] width 29 height 26
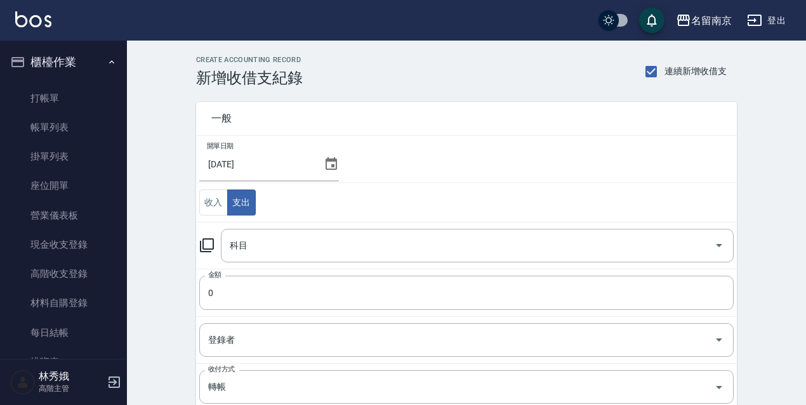
click icon
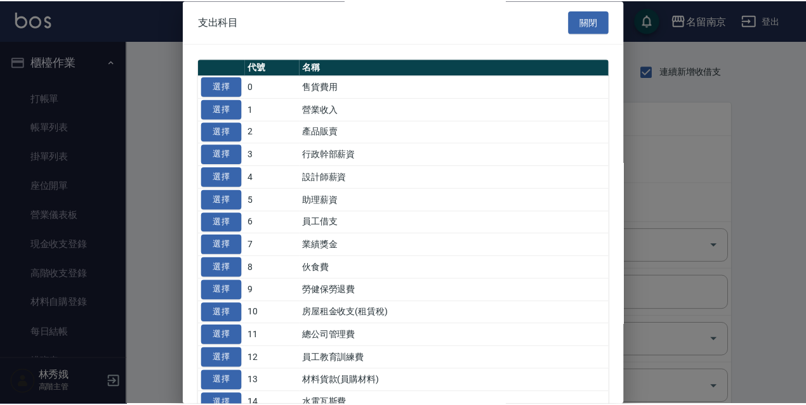
scroll to position [190, 0]
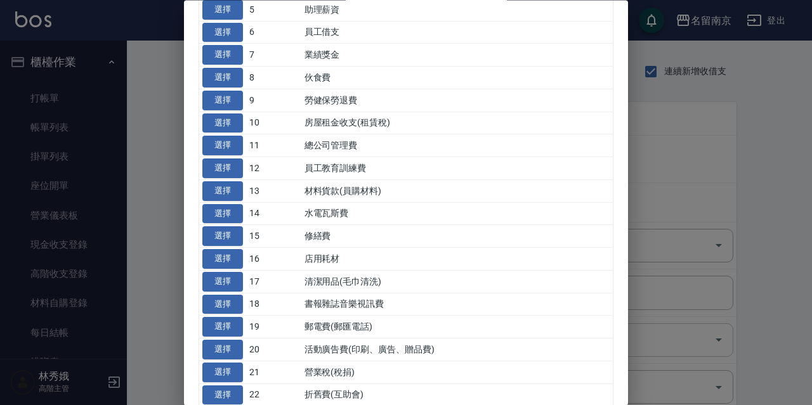
click button "選擇"
type input "20 活動廣告費(印刷、廣告、贈品費)"
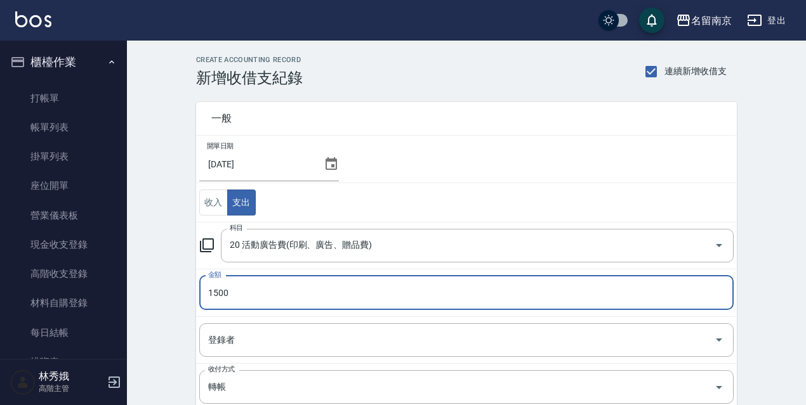
type input "1500"
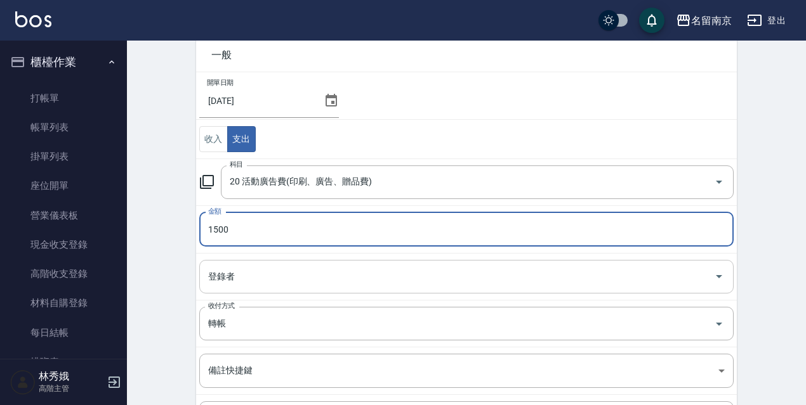
scroll to position [127, 0]
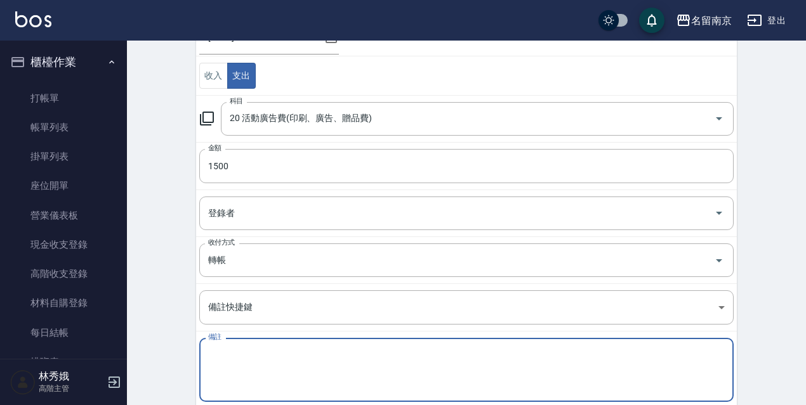
click textarea "備註"
paste textarea "廣告預收款"
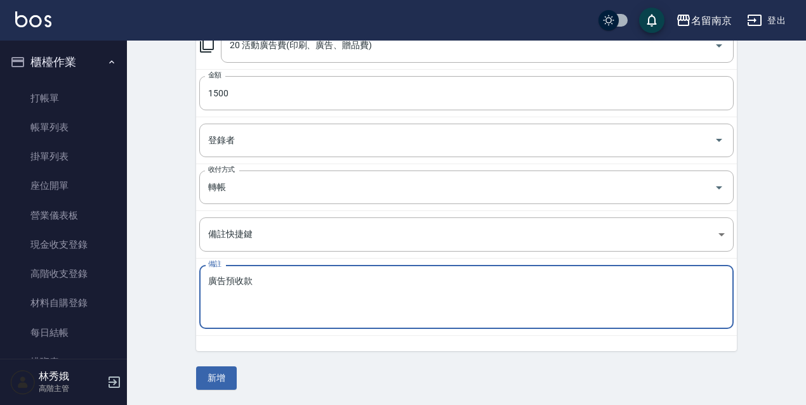
type textarea "廣告預收款"
click div "一般 開單日期 2025/09/30 收入 支出 科目 20 活動廣告費(印刷、廣告、贈品費) 科目 金額 1500 金額 登錄者 登錄者 收付方式 轉帳 收…"
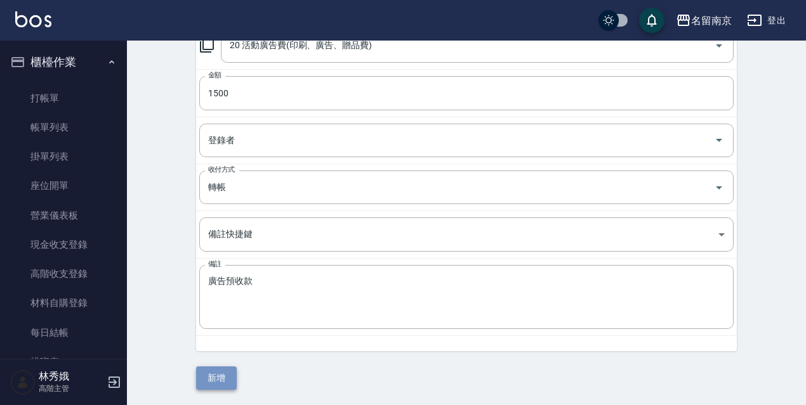
click button "新增"
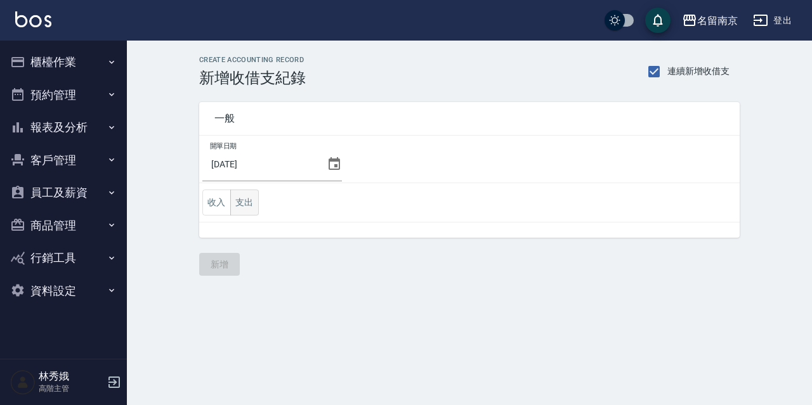
click at [246, 199] on button "支出" at bounding box center [244, 203] width 29 height 26
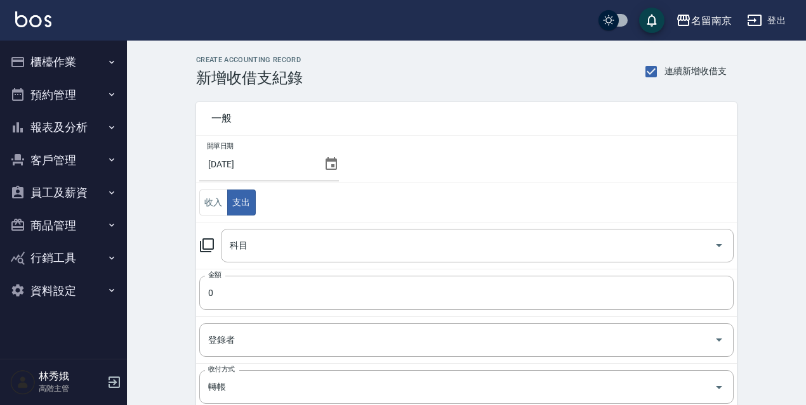
click at [203, 245] on icon at bounding box center [207, 245] width 14 height 14
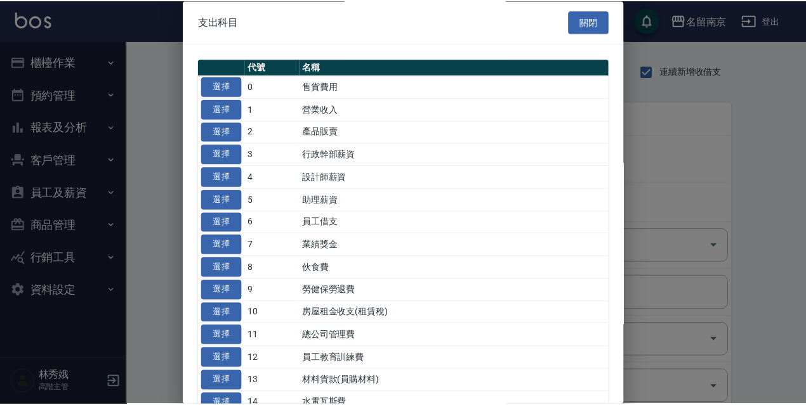
scroll to position [254, 0]
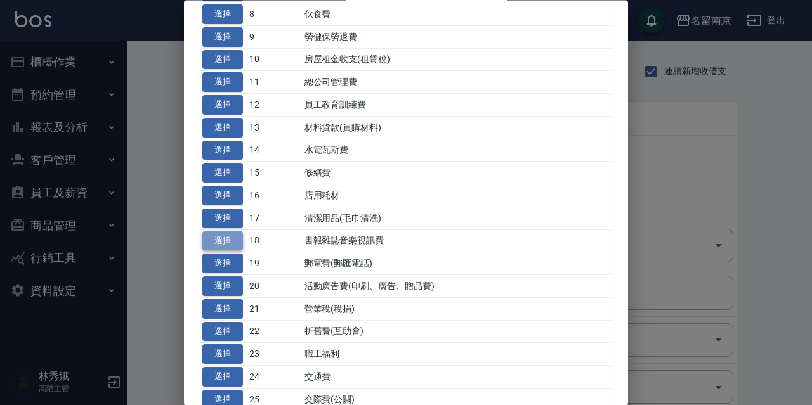
click at [219, 244] on button "選擇" at bounding box center [222, 242] width 41 height 20
type input "18 書報雜誌音樂視訊費"
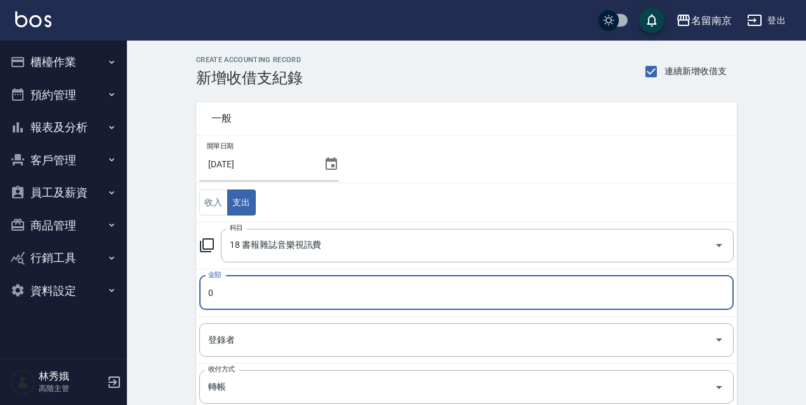
click at [233, 299] on input "0" at bounding box center [466, 293] width 534 height 34
type input "500"
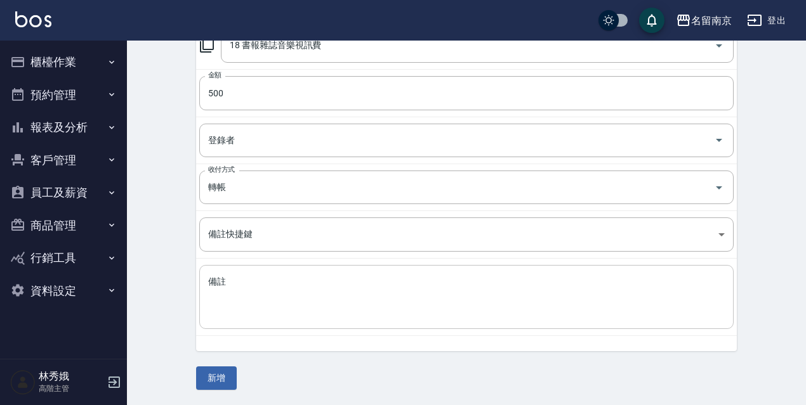
click at [280, 320] on div "x 備註" at bounding box center [466, 297] width 534 height 64
paste textarea "九太科技"
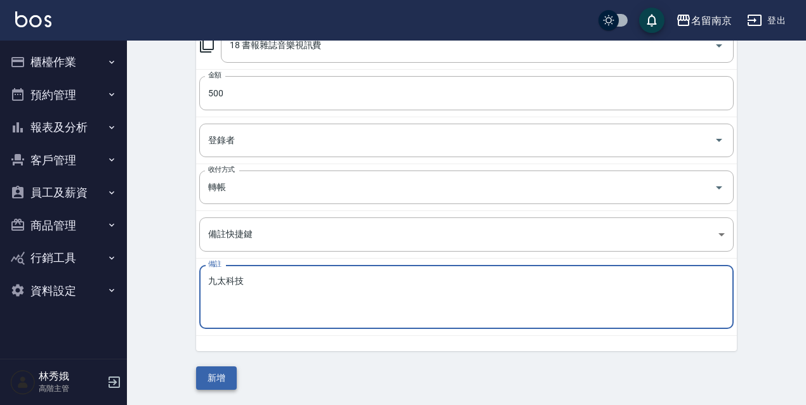
type textarea "九太科技"
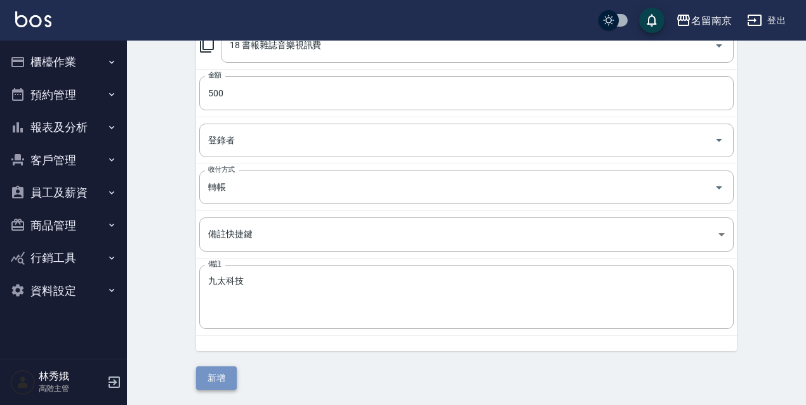
click at [223, 370] on button "新增" at bounding box center [216, 378] width 41 height 23
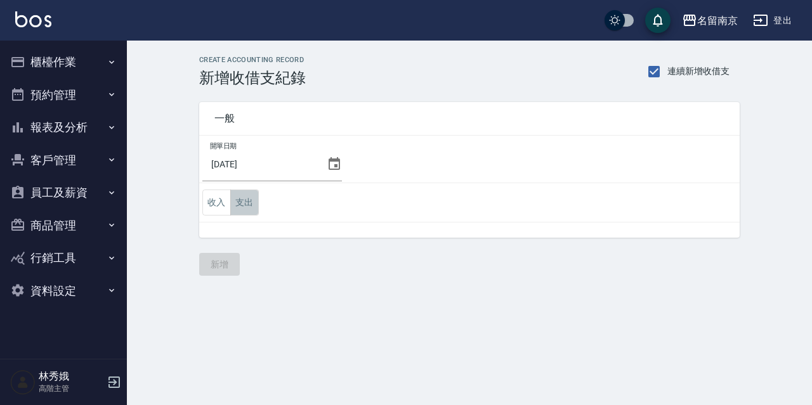
drag, startPoint x: 244, startPoint y: 201, endPoint x: 239, endPoint y: 214, distance: 13.7
click at [244, 201] on button "支出" at bounding box center [244, 203] width 29 height 26
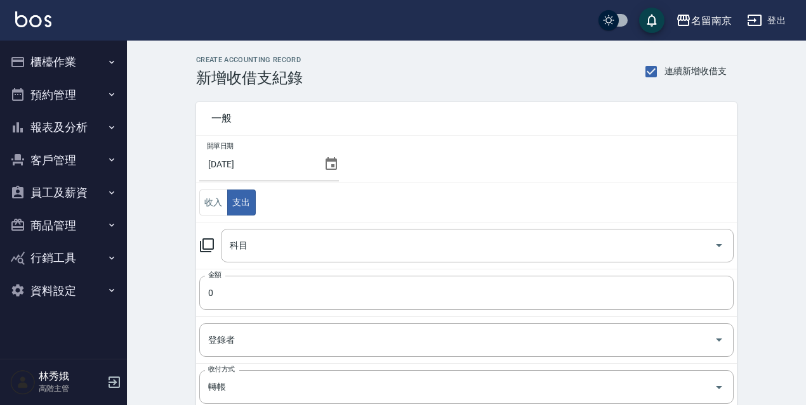
click at [205, 252] on icon at bounding box center [207, 245] width 14 height 14
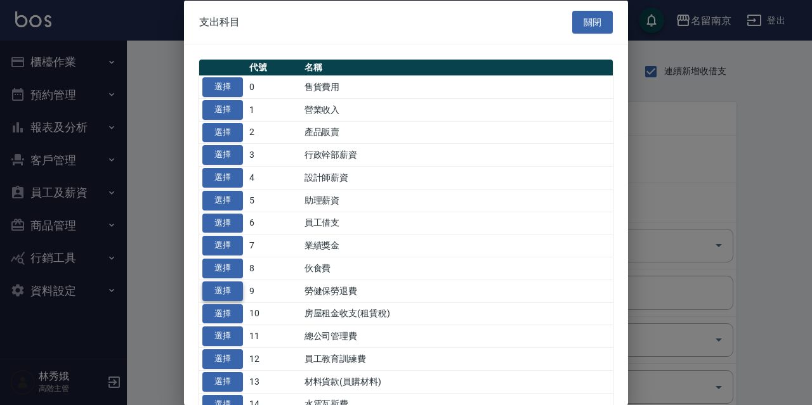
click at [230, 287] on button "選擇" at bounding box center [222, 291] width 41 height 20
type input "9 勞健保勞退費"
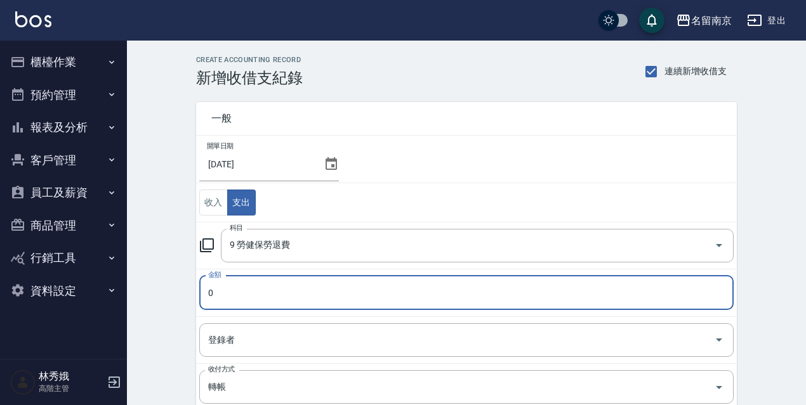
drag, startPoint x: 211, startPoint y: 292, endPoint x: 207, endPoint y: 284, distance: 8.8
click at [211, 291] on input "0" at bounding box center [466, 293] width 534 height 34
type input "19053"
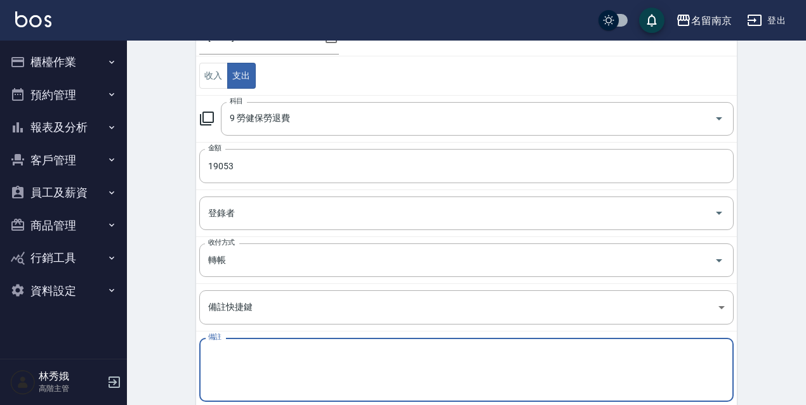
click at [251, 353] on textarea "備註" at bounding box center [466, 370] width 516 height 43
paste textarea "8 月勞、健保費用"
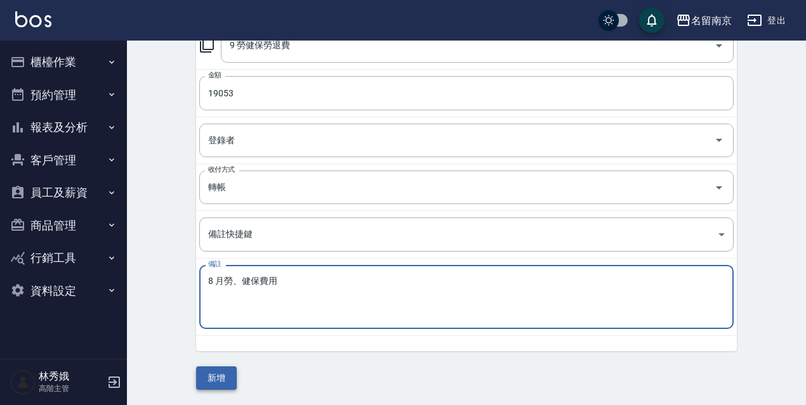
type textarea "8 月勞、健保費用"
click at [213, 374] on button "新增" at bounding box center [216, 378] width 41 height 23
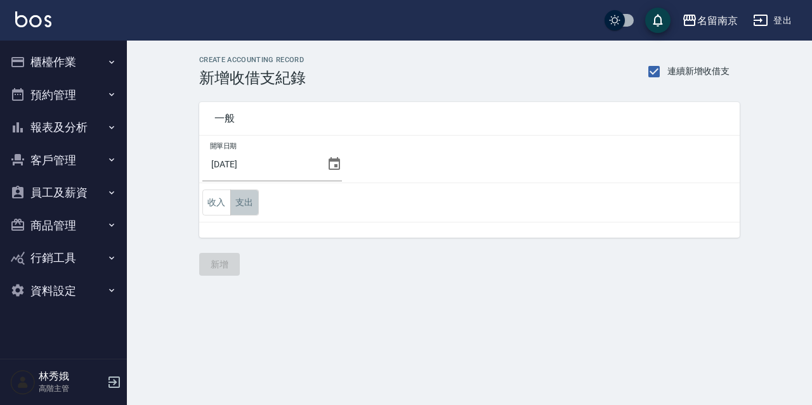
click at [247, 197] on button "支出" at bounding box center [244, 203] width 29 height 26
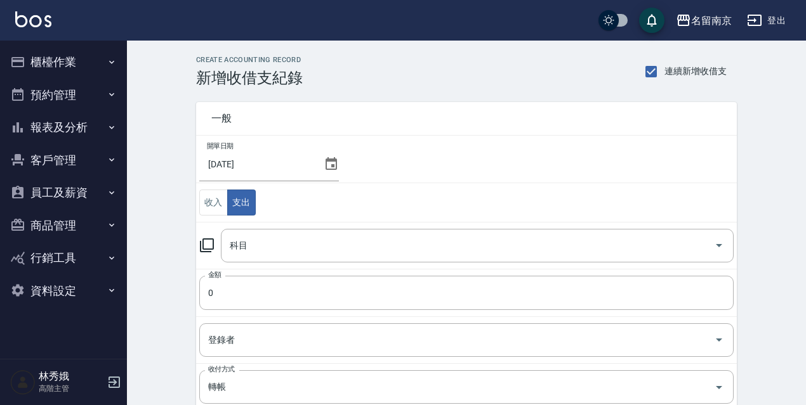
click at [200, 247] on icon at bounding box center [207, 245] width 14 height 14
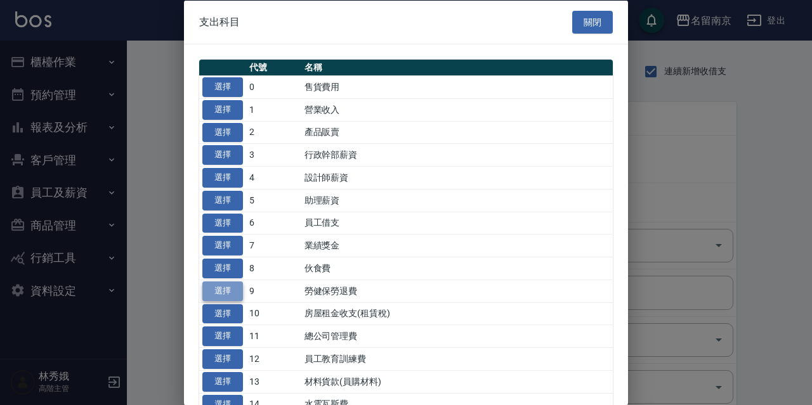
click at [218, 288] on button "選擇" at bounding box center [222, 291] width 41 height 20
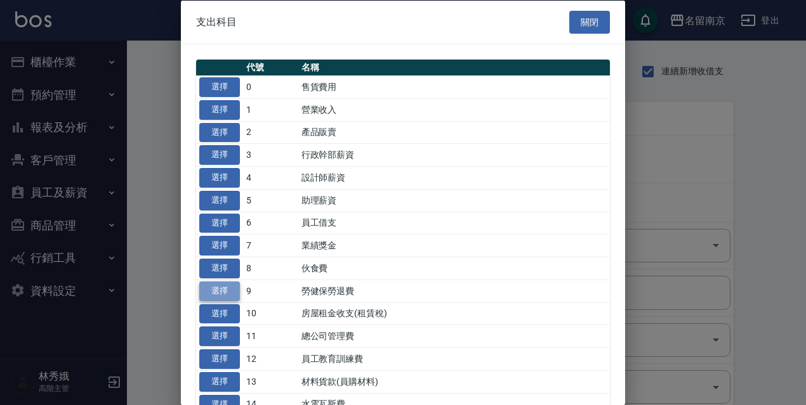
type input "9 勞健保勞退費"
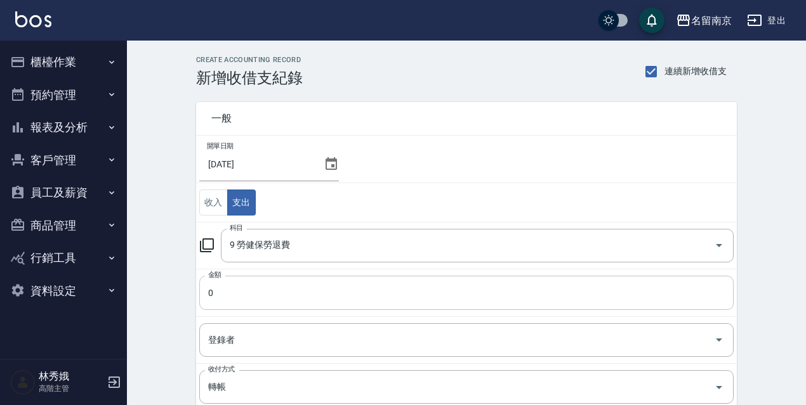
click at [273, 306] on input "0" at bounding box center [466, 293] width 534 height 34
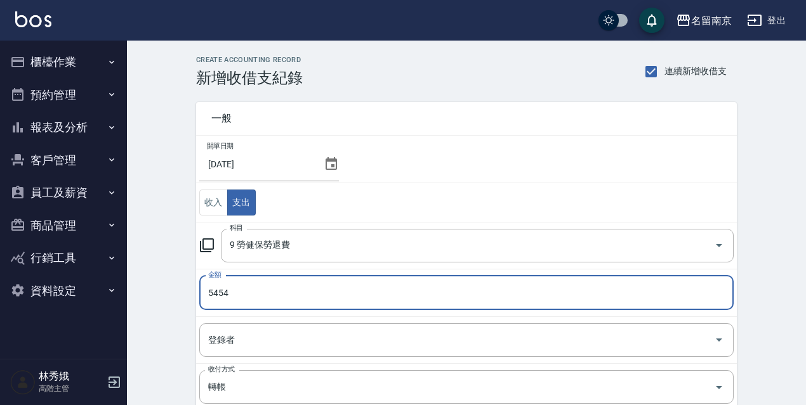
type input "5454"
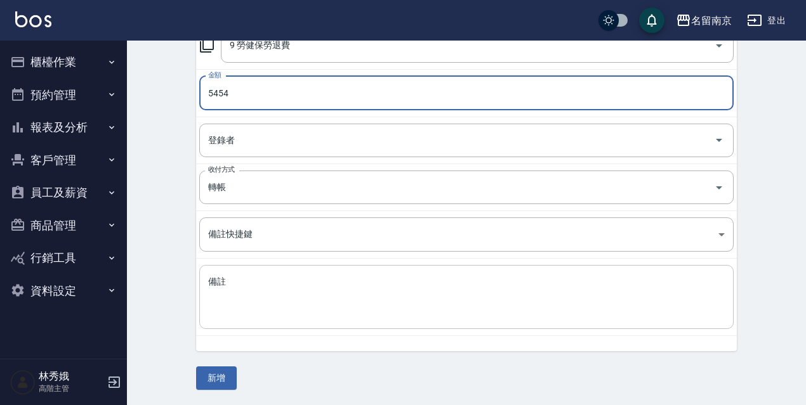
click at [260, 297] on textarea "備註" at bounding box center [466, 297] width 516 height 43
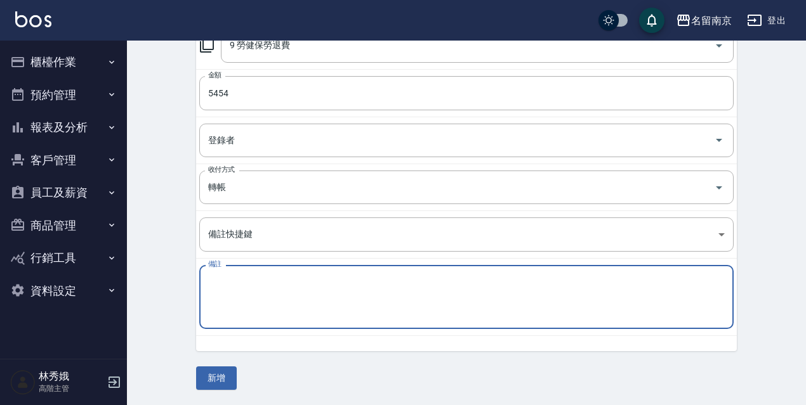
paste textarea "勞工退休金新制提繳費用"
type textarea "勞工退休金新制提繳費用"
click at [224, 375] on button "新增" at bounding box center [216, 378] width 41 height 23
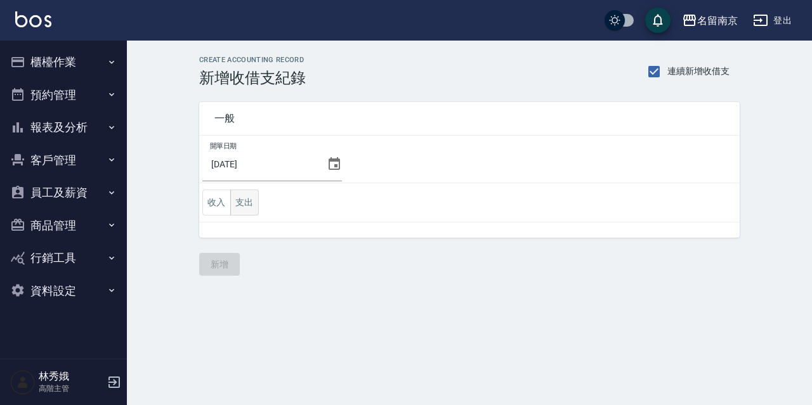
click at [249, 201] on button "支出" at bounding box center [244, 203] width 29 height 26
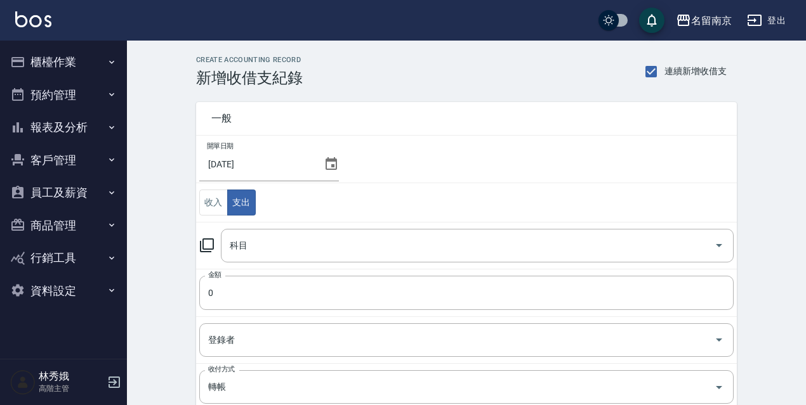
click at [200, 247] on icon at bounding box center [207, 245] width 14 height 14
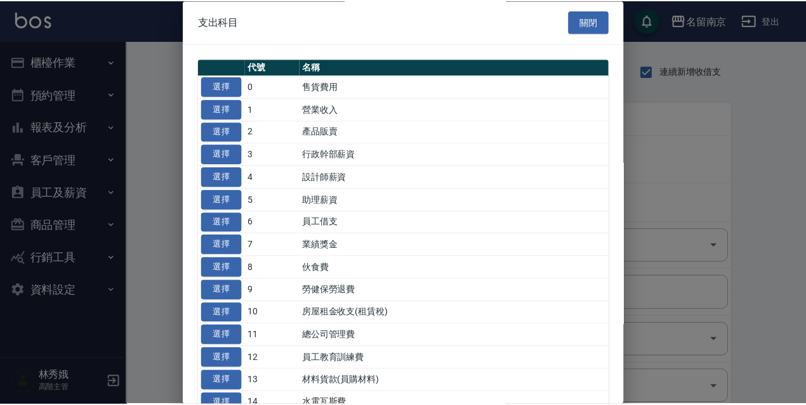
scroll to position [190, 0]
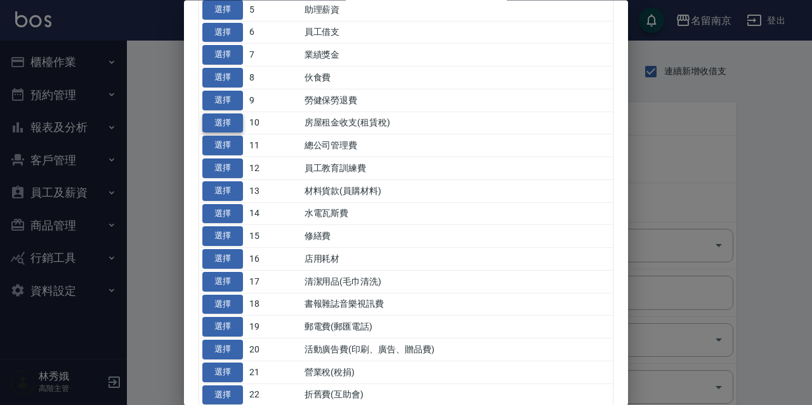
drag, startPoint x: 211, startPoint y: 112, endPoint x: 213, endPoint y: 121, distance: 9.1
click at [211, 119] on td "選擇" at bounding box center [222, 123] width 47 height 23
click at [213, 121] on button "選擇" at bounding box center [222, 124] width 41 height 20
type input "10 房屋租金收支(租賃稅)"
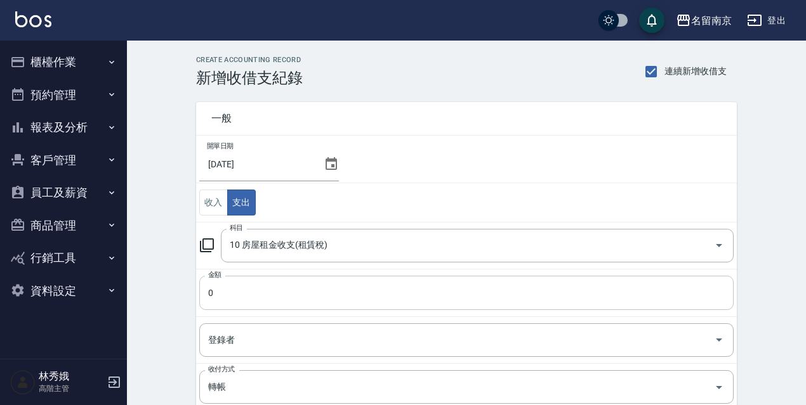
click at [261, 297] on input "0" at bounding box center [466, 293] width 534 height 34
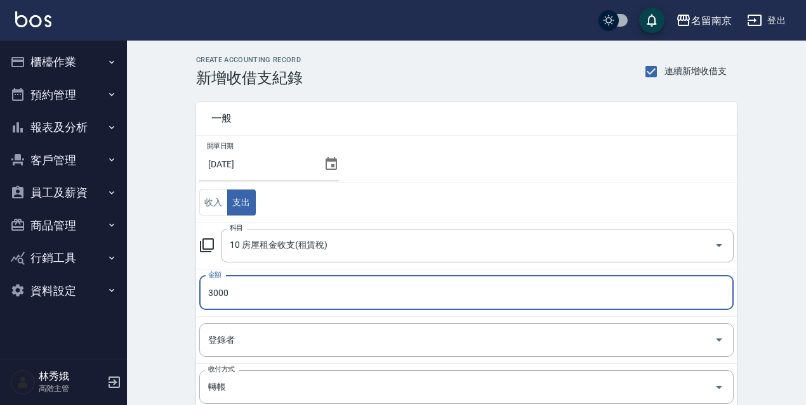
type input "3000"
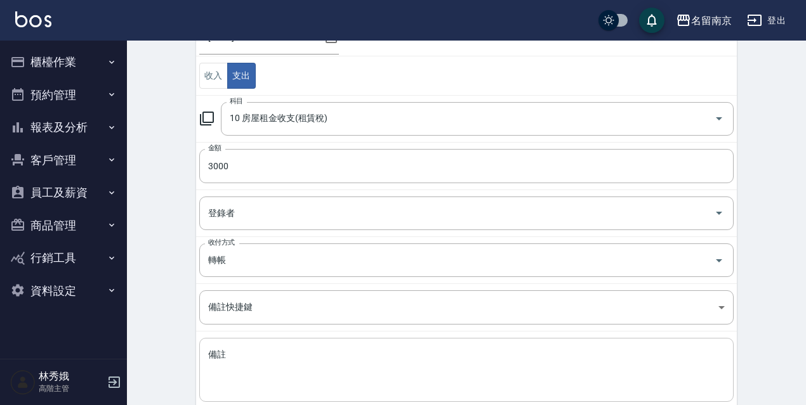
click at [256, 367] on textarea "備註" at bounding box center [466, 370] width 516 height 43
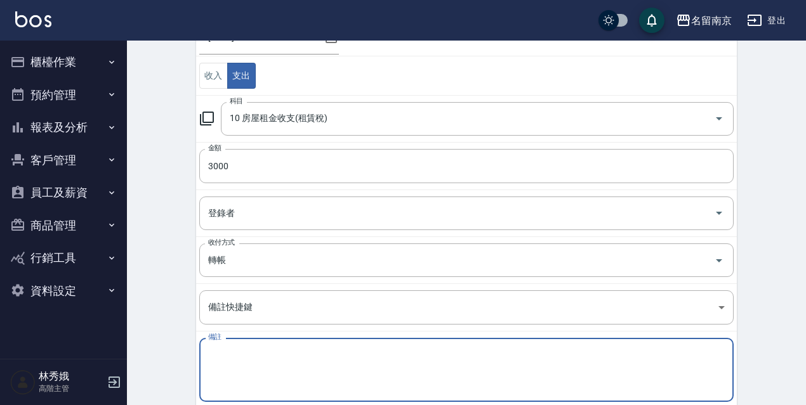
paste textarea "租賃稅"
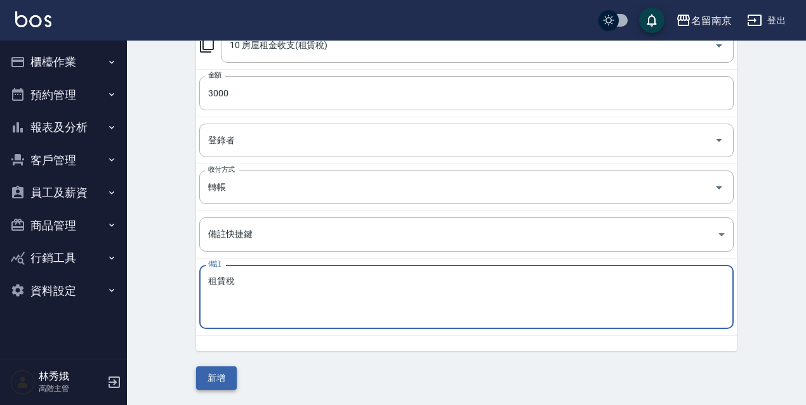
type textarea "租賃稅"
click at [224, 371] on button "新增" at bounding box center [216, 378] width 41 height 23
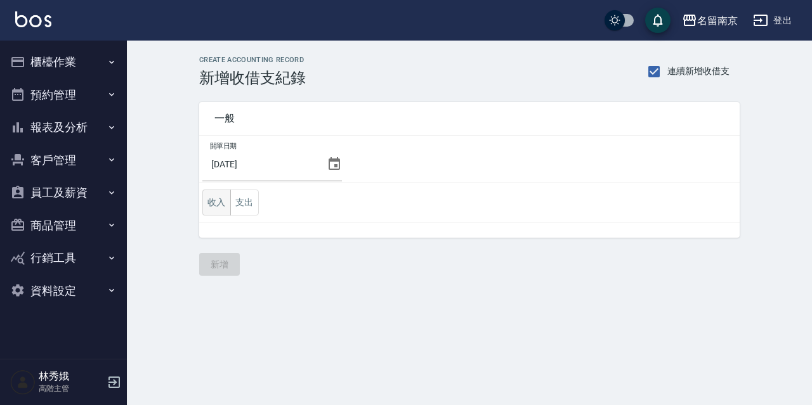
click at [226, 203] on button "收入" at bounding box center [216, 203] width 29 height 26
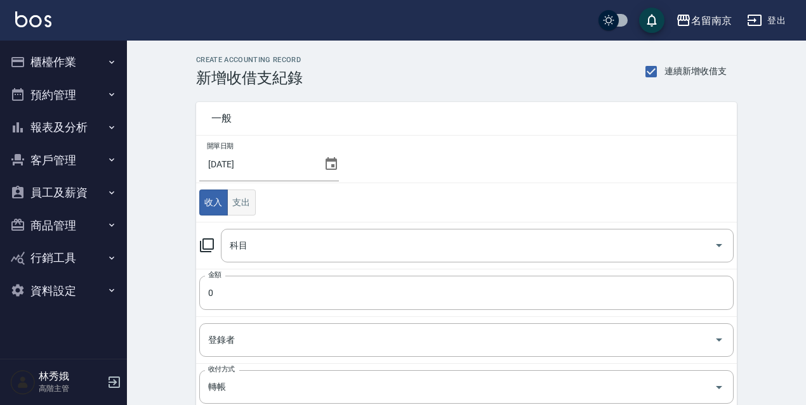
click at [233, 203] on button "支出" at bounding box center [241, 203] width 29 height 26
click at [207, 247] on icon at bounding box center [206, 245] width 15 height 15
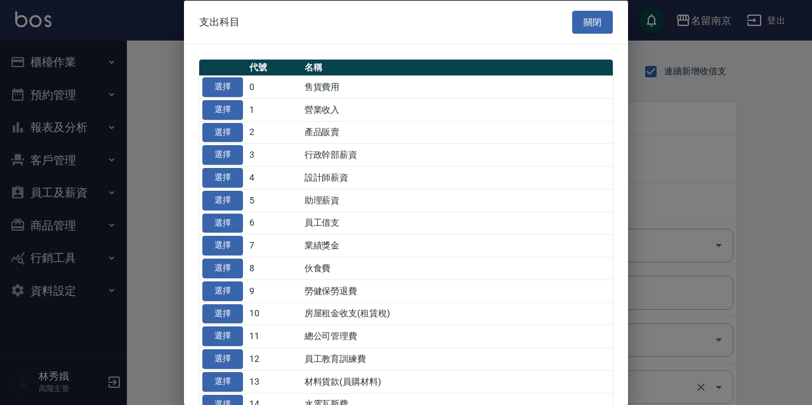
click at [218, 376] on button "選擇" at bounding box center [222, 382] width 41 height 20
type input "13 材料貨款(員購材料)"
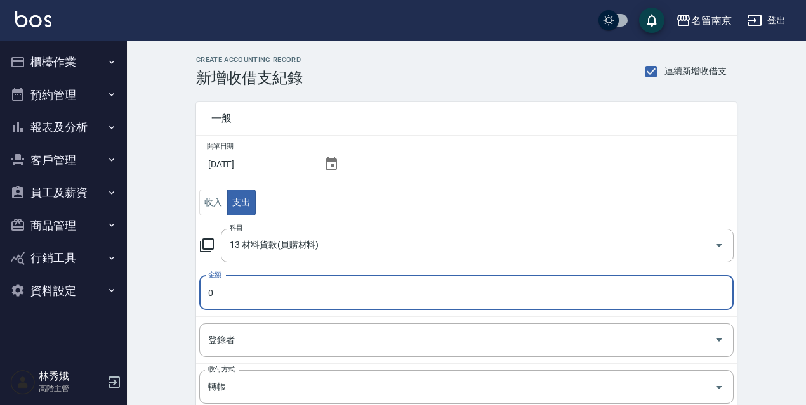
click at [233, 296] on input "0" at bounding box center [466, 293] width 534 height 34
type input "10555"
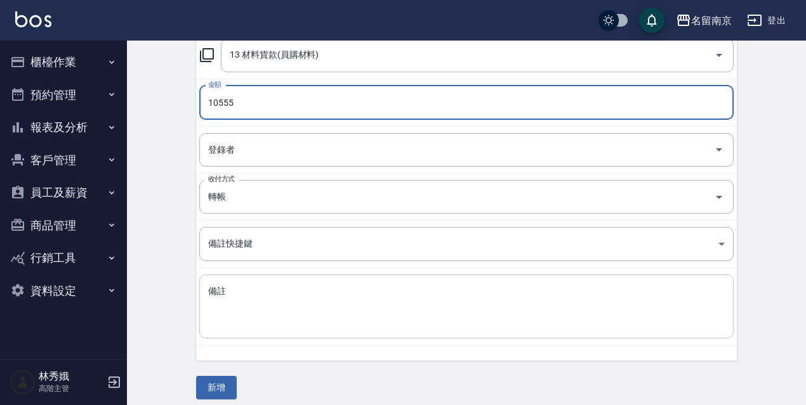
click at [268, 323] on textarea "備註" at bounding box center [466, 306] width 516 height 43
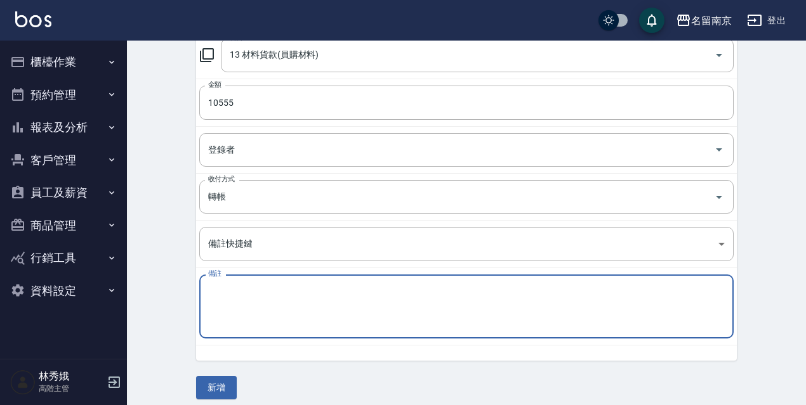
paste textarea "材料費"
type textarea "材料費"
click at [226, 384] on button "新增" at bounding box center [216, 387] width 41 height 23
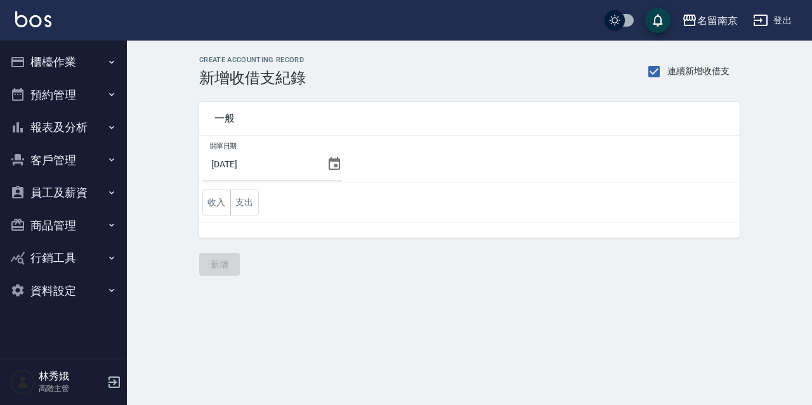
click at [69, 70] on button "櫃檯作業" at bounding box center [63, 62] width 117 height 33
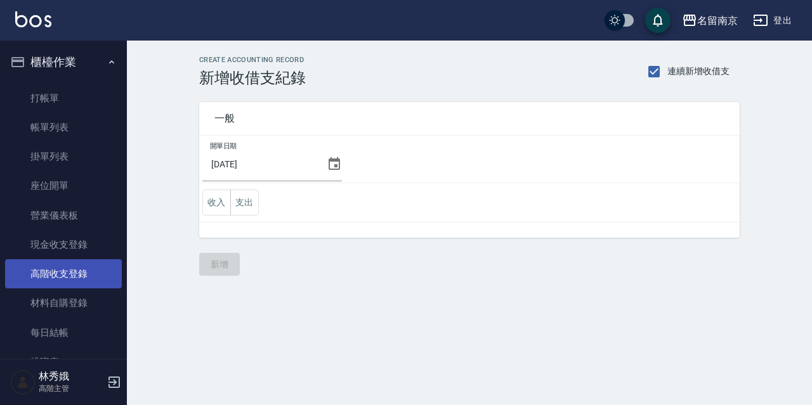
click at [84, 270] on link "高階收支登錄" at bounding box center [63, 273] width 117 height 29
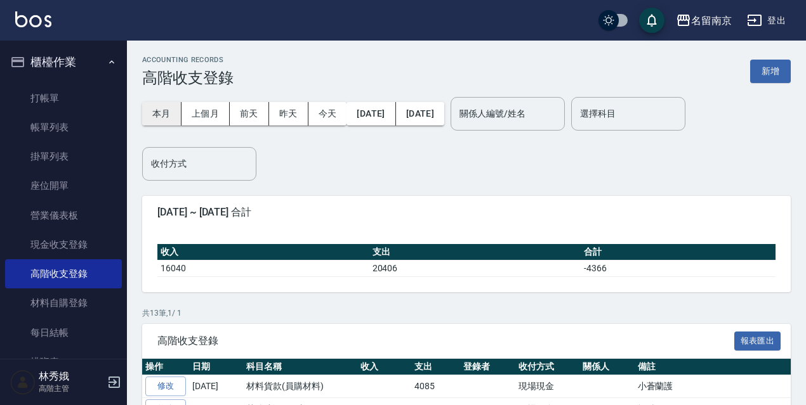
click at [160, 117] on button "本月" at bounding box center [161, 113] width 39 height 23
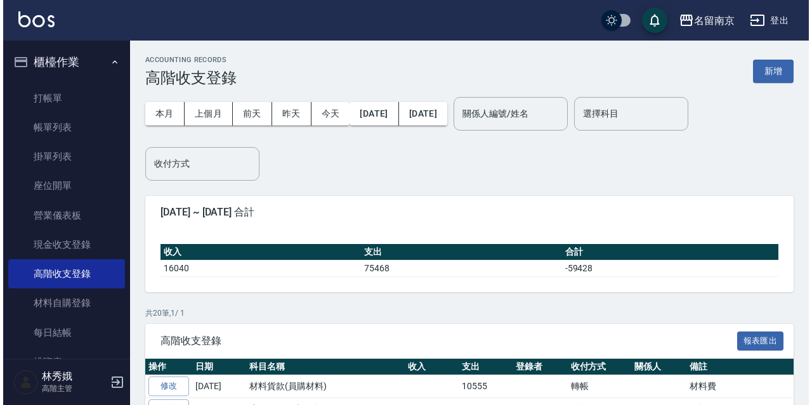
scroll to position [254, 0]
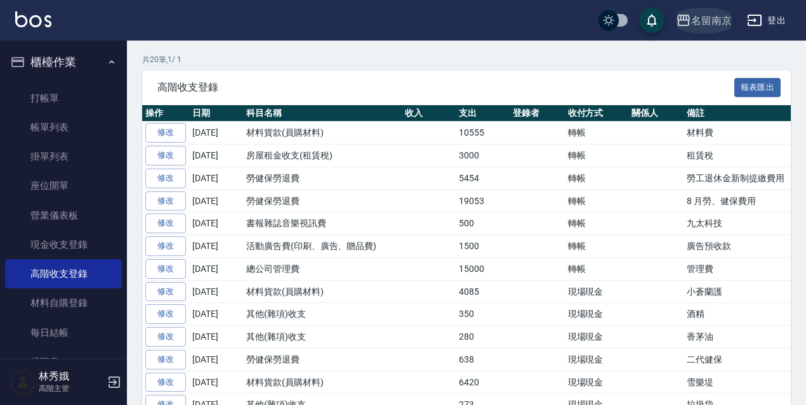
click at [710, 16] on div "名留南京" at bounding box center [711, 21] width 41 height 16
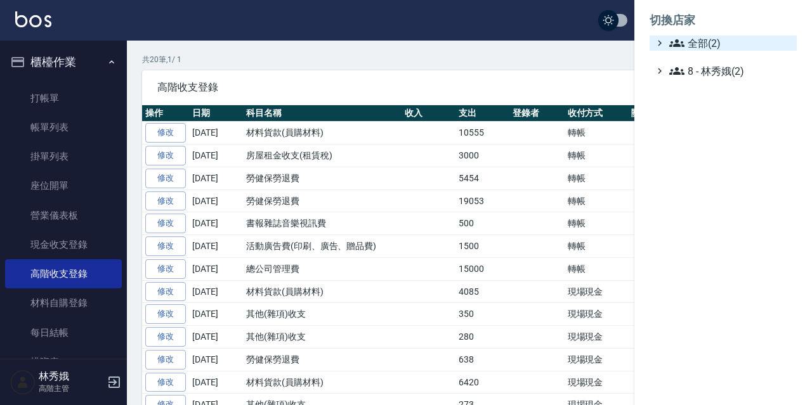
click at [686, 40] on span "全部(2)" at bounding box center [730, 43] width 122 height 15
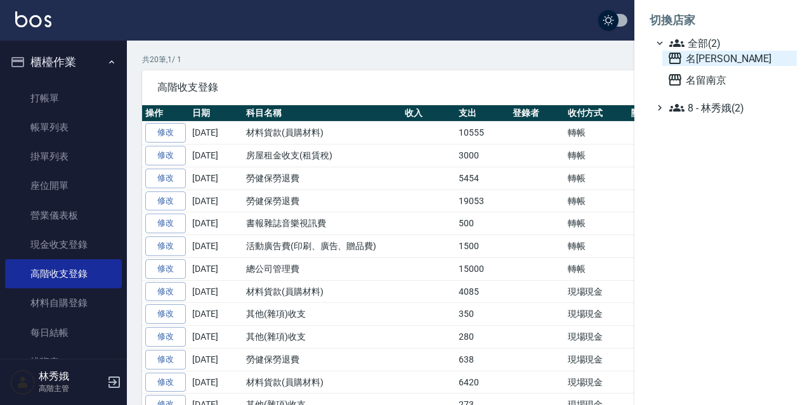
click at [714, 59] on span "名[PERSON_NAME]" at bounding box center [729, 58] width 124 height 15
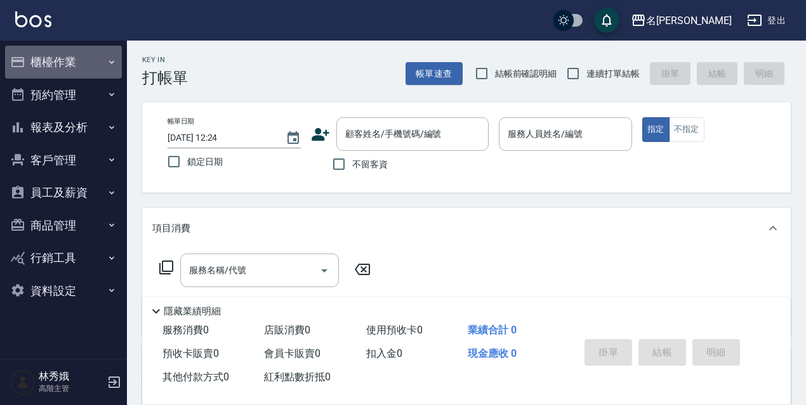
click at [97, 50] on button "櫃檯作業" at bounding box center [63, 62] width 117 height 33
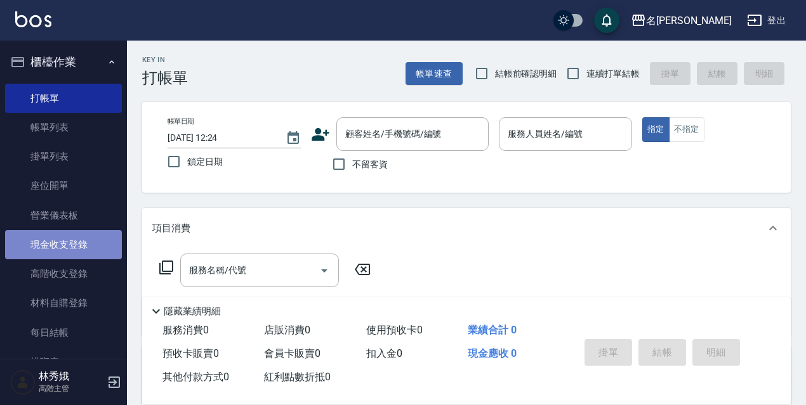
click at [93, 252] on link "現金收支登錄" at bounding box center [63, 244] width 117 height 29
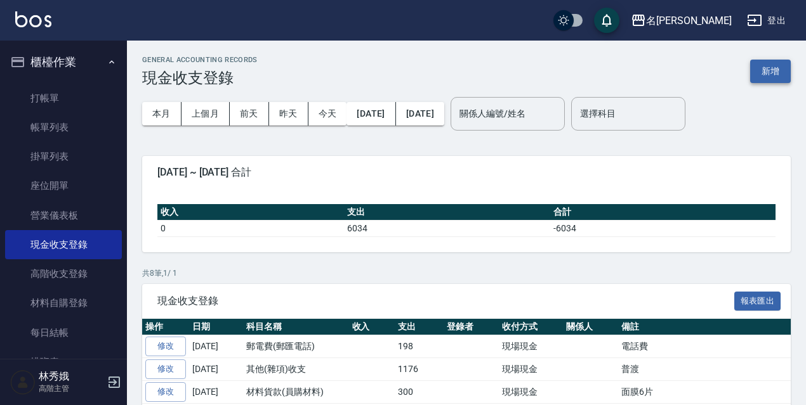
click at [772, 79] on button "新增" at bounding box center [770, 71] width 41 height 23
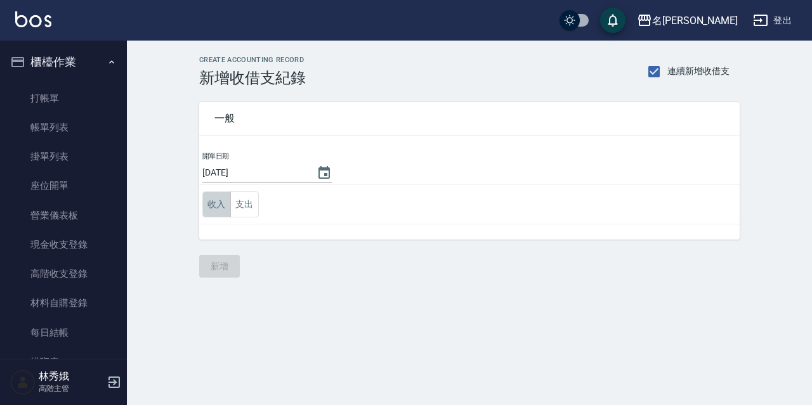
click at [228, 220] on td "收入 支出" at bounding box center [469, 204] width 540 height 39
click at [257, 218] on td "收入 支出" at bounding box center [469, 204] width 540 height 39
click at [251, 216] on button "支出" at bounding box center [244, 205] width 29 height 26
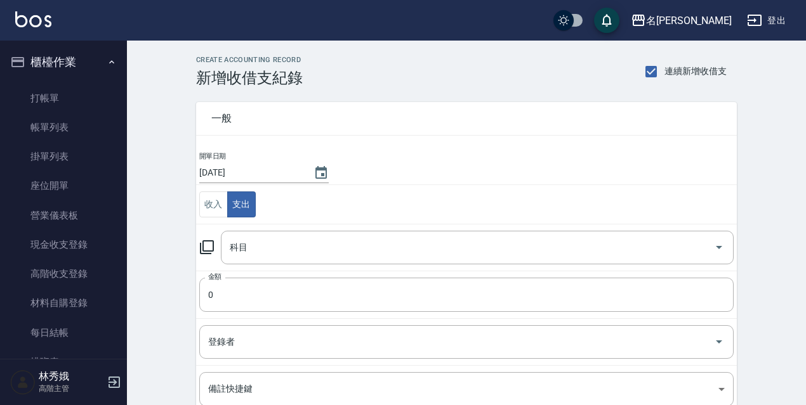
click at [207, 247] on icon at bounding box center [206, 247] width 15 height 15
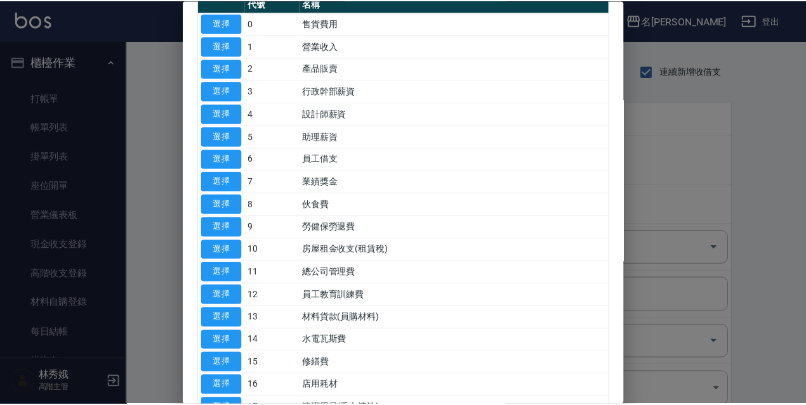
scroll to position [127, 0]
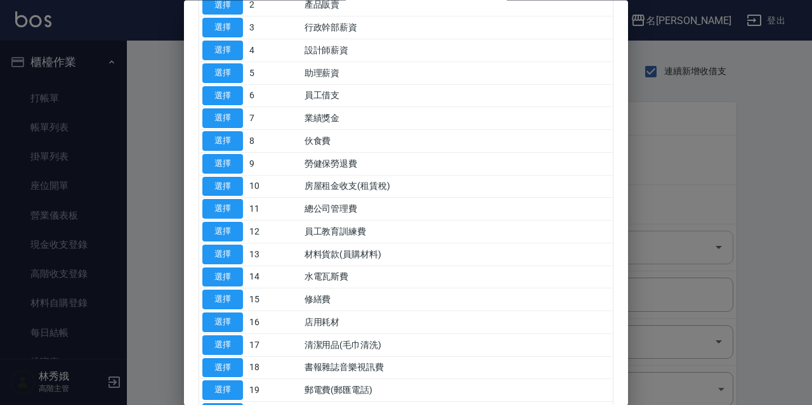
click at [234, 256] on button "選擇" at bounding box center [222, 255] width 41 height 20
type input "13 材料貨款(員購材料)"
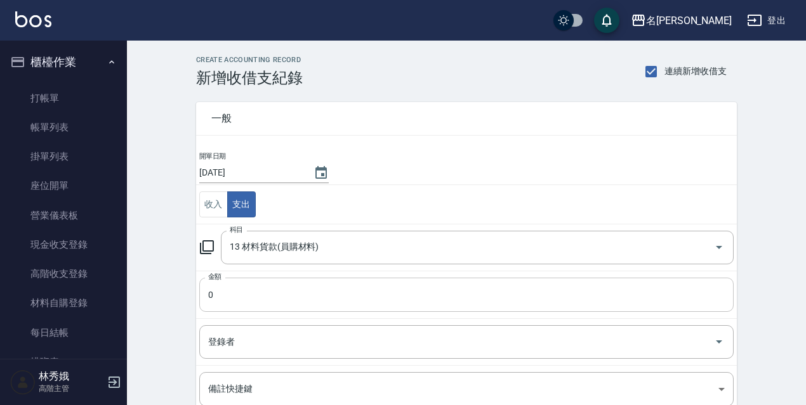
drag, startPoint x: 248, startPoint y: 289, endPoint x: 254, endPoint y: 287, distance: 6.6
click at [250, 289] on input "0" at bounding box center [466, 295] width 534 height 34
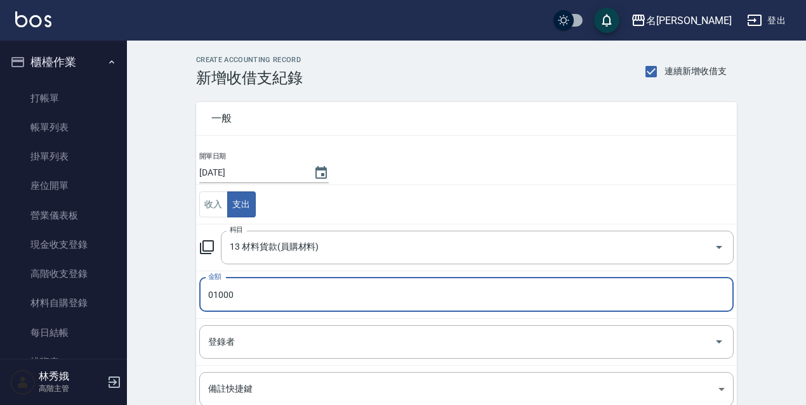
drag, startPoint x: 238, startPoint y: 289, endPoint x: 185, endPoint y: 296, distance: 53.1
click at [185, 296] on div "一般 開單日期 2025/09/25 收入 支出 科目 13 材料貨款(員購材料) 科目 金額 01000 金額 登錄者 登錄者 備註快捷鍵 ​ 備註快捷鍵 …" at bounding box center [459, 296] width 556 height 419
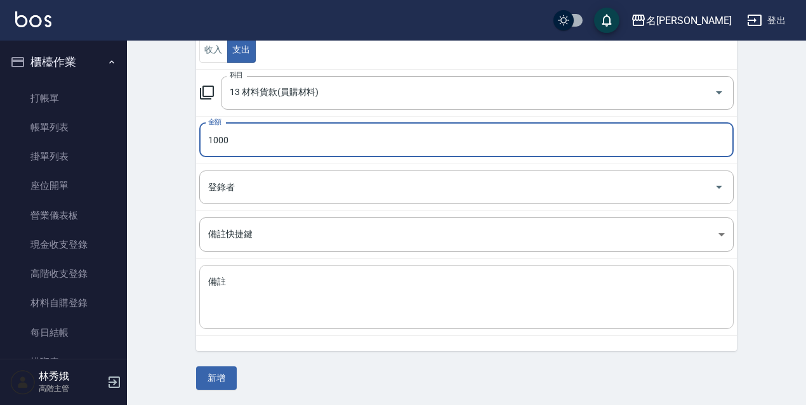
type input "1000"
click at [276, 292] on textarea "備註" at bounding box center [466, 297] width 516 height 43
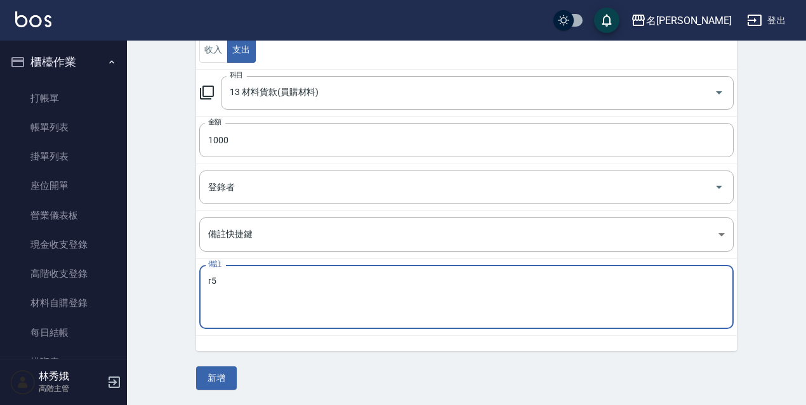
type textarea "r"
type textarea "捲筒*2"
click at [206, 368] on button "新增" at bounding box center [216, 378] width 41 height 23
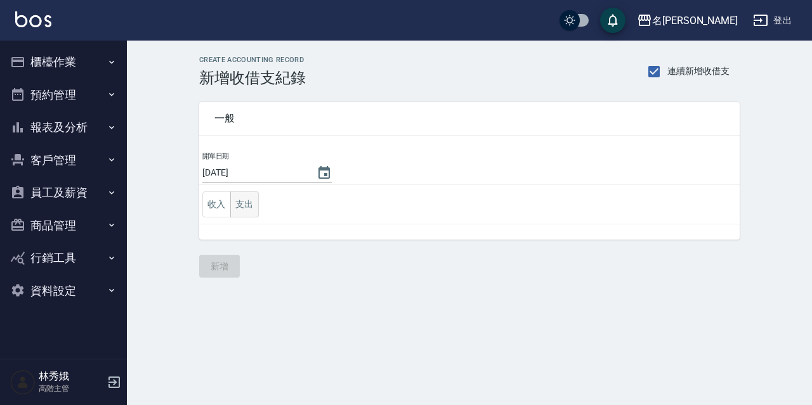
click at [252, 214] on button "支出" at bounding box center [244, 205] width 29 height 26
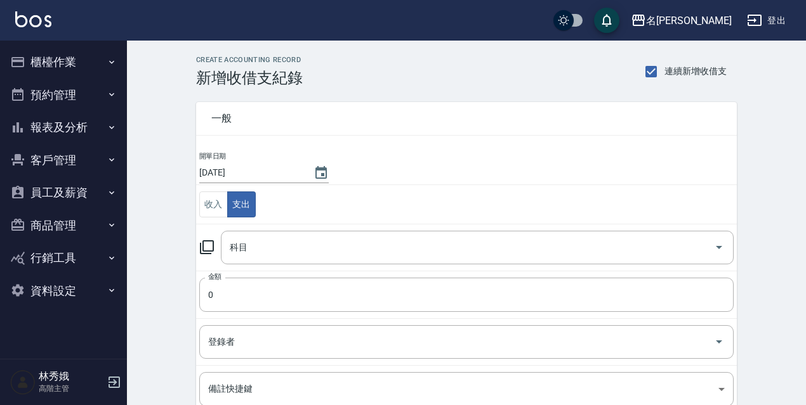
click at [213, 249] on icon at bounding box center [207, 247] width 14 height 14
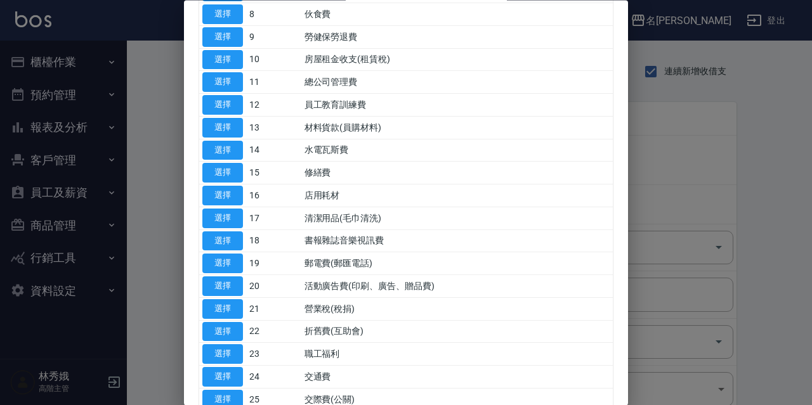
scroll to position [381, 0]
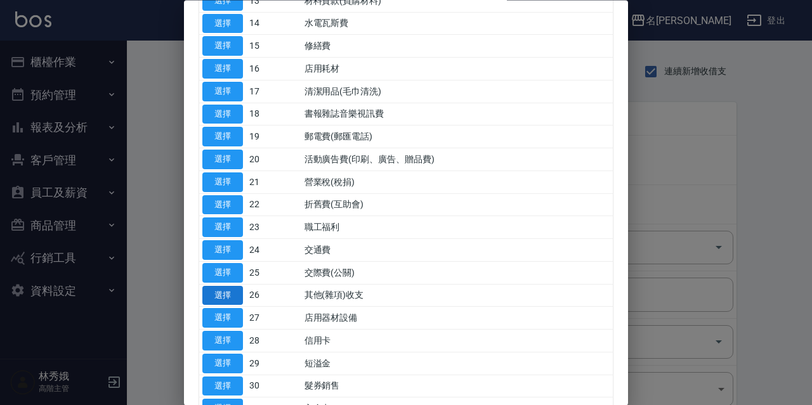
click at [222, 290] on button "選擇" at bounding box center [222, 296] width 41 height 20
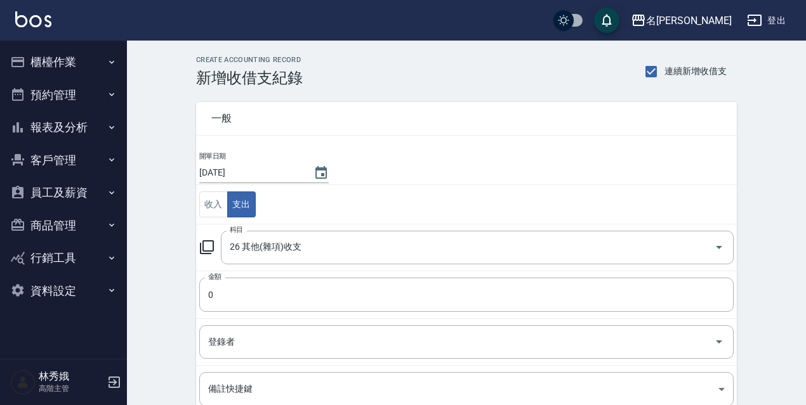
click at [203, 249] on icon at bounding box center [207, 247] width 14 height 14
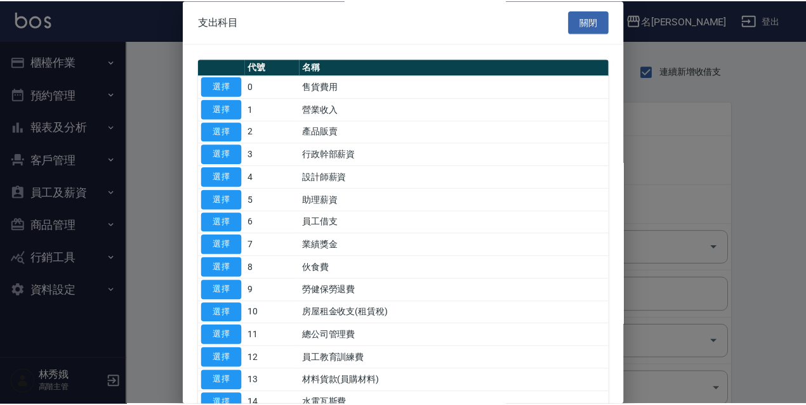
scroll to position [127, 0]
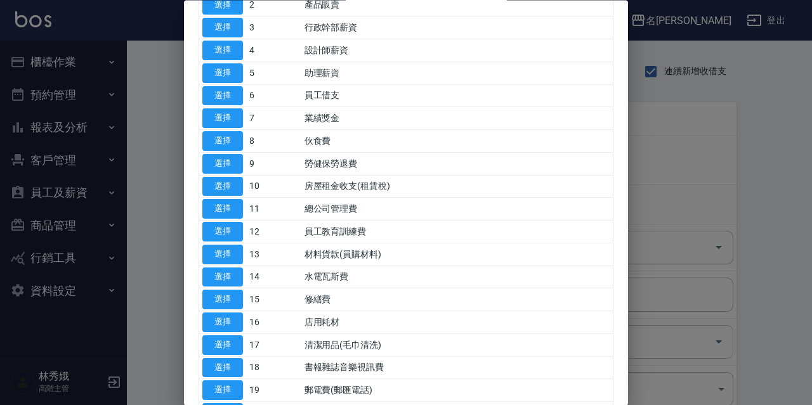
click at [230, 341] on button "選擇" at bounding box center [222, 346] width 41 height 20
type input "17 清潔用品(毛巾清洗)"
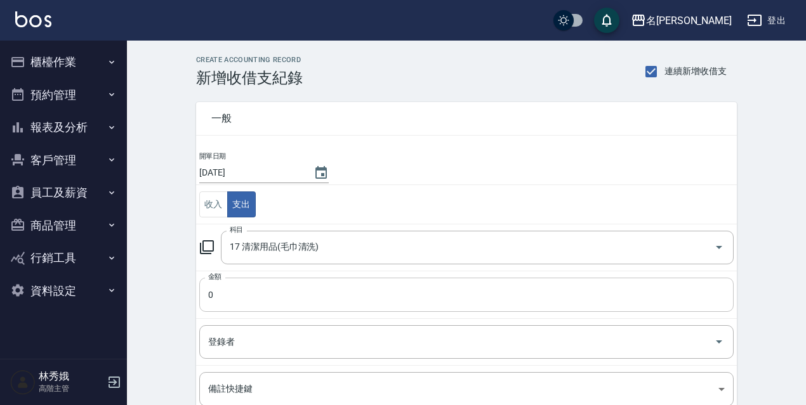
click at [245, 304] on input "0" at bounding box center [466, 295] width 534 height 34
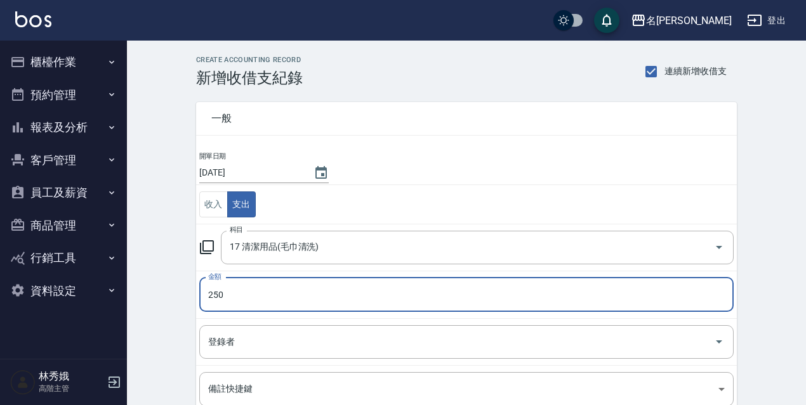
type input "250"
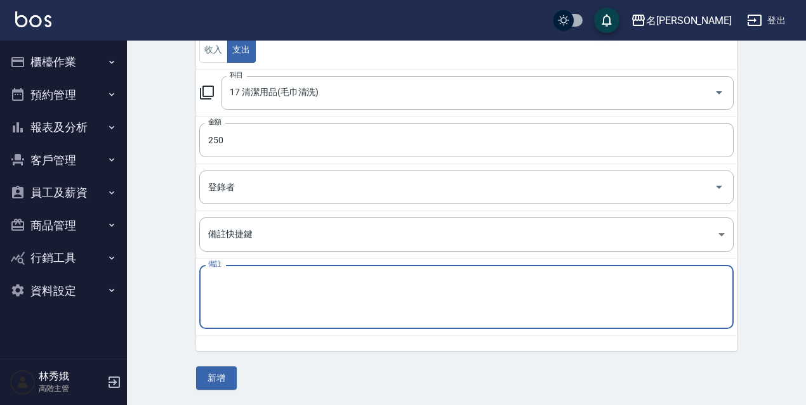
click at [259, 309] on textarea "備註" at bounding box center [466, 297] width 516 height 43
type textarea "廁所芳香劑"
click at [211, 386] on button "新增" at bounding box center [216, 378] width 41 height 23
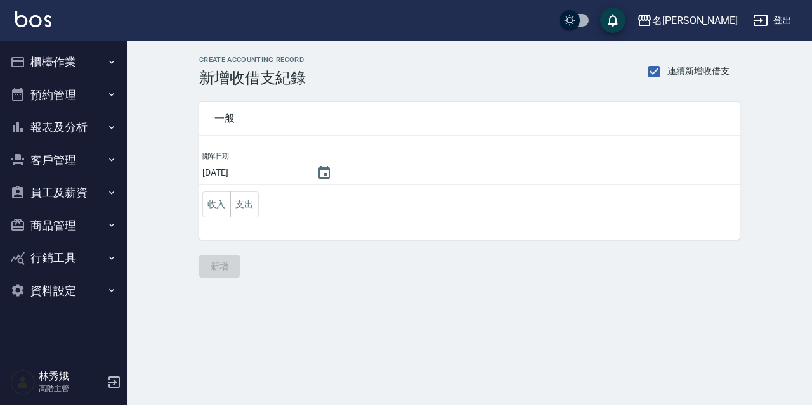
drag, startPoint x: 53, startPoint y: 34, endPoint x: 60, endPoint y: 54, distance: 20.9
click at [53, 34] on div "名[PERSON_NAME]出" at bounding box center [406, 20] width 812 height 41
click at [58, 60] on button "櫃檯作業" at bounding box center [63, 62] width 117 height 33
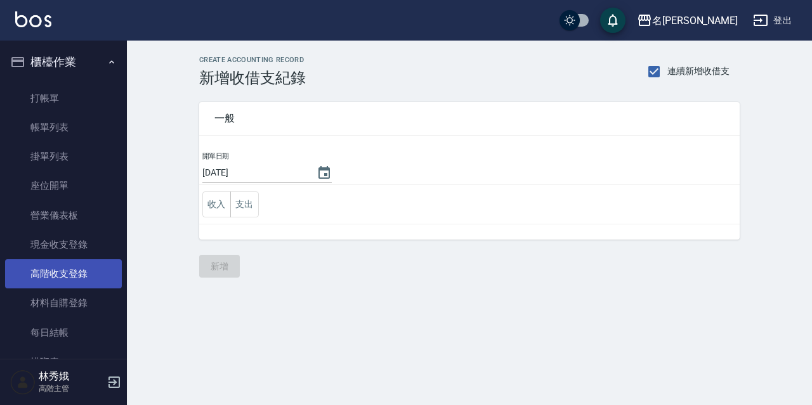
click at [96, 259] on link "高階收支登錄" at bounding box center [63, 273] width 117 height 29
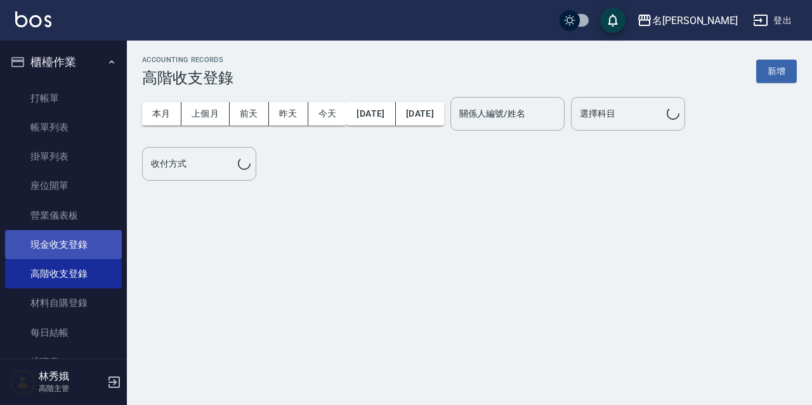
click at [96, 253] on link "現金收支登錄" at bounding box center [63, 244] width 117 height 29
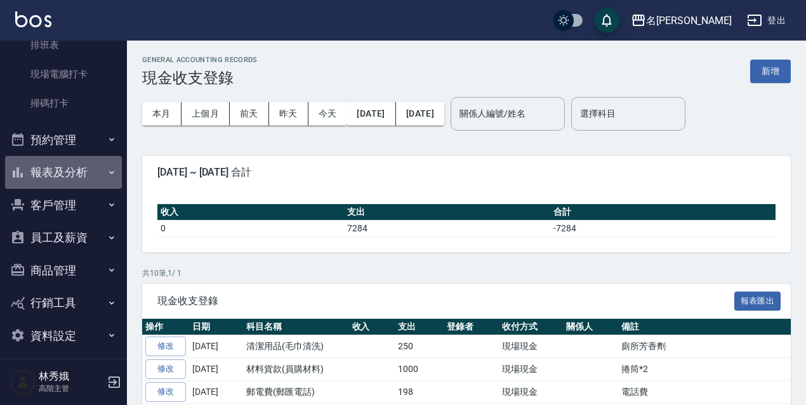
click at [81, 169] on button "報表及分析" at bounding box center [63, 172] width 117 height 33
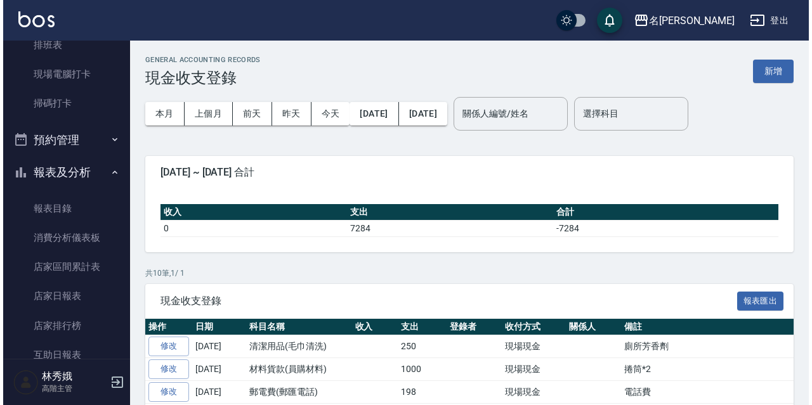
scroll to position [634, 0]
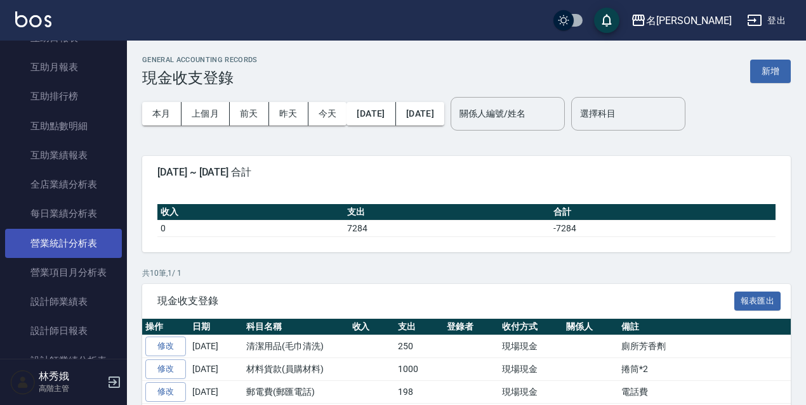
click at [76, 242] on link "營業統計分析表" at bounding box center [63, 243] width 117 height 29
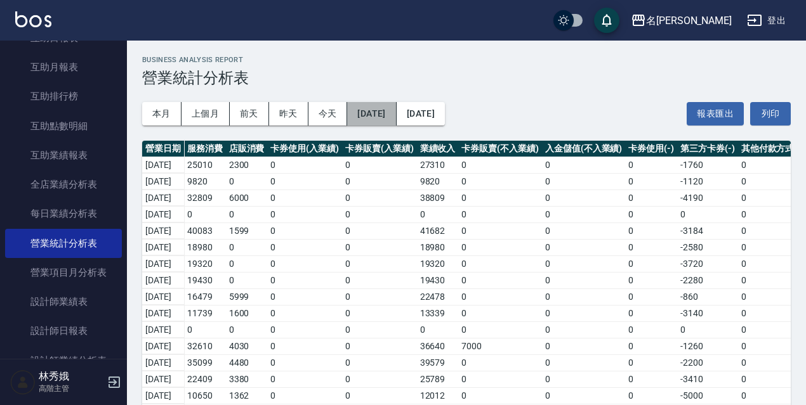
click at [395, 108] on button "2025/09/01" at bounding box center [371, 113] width 49 height 23
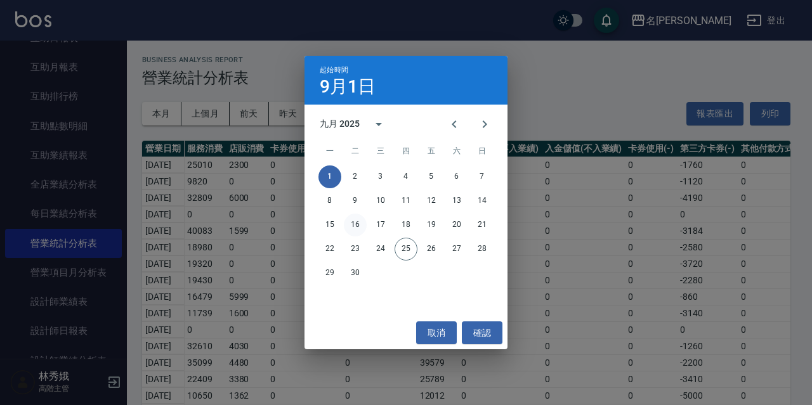
click at [359, 225] on button "16" at bounding box center [355, 225] width 23 height 23
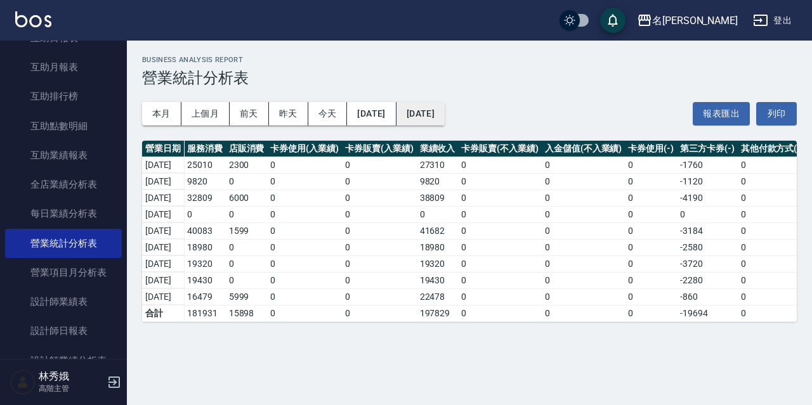
click at [445, 121] on button "[DATE]" at bounding box center [420, 113] width 48 height 23
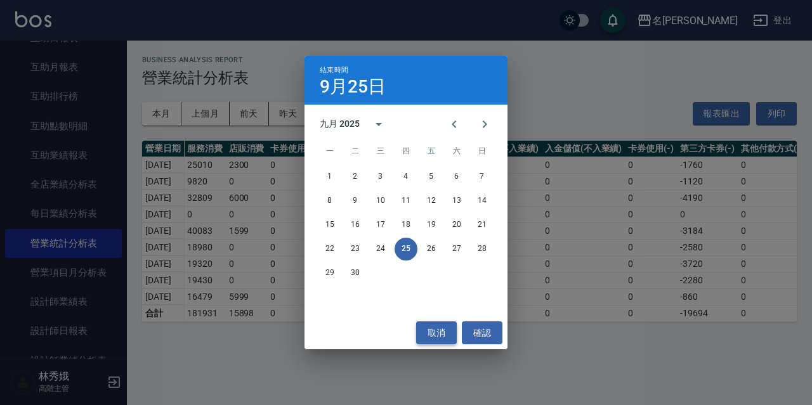
click at [425, 338] on button "取消" at bounding box center [436, 333] width 41 height 23
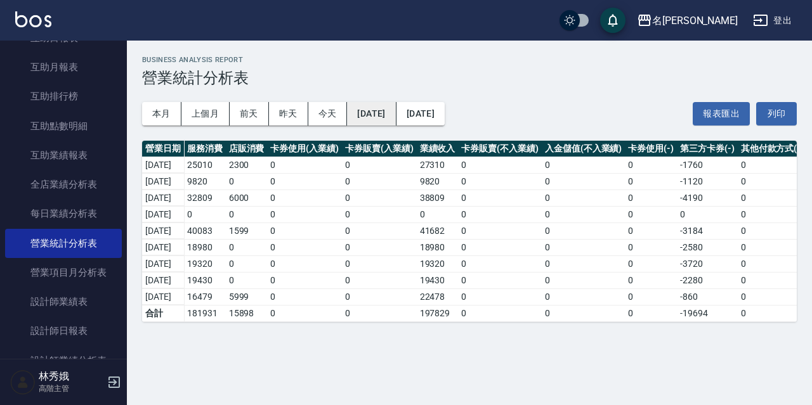
click at [377, 114] on button "2025/09/16" at bounding box center [371, 113] width 49 height 23
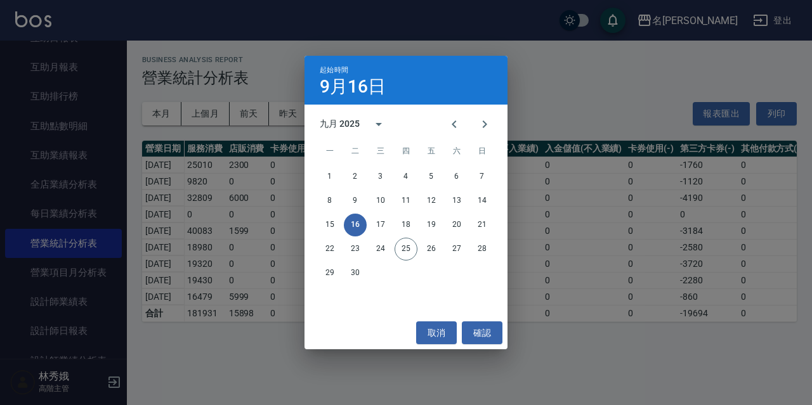
click at [364, 351] on div "起始時間 9月16日 九月 2025 一 二 三 四 五 六 日 1 2 3 4 5 6 7 8 9 10 11 12 13 14 15 16 17 18 1…" at bounding box center [406, 202] width 812 height 405
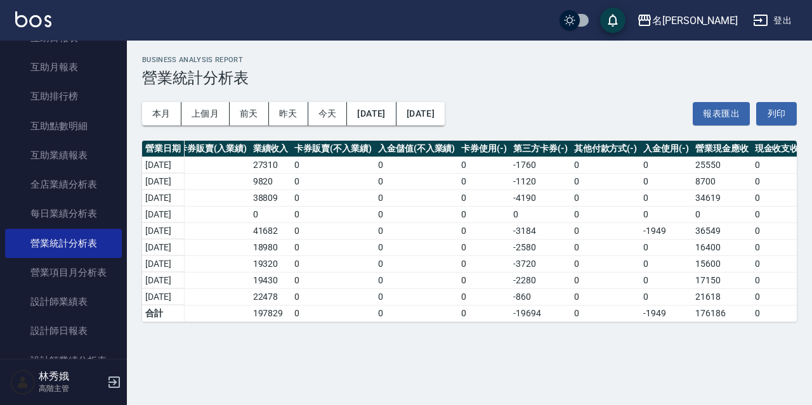
scroll to position [0, 346]
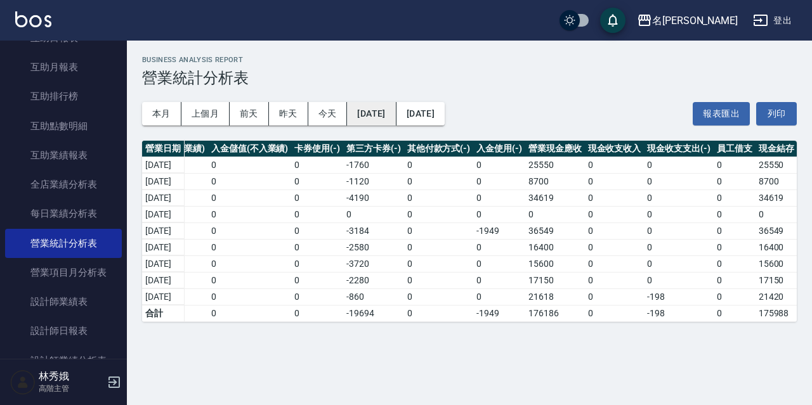
click at [380, 113] on button "2025/09/16" at bounding box center [371, 113] width 49 height 23
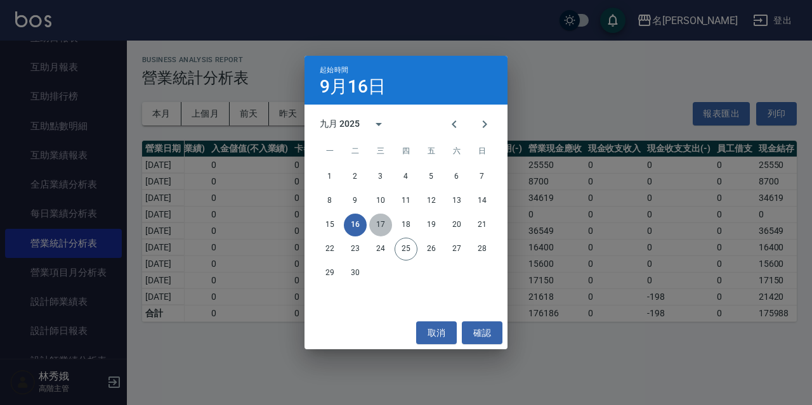
click at [383, 220] on button "17" at bounding box center [380, 225] width 23 height 23
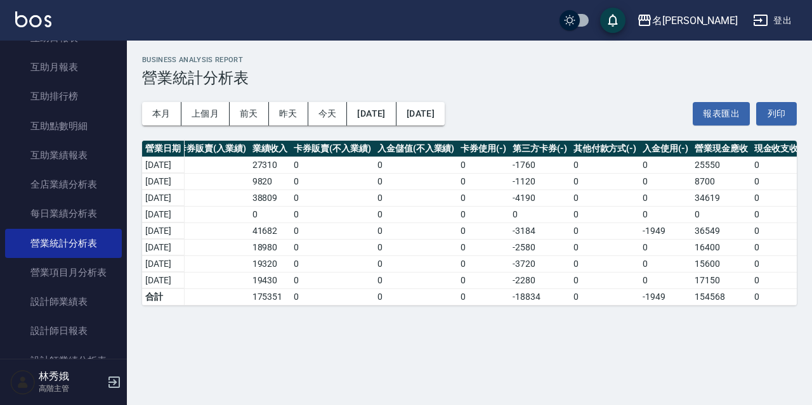
scroll to position [0, 346]
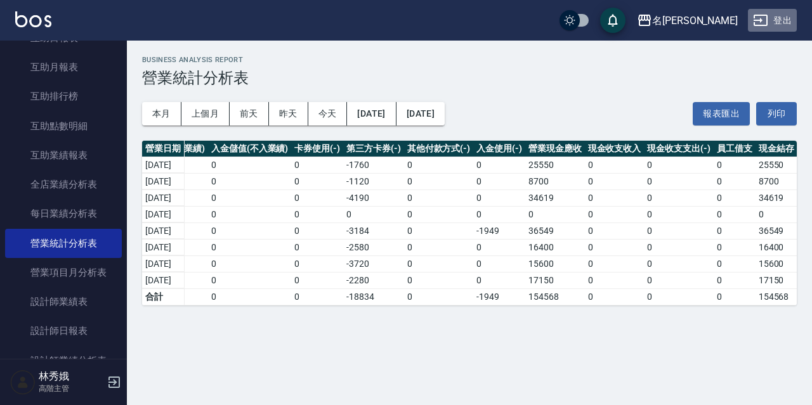
click at [796, 22] on button "登出" at bounding box center [772, 20] width 49 height 23
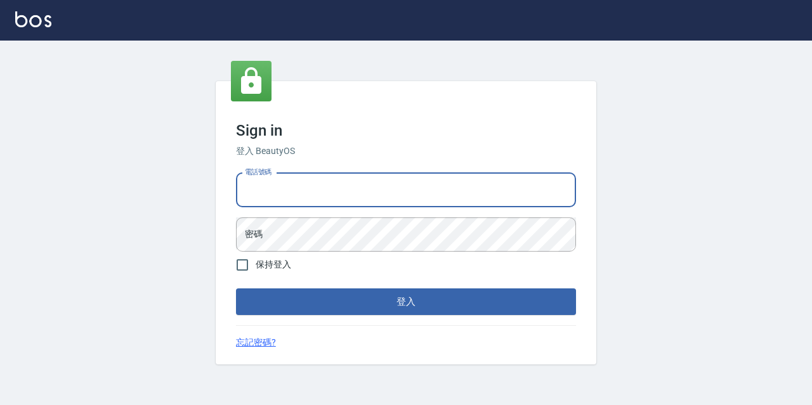
click at [408, 181] on input "電話號碼" at bounding box center [406, 190] width 340 height 34
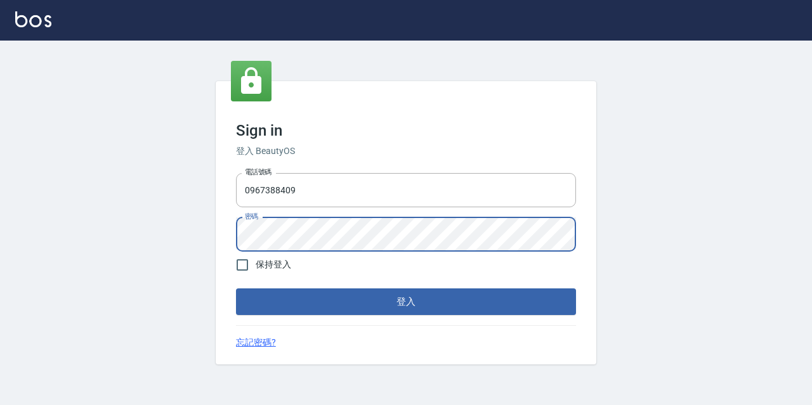
click at [236, 289] on button "登入" at bounding box center [406, 302] width 340 height 27
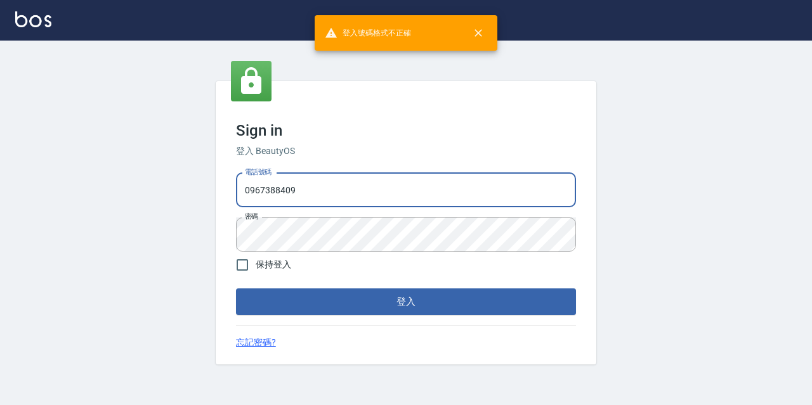
click at [313, 183] on input "0967388409" at bounding box center [406, 190] width 340 height 34
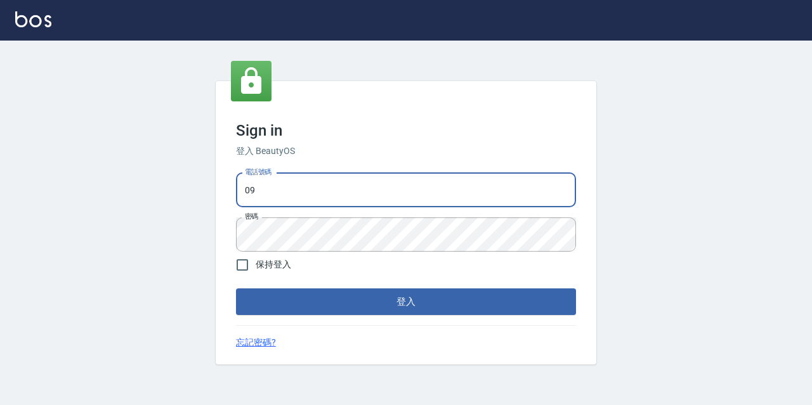
type input "0"
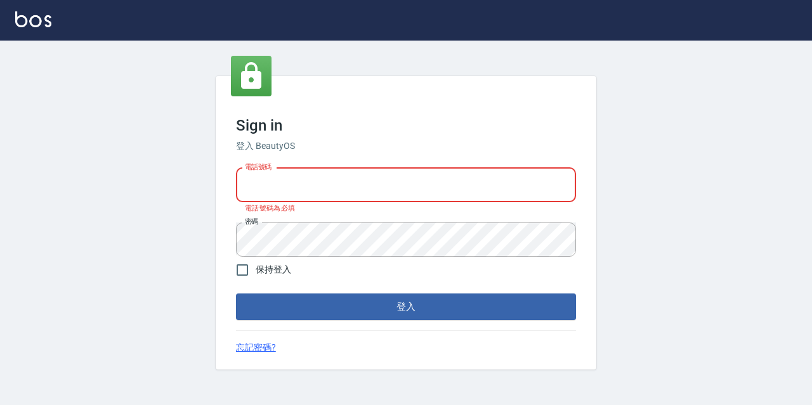
click at [320, 183] on input "電話號碼" at bounding box center [406, 185] width 340 height 34
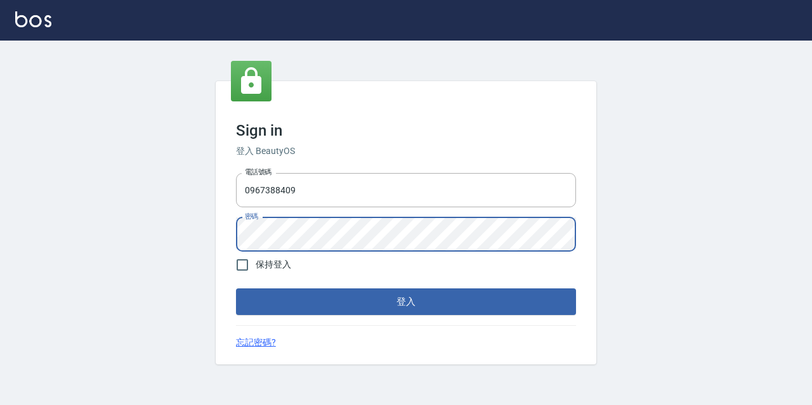
click at [236, 289] on button "登入" at bounding box center [406, 302] width 340 height 27
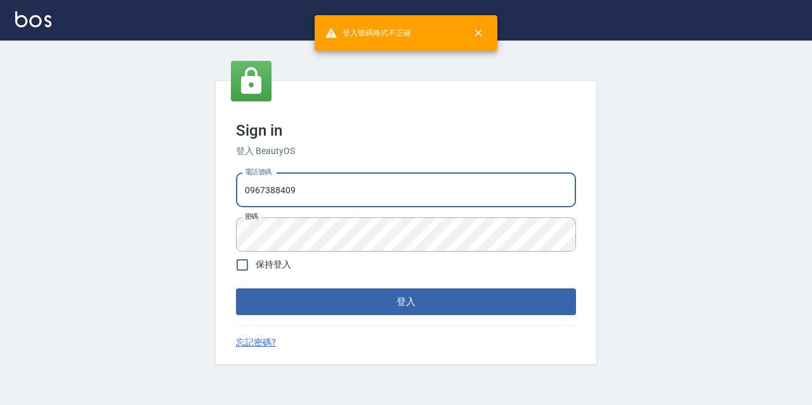
click at [355, 185] on input "0967388409" at bounding box center [406, 190] width 340 height 34
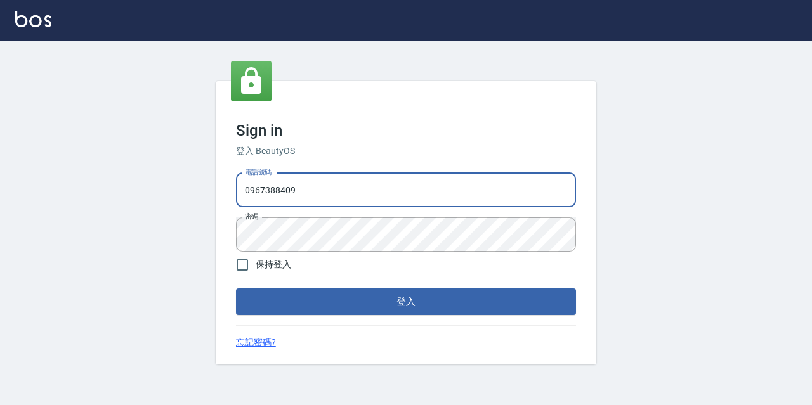
click at [305, 195] on input "0967388409" at bounding box center [406, 190] width 340 height 34
type input "0"
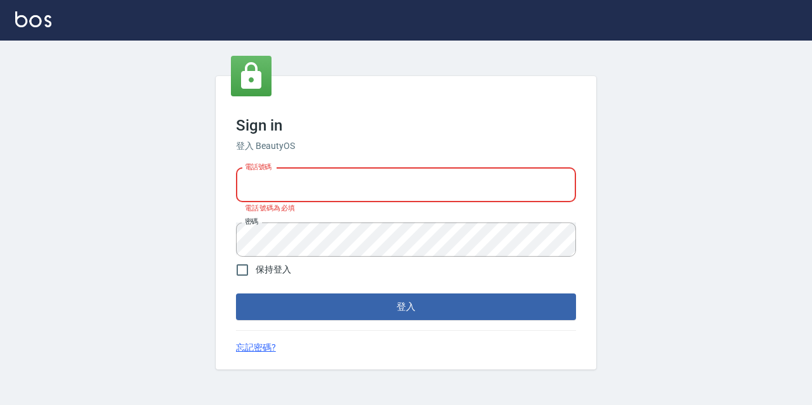
drag, startPoint x: 299, startPoint y: 195, endPoint x: 377, endPoint y: 94, distance: 127.5
click at [387, 94] on div "Sign in 登入 BeautyOS 電話號碼 電話號碼 電話號碼為必填 密碼 密碼 保持登入 登入 忘記密碼?" at bounding box center [406, 223] width 381 height 294
click at [298, 194] on input "電話號碼" at bounding box center [406, 185] width 340 height 34
type input "0967388409"
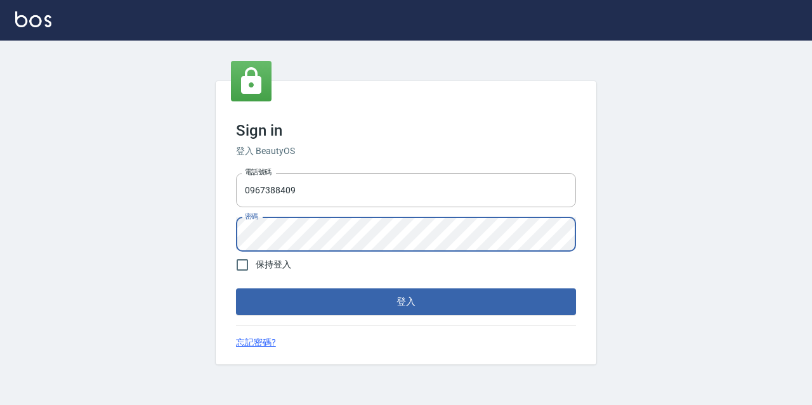
click at [236, 289] on button "登入" at bounding box center [406, 302] width 340 height 27
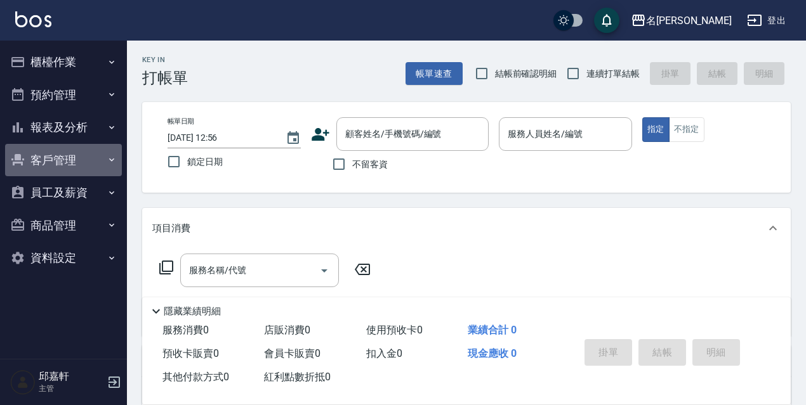
click at [107, 166] on button "客戶管理" at bounding box center [63, 160] width 117 height 33
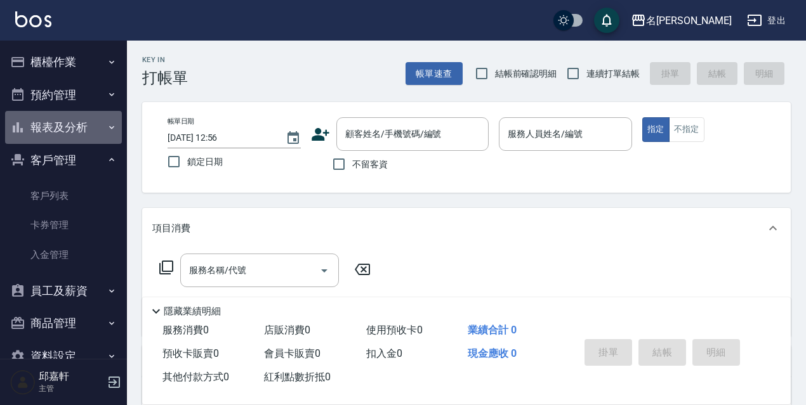
click at [107, 125] on icon "button" at bounding box center [112, 127] width 10 height 10
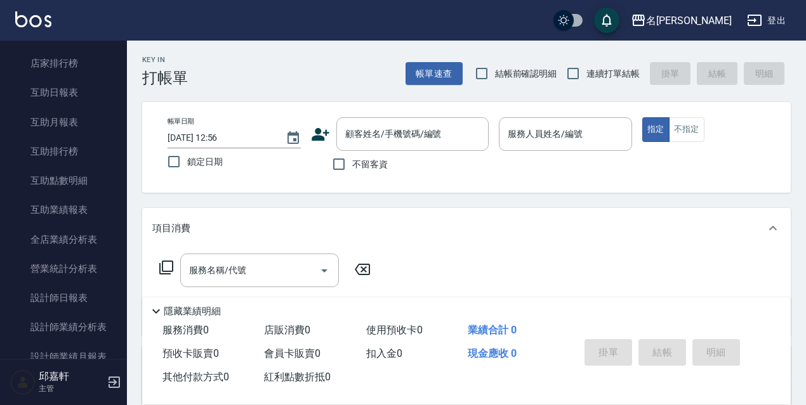
scroll to position [273, 0]
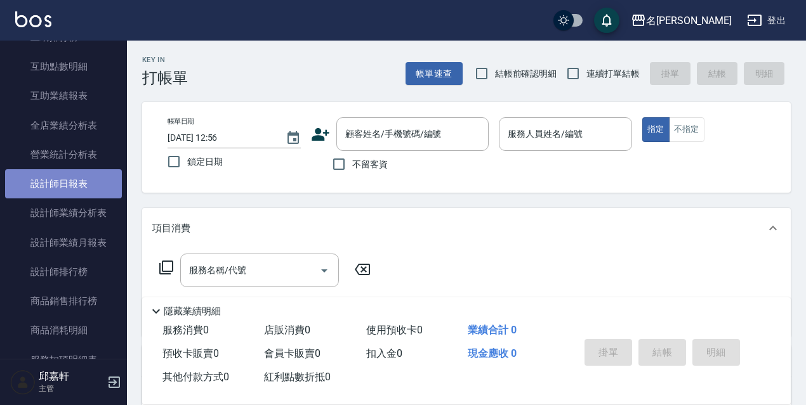
click at [79, 191] on link "設計師日報表" at bounding box center [63, 183] width 117 height 29
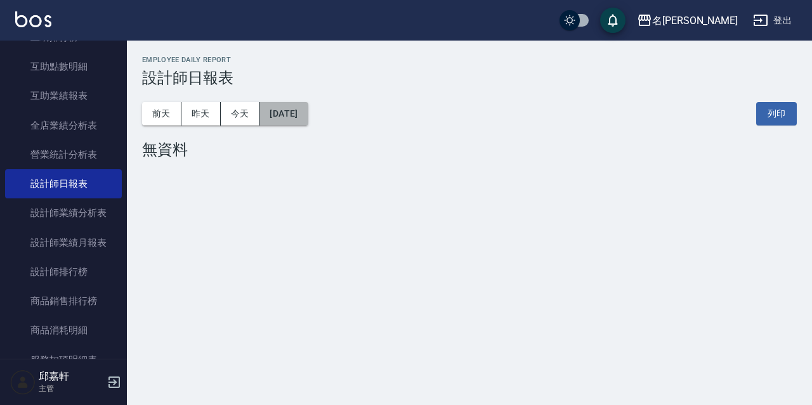
click at [291, 111] on button "2025/09/25" at bounding box center [283, 113] width 48 height 23
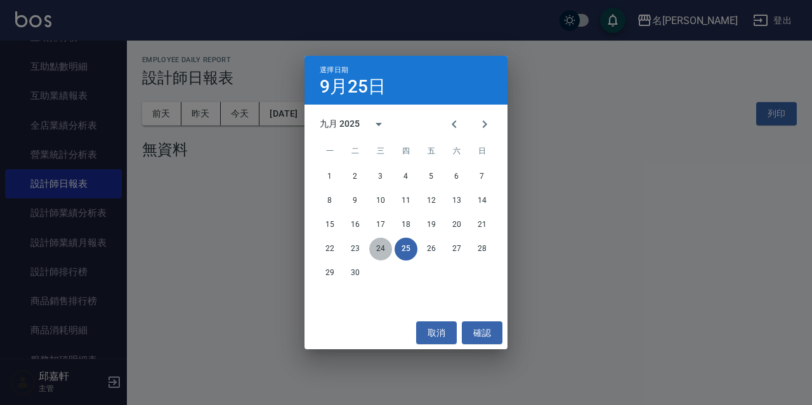
click at [376, 254] on button "24" at bounding box center [380, 249] width 23 height 23
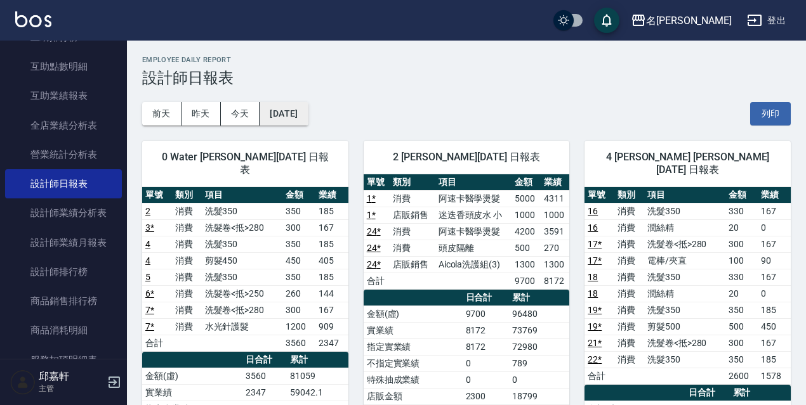
click at [308, 113] on button "2025/09/24" at bounding box center [283, 113] width 48 height 23
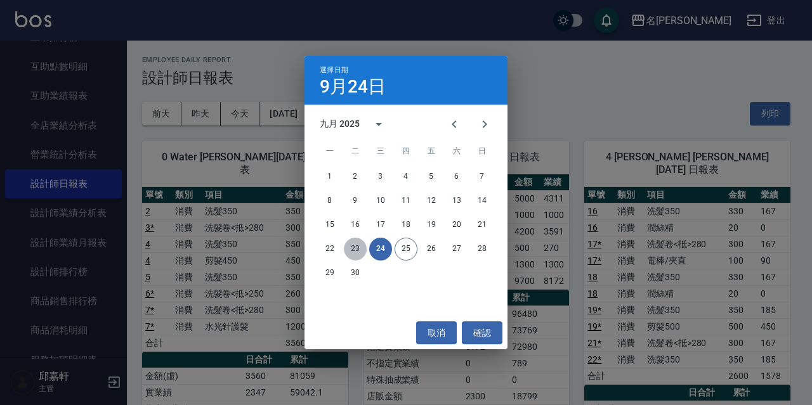
click at [358, 246] on button "23" at bounding box center [355, 249] width 23 height 23
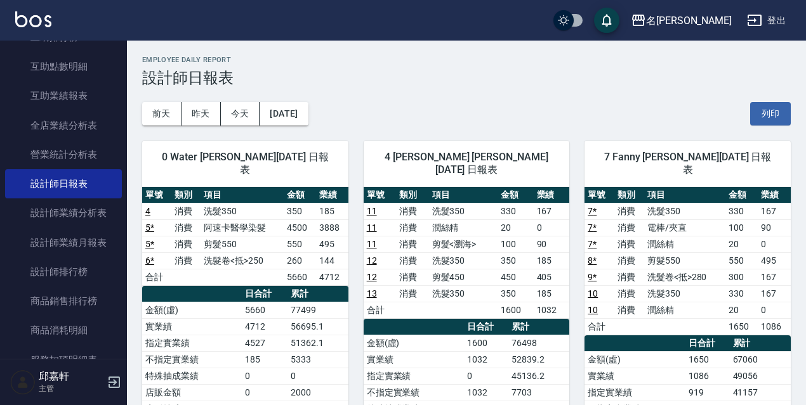
click at [776, 18] on button "登出" at bounding box center [765, 20] width 49 height 23
